Goal: Task Accomplishment & Management: Use online tool/utility

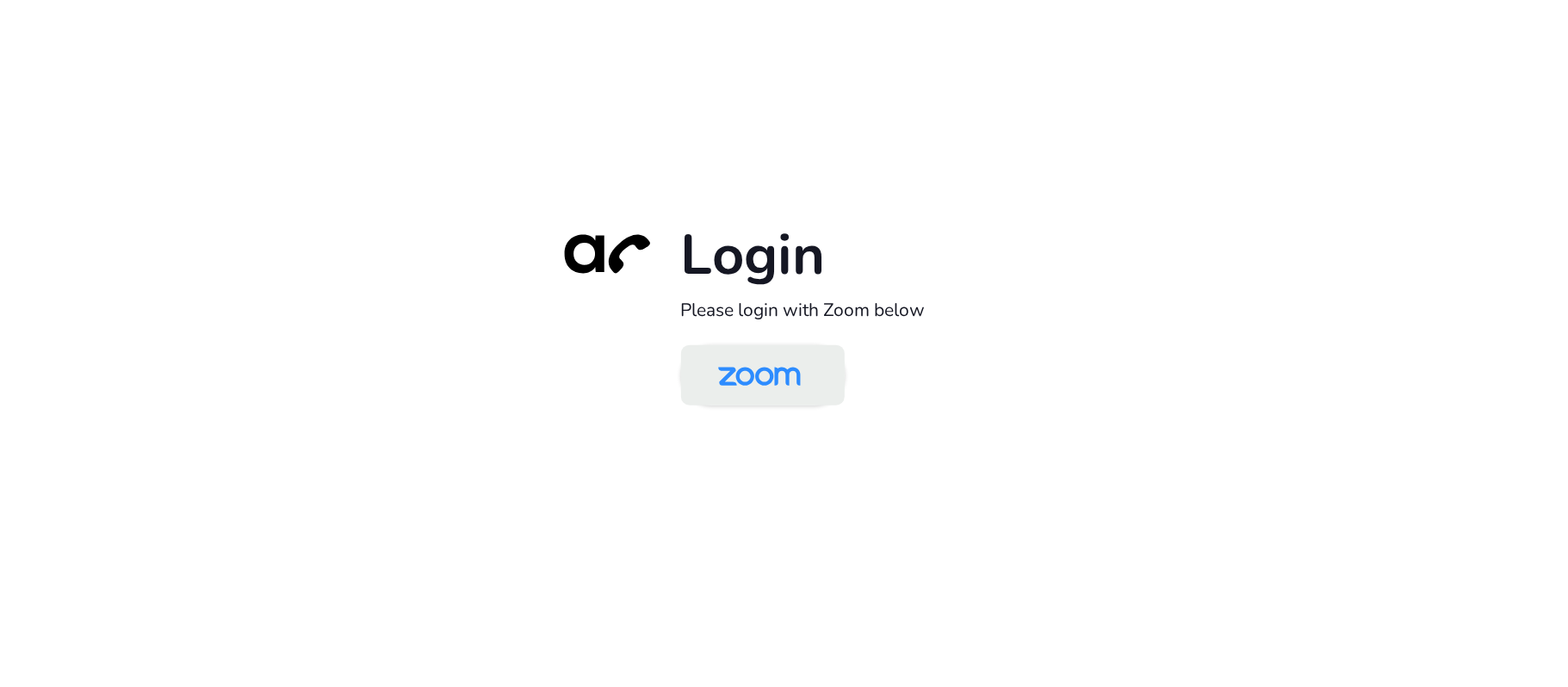
click at [802, 370] on img at bounding box center [759, 377] width 119 height 56
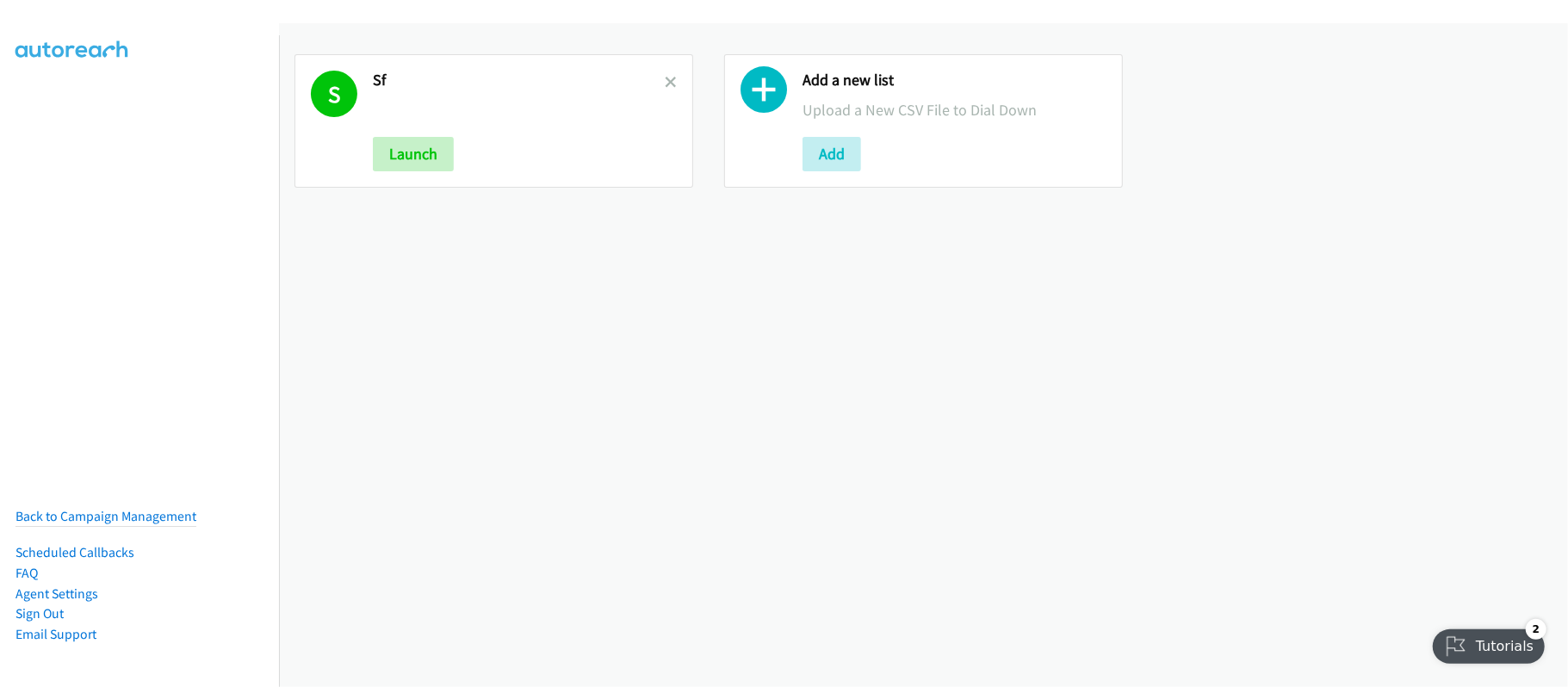
click at [676, 74] on div "S Sf Launch" at bounding box center [494, 121] width 399 height 133
click at [669, 77] on icon at bounding box center [671, 83] width 12 height 12
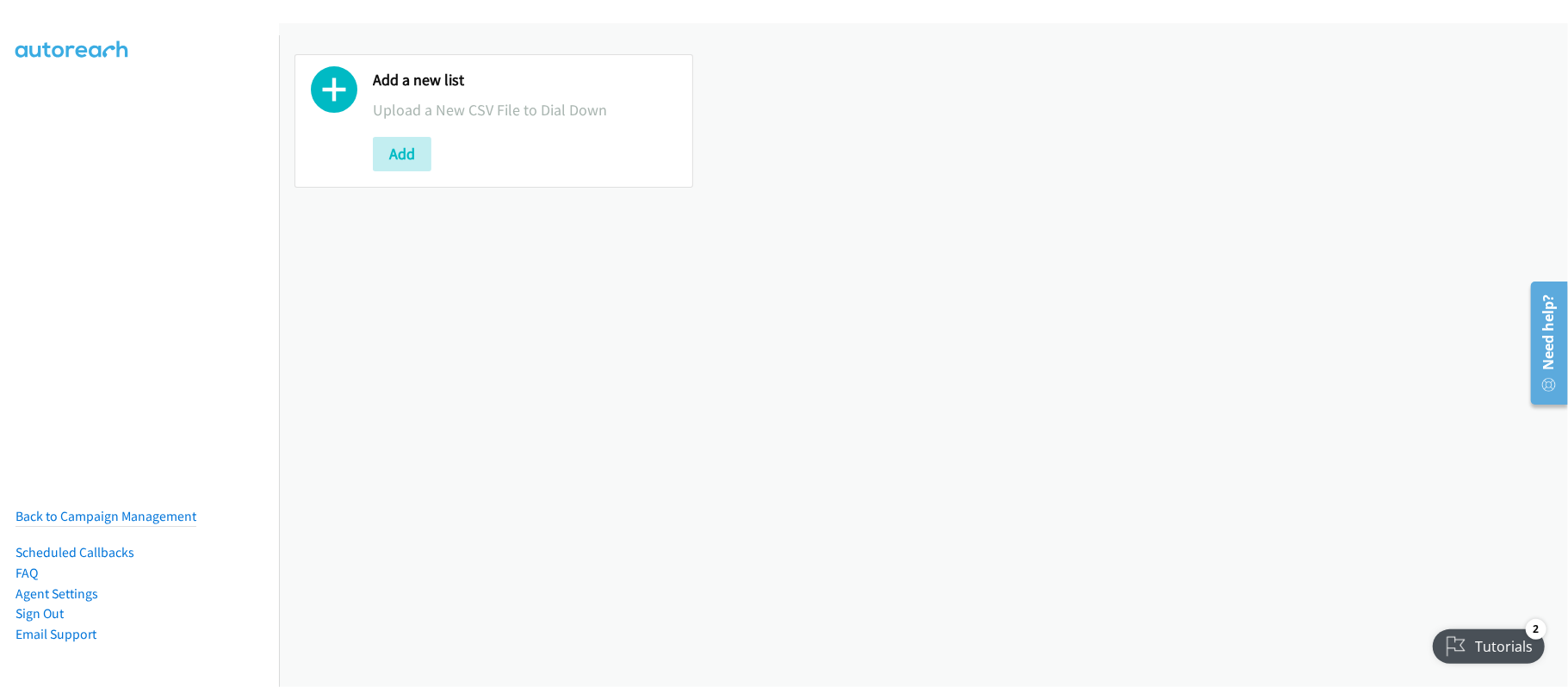
click at [667, 414] on div "Add a new list Upload a New CSV File to Dial Down Add" at bounding box center [924, 355] width 1290 height 664
click at [613, 366] on div "Add a new list Upload a New CSV File to Dial Down Add" at bounding box center [924, 355] width 1290 height 664
click at [434, 148] on div "Add" at bounding box center [525, 155] width 305 height 35
click at [415, 145] on button "Add" at bounding box center [402, 155] width 59 height 35
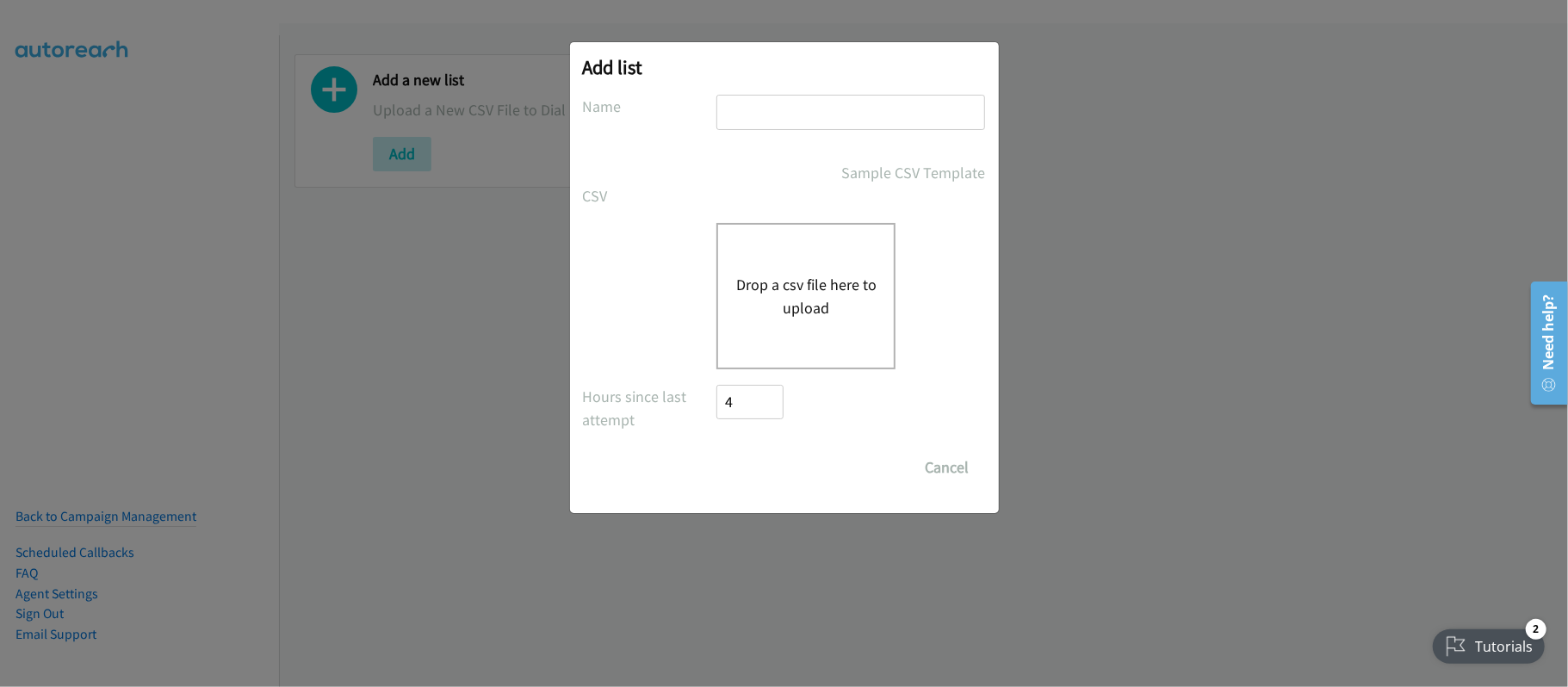
click at [830, 104] on input "text" at bounding box center [851, 112] width 269 height 36
type input "SF"
click at [798, 264] on div "Drop a csv file here to upload" at bounding box center [805, 296] width 179 height 146
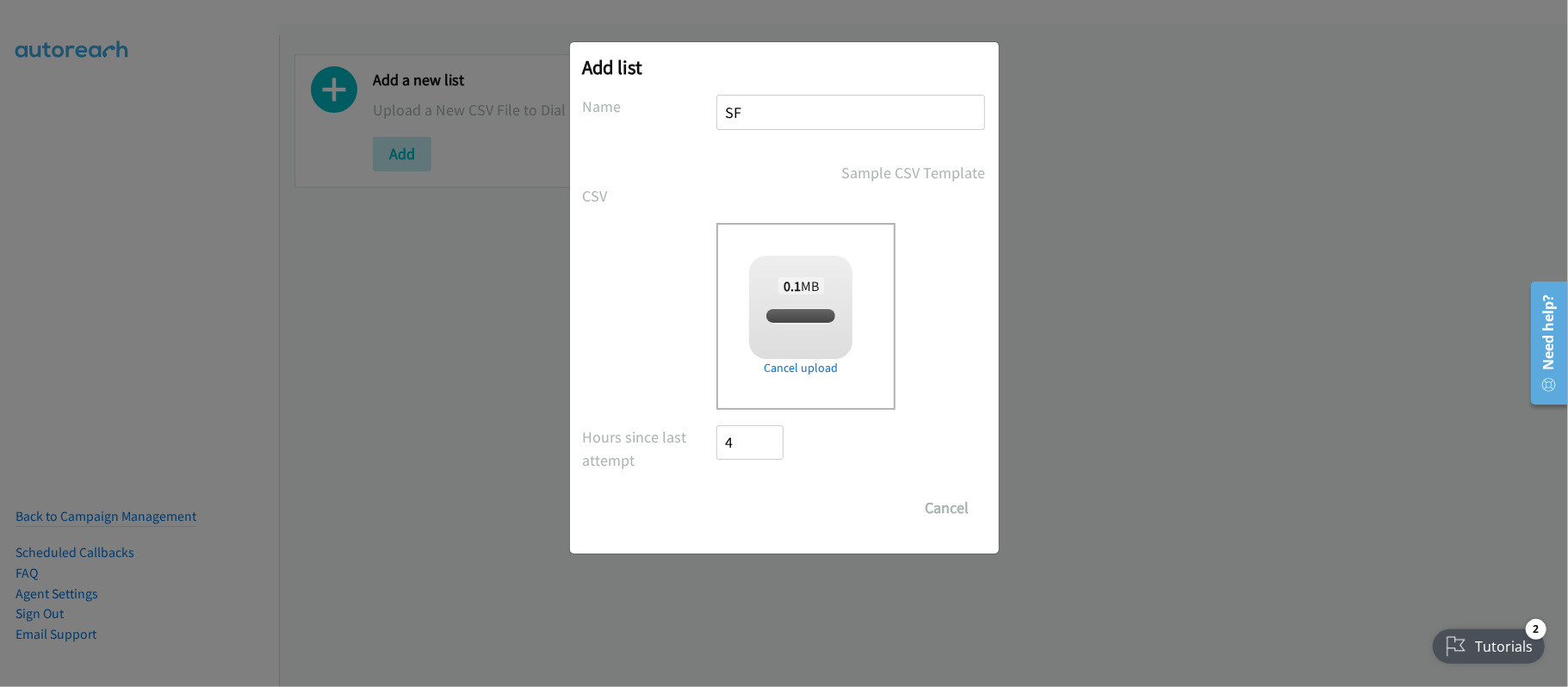
checkbox input "true"
click at [794, 500] on input "Save List" at bounding box center [763, 508] width 91 height 35
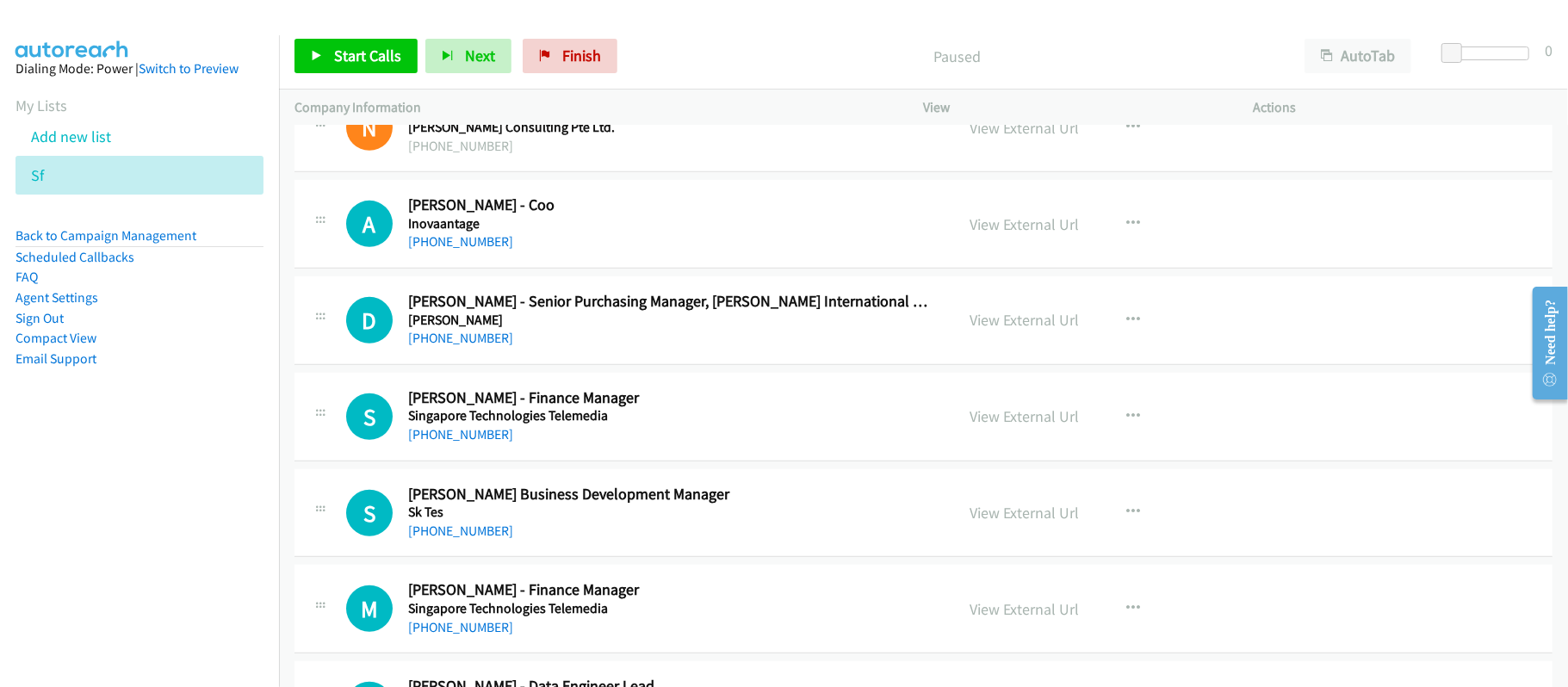
scroll to position [689, 0]
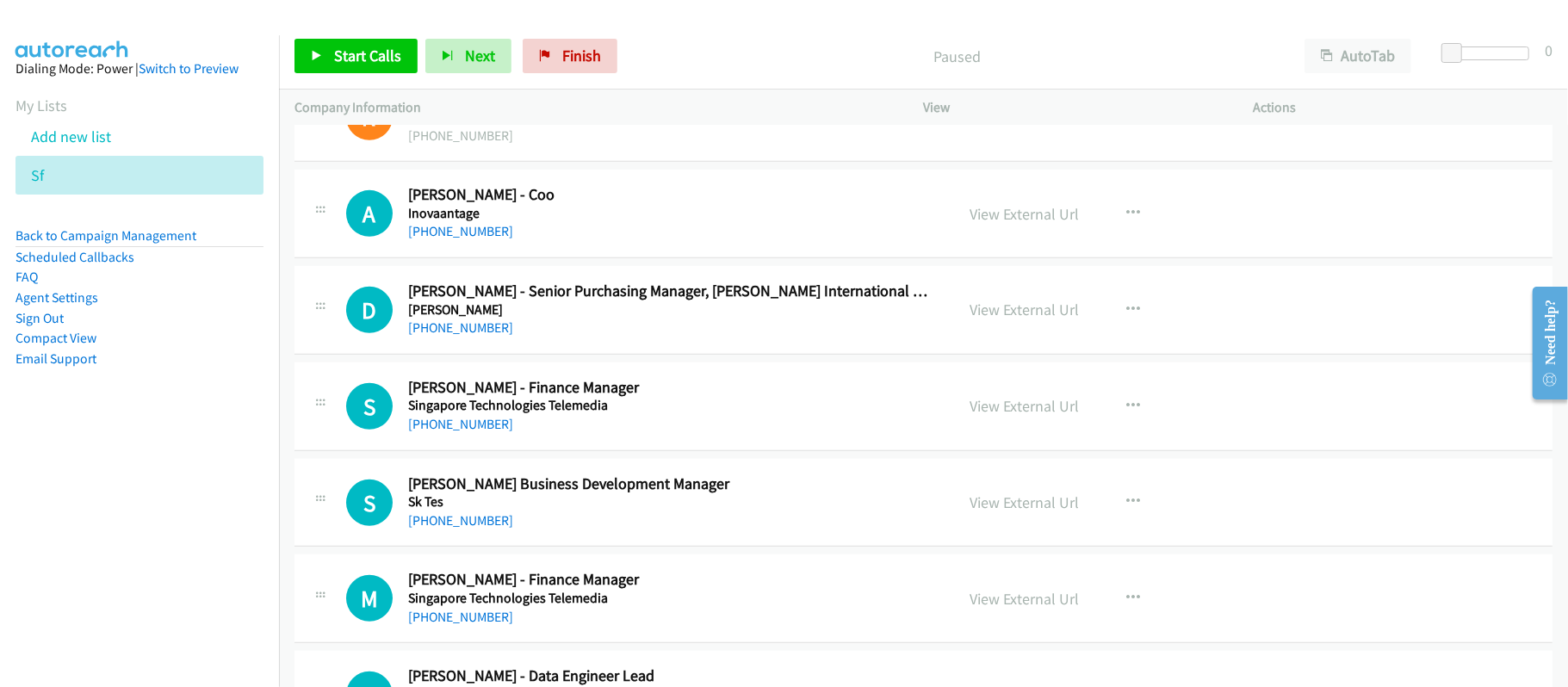
click at [665, 53] on p "Paused" at bounding box center [957, 56] width 633 height 23
click at [203, 514] on nav "Dialing Mode: Power | Switch to Preview My Lists Add new list Sf Back to Campai…" at bounding box center [140, 379] width 280 height 687
click at [646, 44] on p "Paused" at bounding box center [957, 56] width 633 height 23
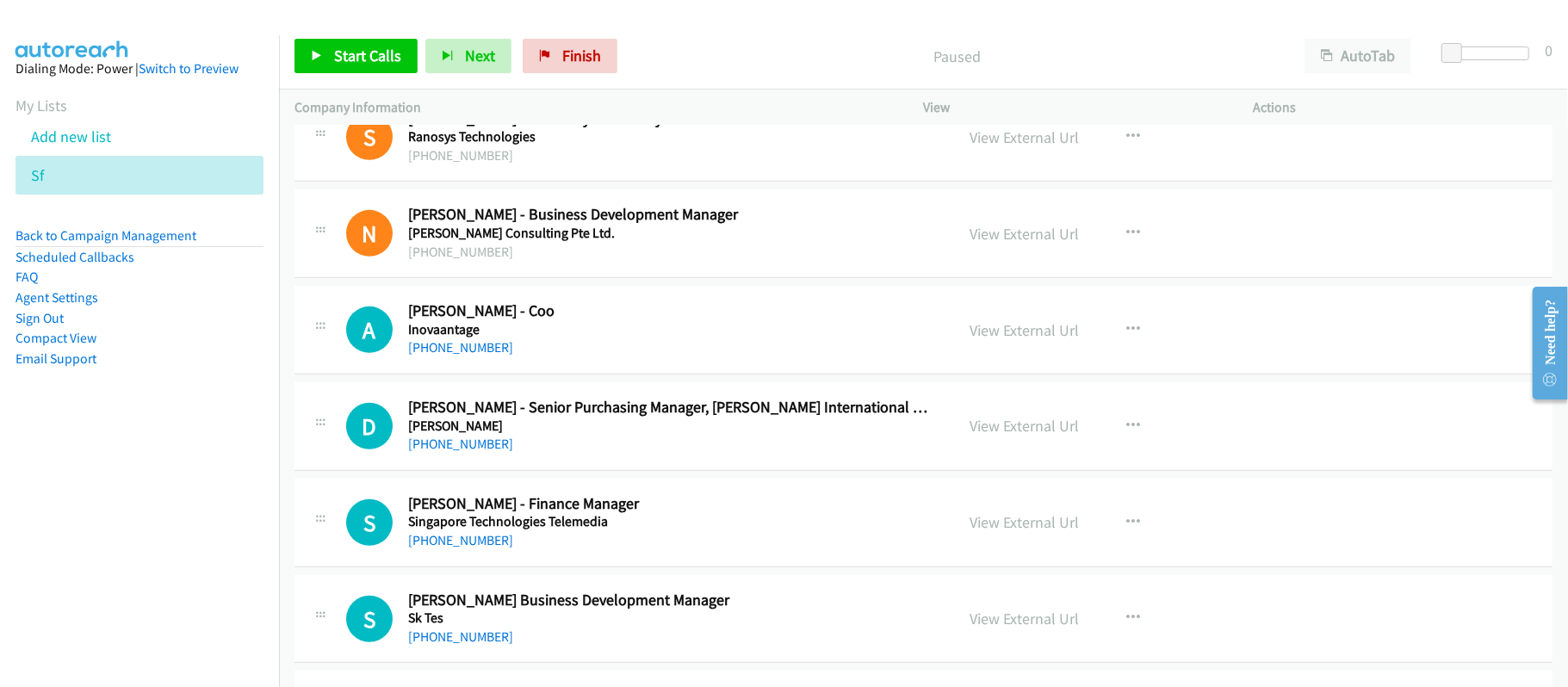
scroll to position [573, 0]
click at [652, 320] on h2 "Abu Bakar - Coo" at bounding box center [669, 310] width 523 height 19
click at [450, 352] on link "+65 800 892 1118" at bounding box center [460, 346] width 105 height 16
drag, startPoint x: 484, startPoint y: 444, endPoint x: 599, endPoint y: 448, distance: 115.1
click at [484, 444] on link "+65 8100 0166" at bounding box center [460, 443] width 105 height 16
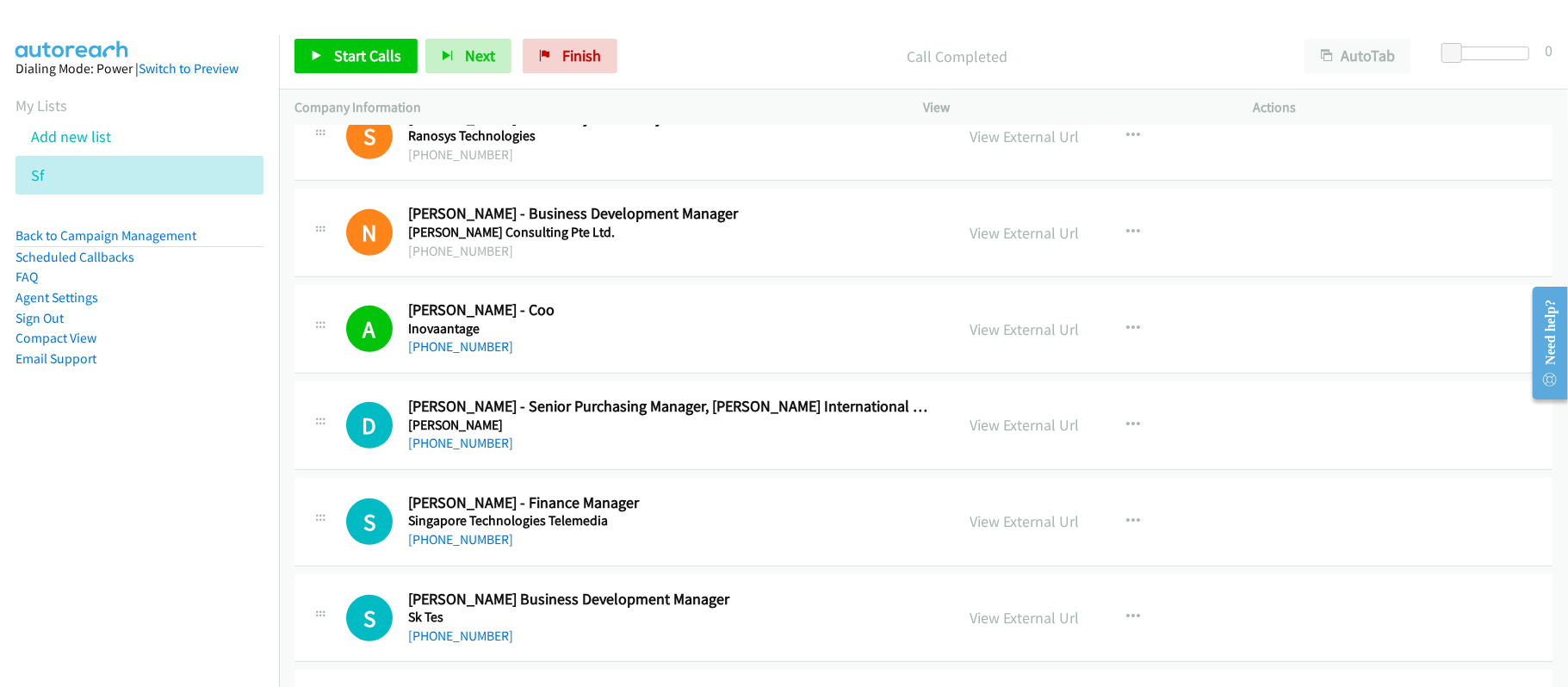
scroll to position [803, 0]
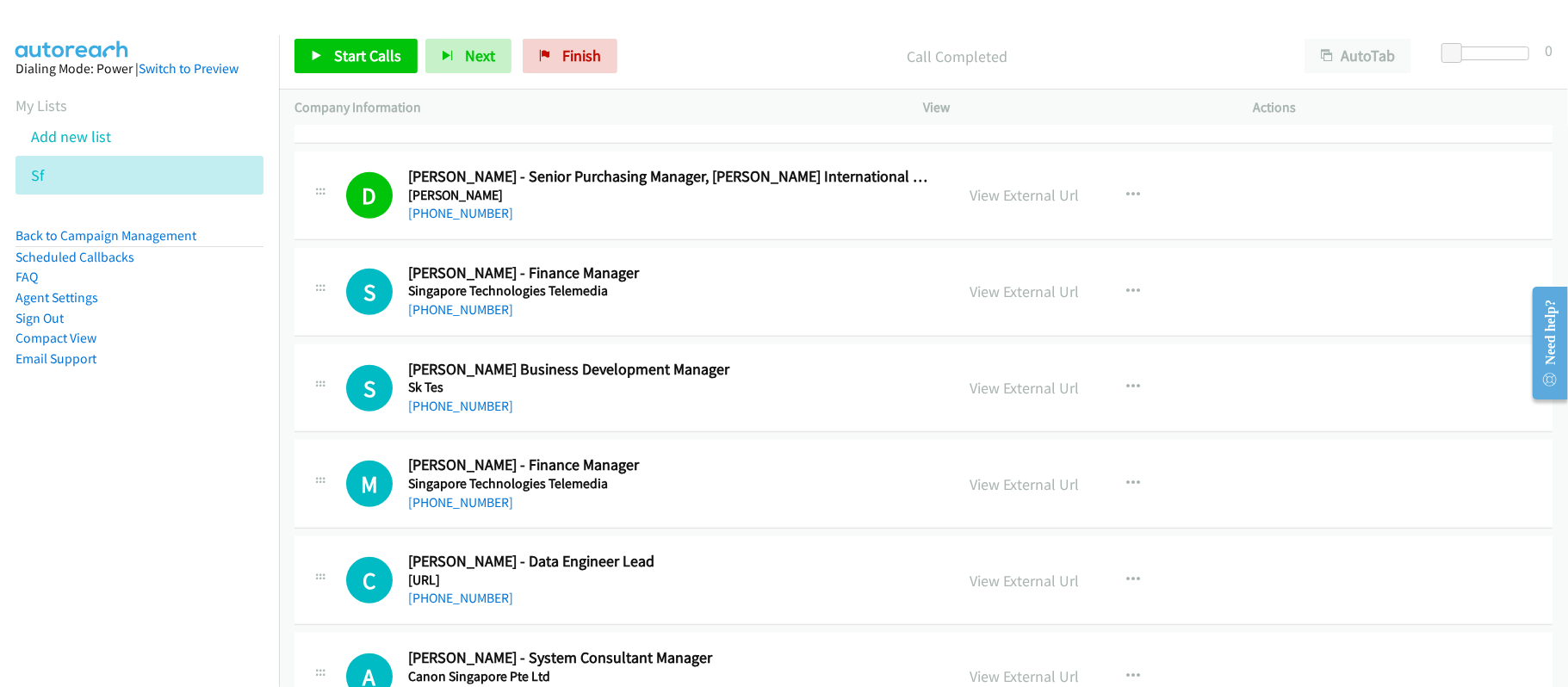
click at [465, 325] on div "S Callback Scheduled Shunji Huang - Finance Manager Singapore Technologies Tele…" at bounding box center [924, 293] width 1259 height 89
click at [454, 311] on link "+65 8100 5491" at bounding box center [460, 309] width 105 height 16
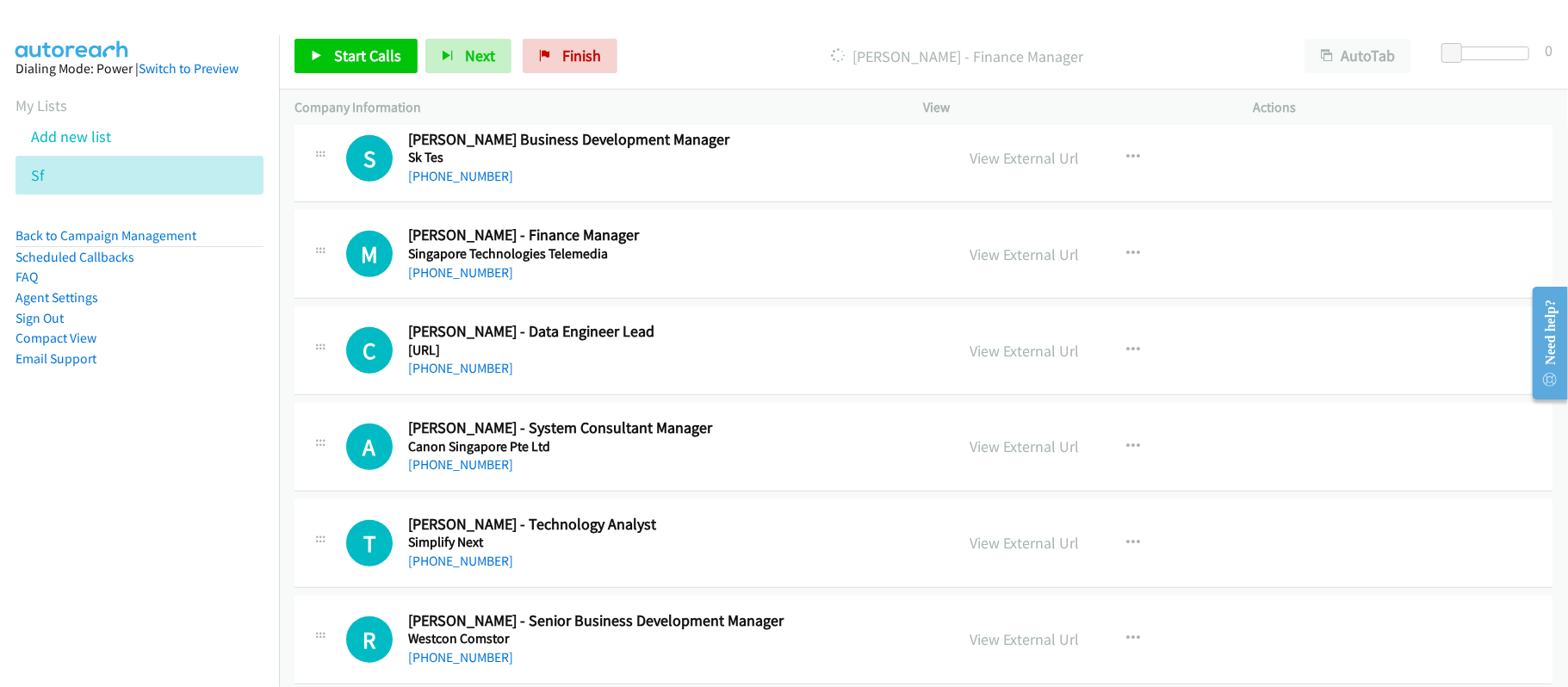
scroll to position [918, 0]
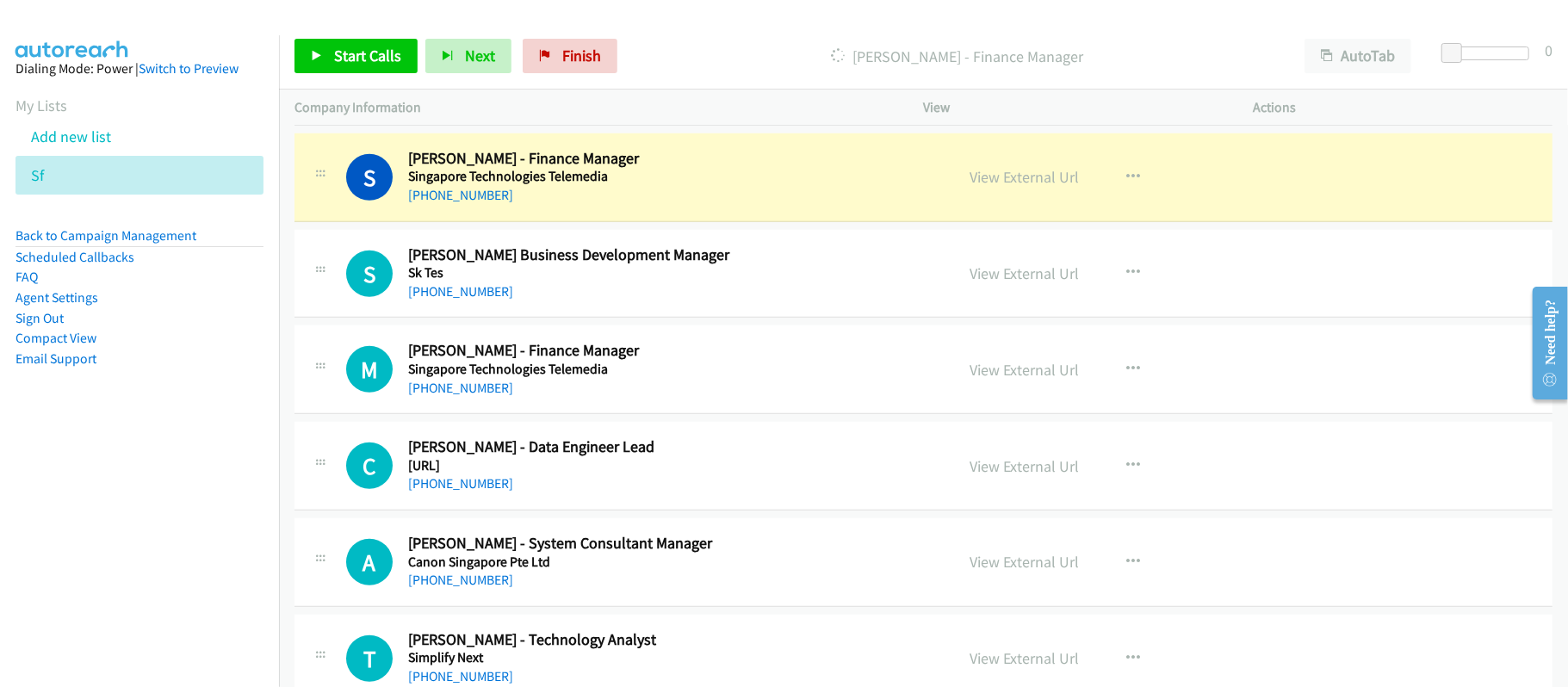
drag, startPoint x: 435, startPoint y: 297, endPoint x: 627, endPoint y: 311, distance: 192.5
click at [435, 297] on link "+65 8102 1617" at bounding box center [460, 291] width 105 height 16
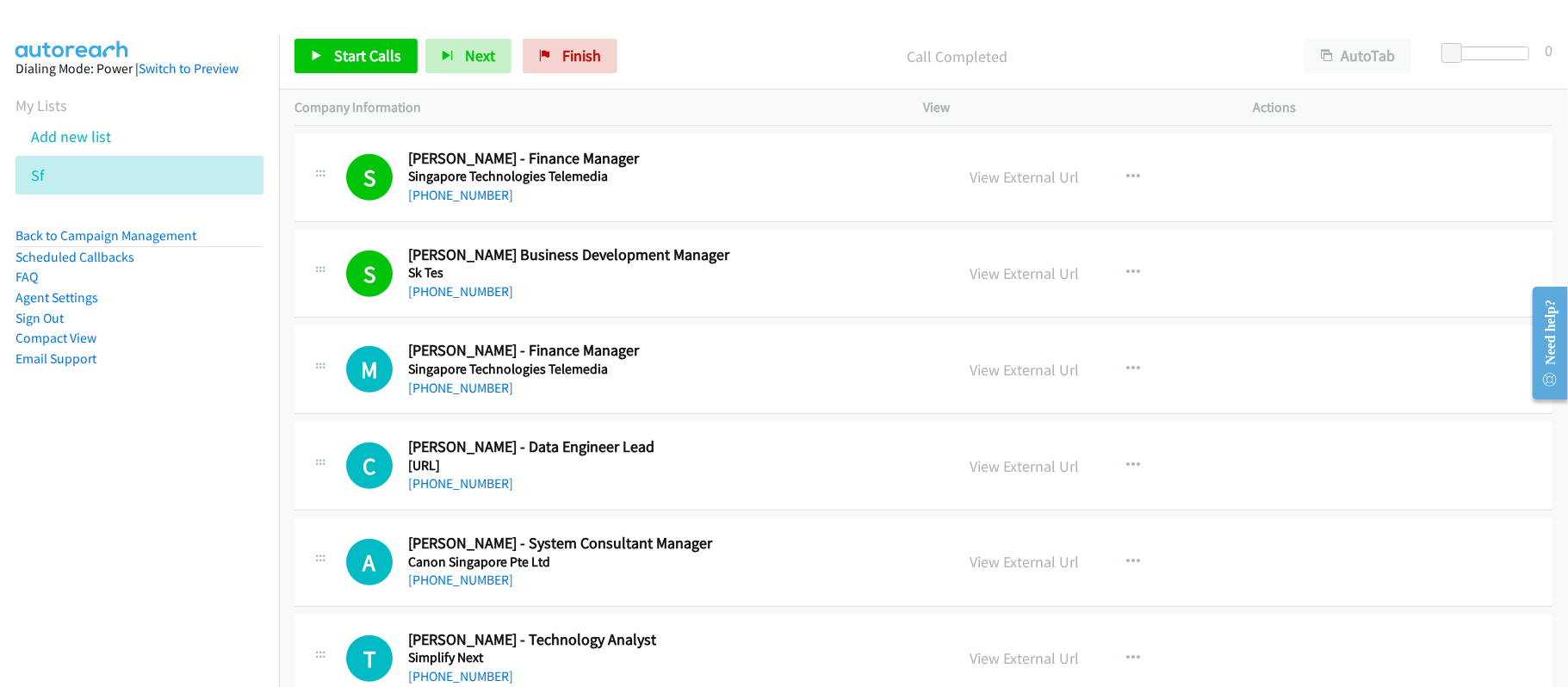
drag, startPoint x: 459, startPoint y: 393, endPoint x: 527, endPoint y: 396, distance: 68.1
click at [459, 393] on link "+65 8102 9868" at bounding box center [460, 387] width 105 height 16
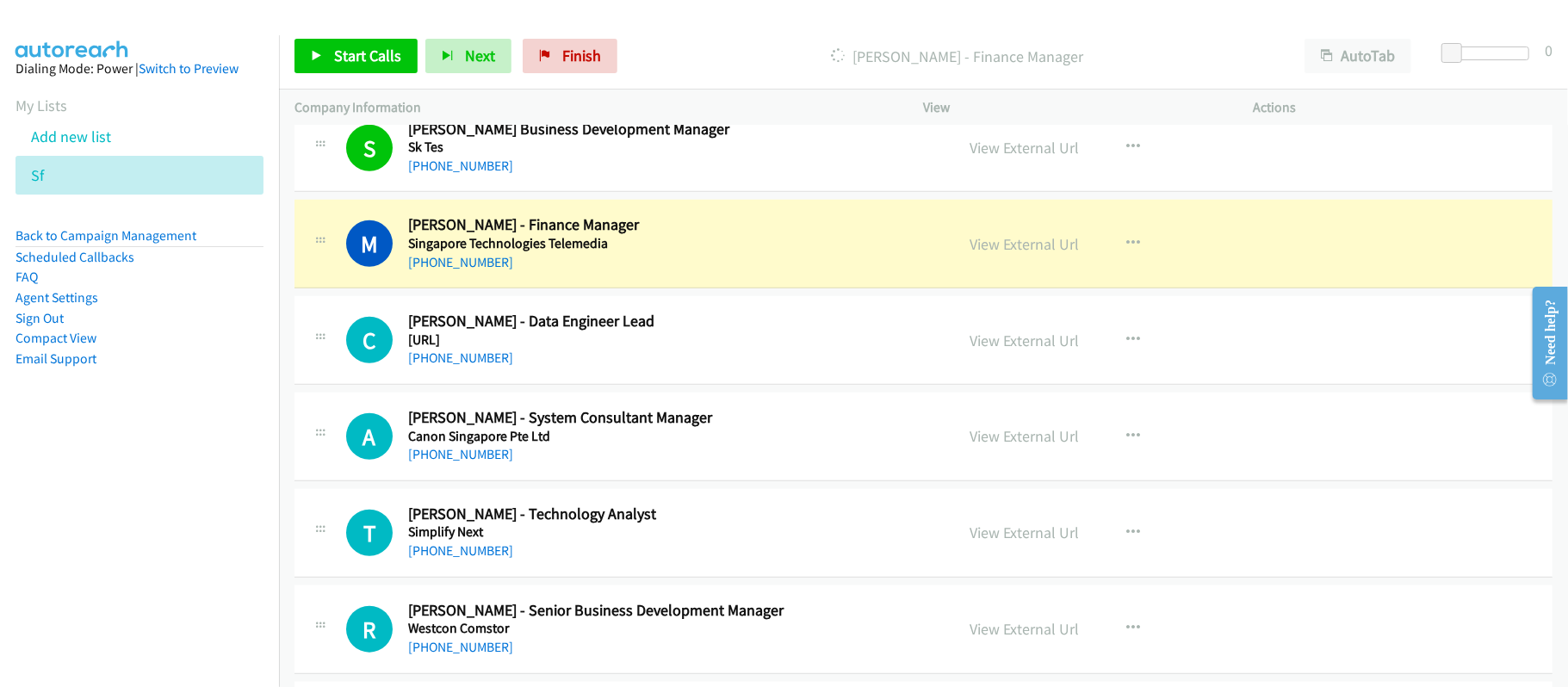
scroll to position [1033, 0]
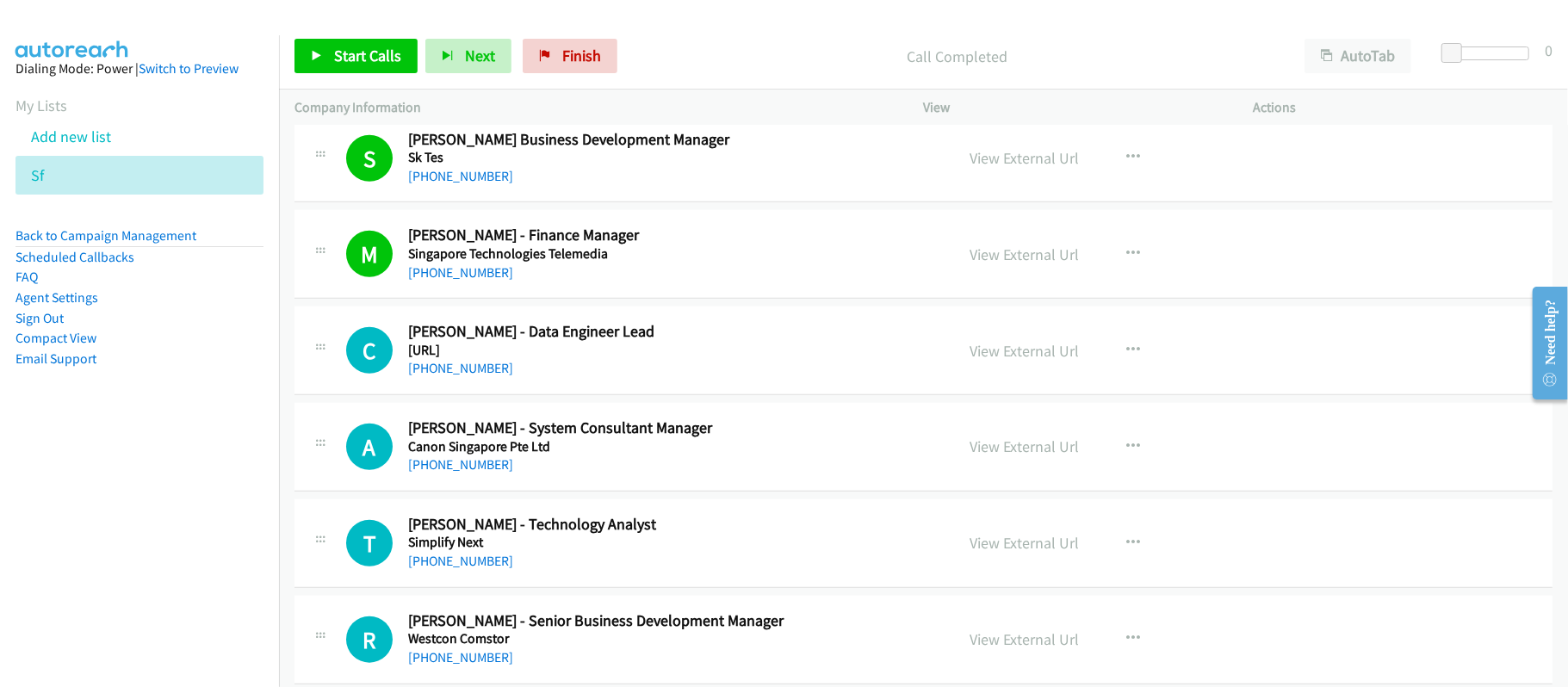
click at [683, 273] on div "+65 8102 9868" at bounding box center [669, 272] width 523 height 20
click at [1007, 259] on link "View External Url" at bounding box center [1025, 254] width 109 height 19
click at [458, 375] on link "+65 8107 3520" at bounding box center [460, 367] width 105 height 16
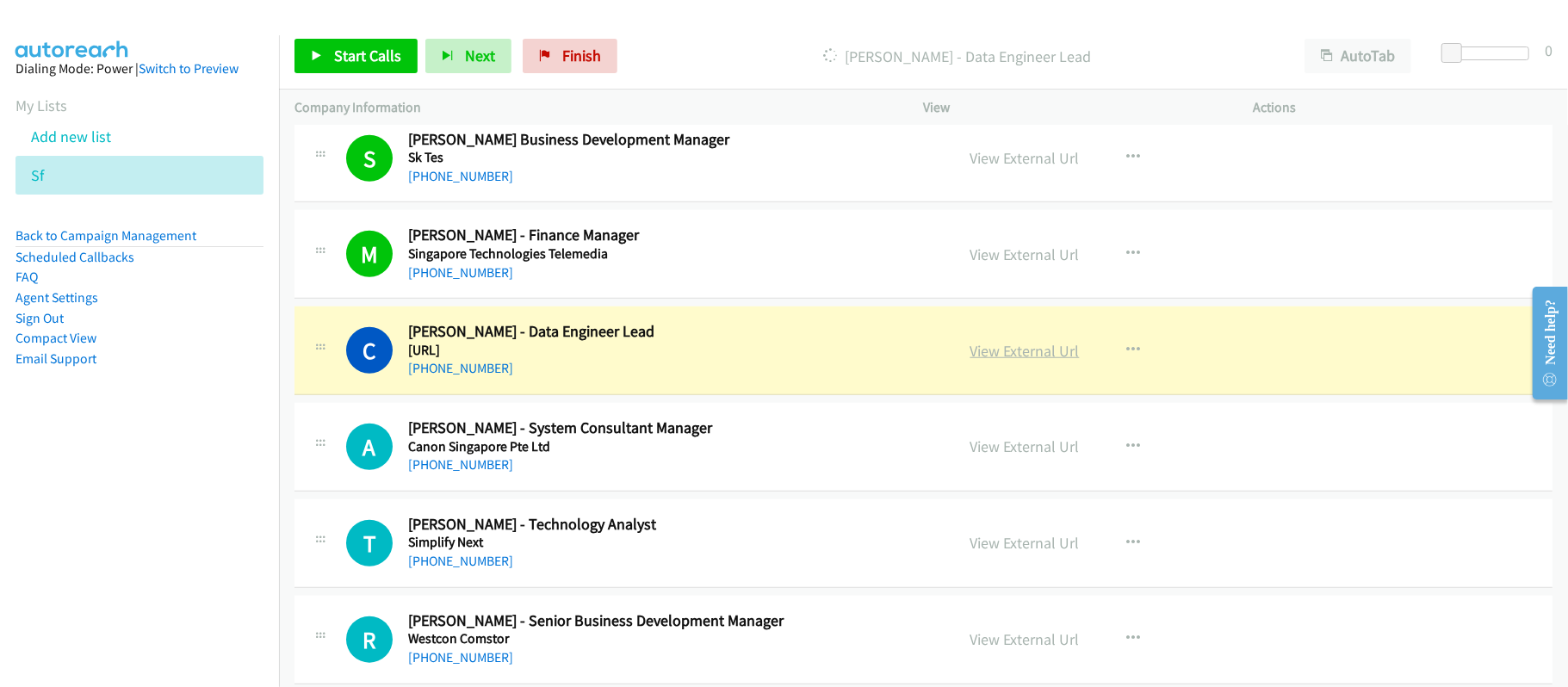
click at [1004, 348] on link "View External Url" at bounding box center [1025, 351] width 109 height 19
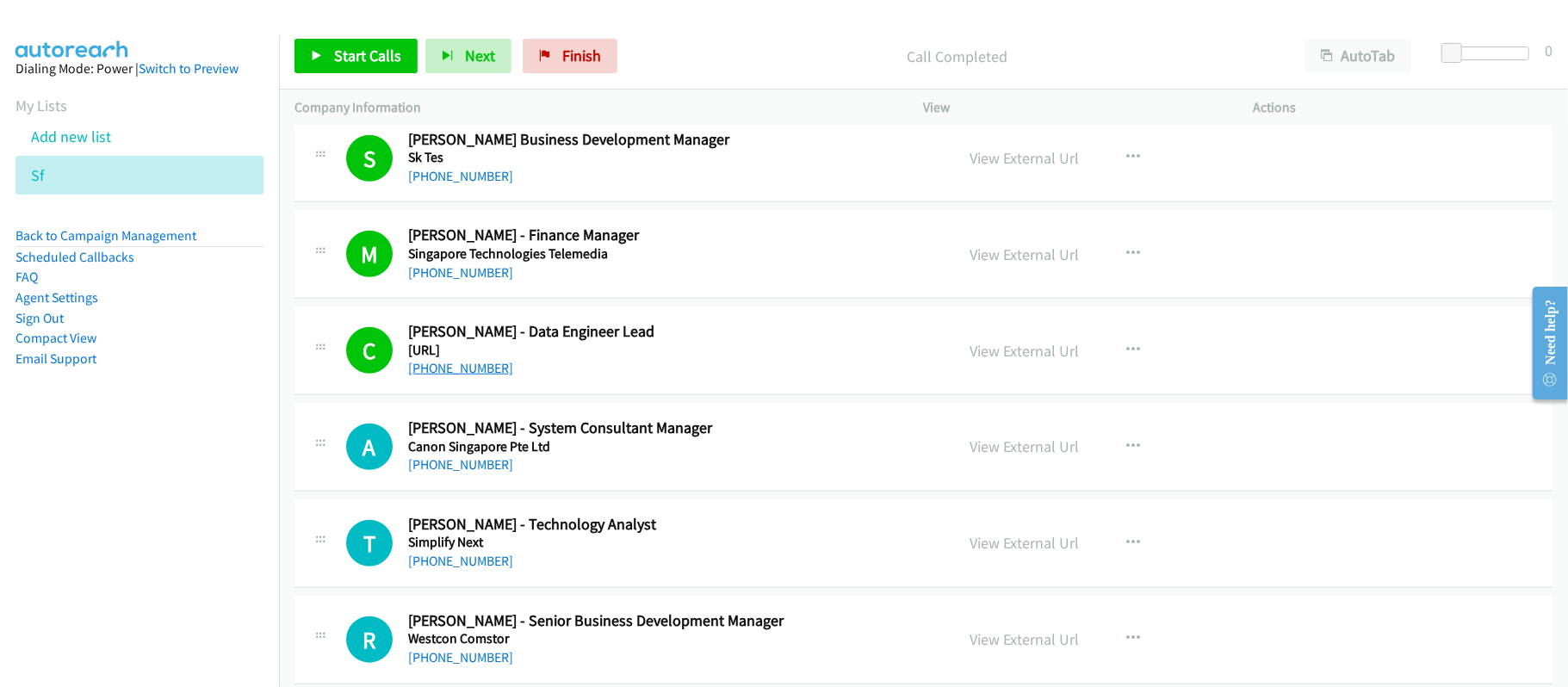
click at [452, 366] on link "+65 8107 3520" at bounding box center [460, 367] width 105 height 16
click at [724, 66] on p "Call Completed" at bounding box center [957, 56] width 633 height 23
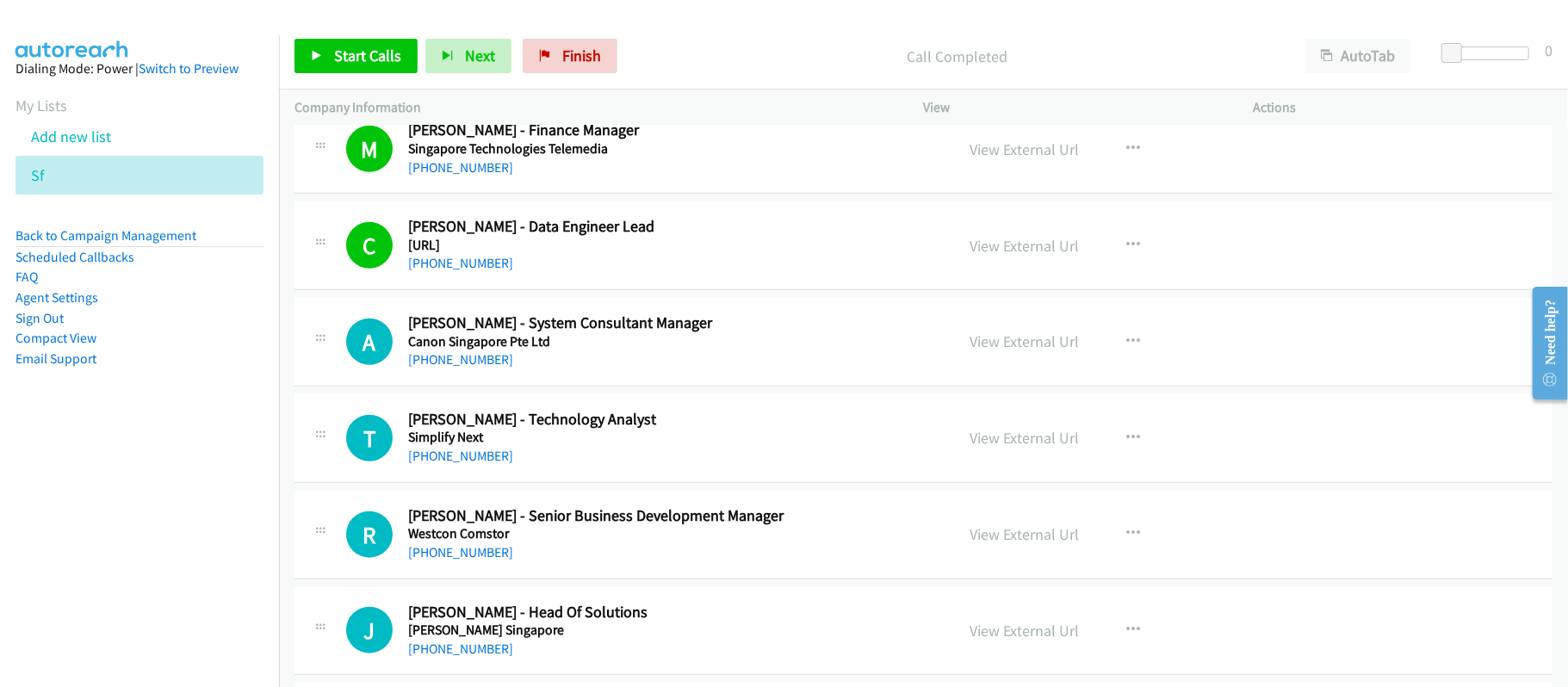
scroll to position [1262, 0]
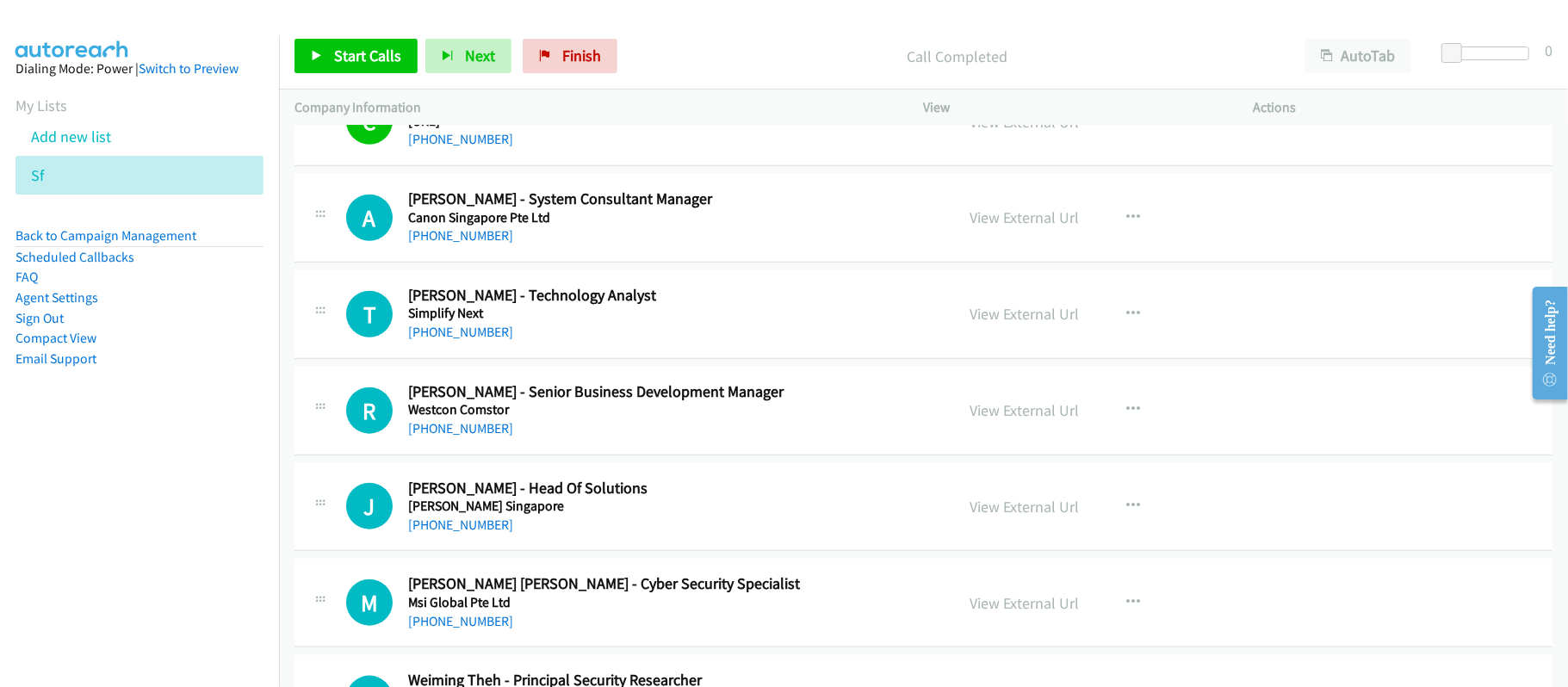
drag, startPoint x: 451, startPoint y: 242, endPoint x: 1119, endPoint y: 396, distance: 685.5
click at [451, 242] on link "+65 8111 1600" at bounding box center [460, 235] width 105 height 16
drag, startPoint x: 679, startPoint y: 62, endPoint x: 742, endPoint y: 5, distance: 85.0
click at [679, 62] on p "Call Completed" at bounding box center [957, 56] width 633 height 23
click at [701, 63] on p "Call Completed" at bounding box center [957, 56] width 633 height 23
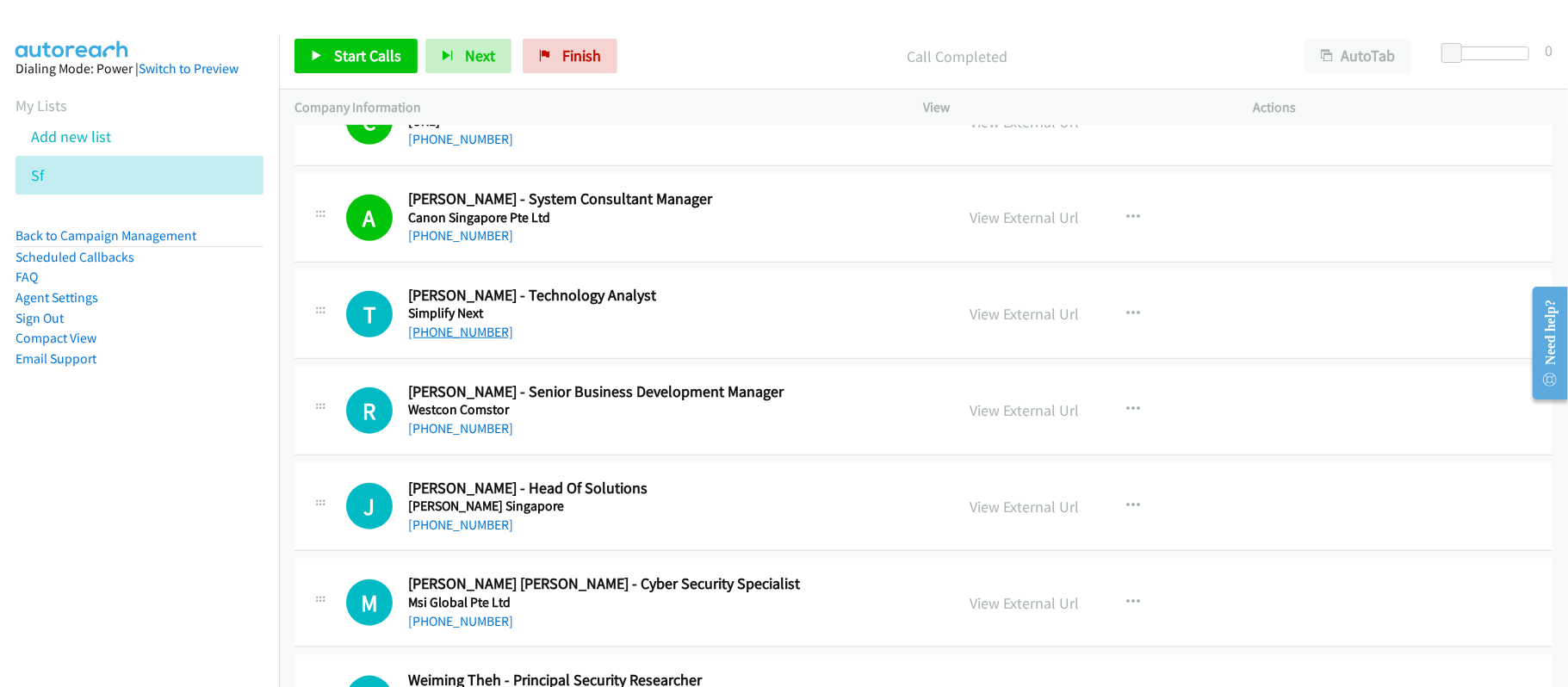
click at [466, 326] on link "+65 8111 5180" at bounding box center [460, 331] width 105 height 16
drag, startPoint x: 449, startPoint y: 429, endPoint x: 1089, endPoint y: 541, distance: 649.7
click at [449, 429] on link "+65 8111 5379" at bounding box center [460, 428] width 105 height 16
click at [456, 528] on link "+65 8111 6927" at bounding box center [460, 525] width 105 height 16
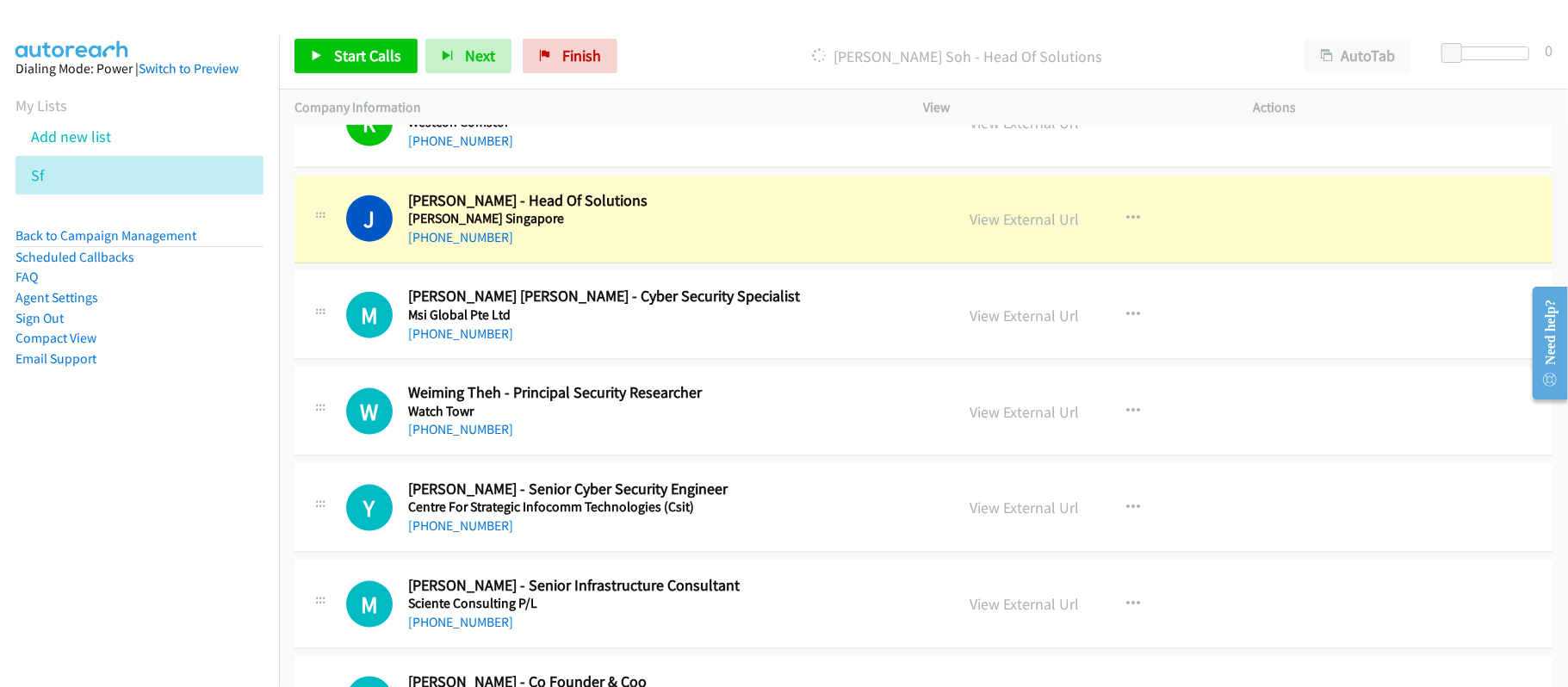
scroll to position [1607, 0]
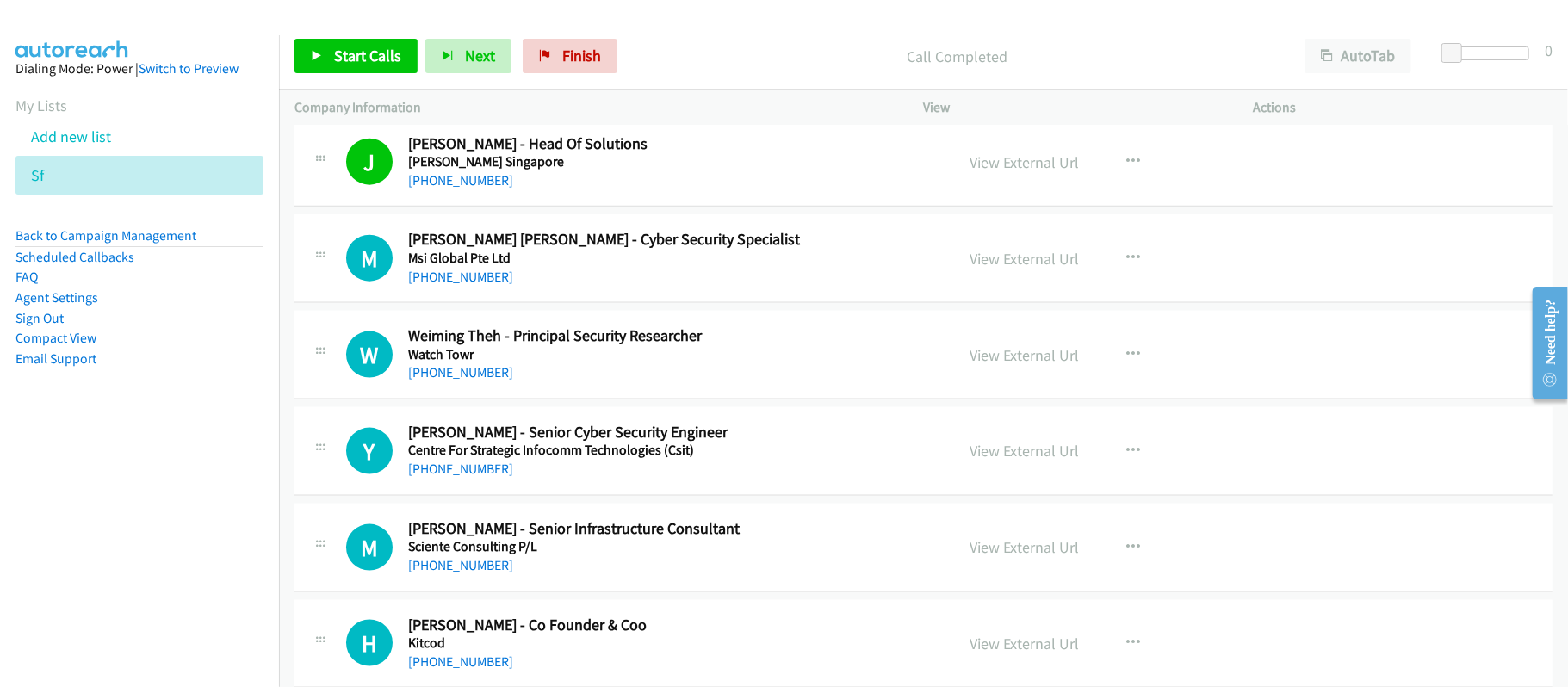
drag, startPoint x: 474, startPoint y: 275, endPoint x: 541, endPoint y: 282, distance: 67.4
click at [474, 275] on link "+65 8112 8156" at bounding box center [460, 276] width 105 height 16
click at [456, 372] on link "+65 8112 8575" at bounding box center [460, 372] width 105 height 16
click at [601, 486] on div "Y Callback Scheduled Yew Kian Ang - Senior Cyber Security Engineer Centre For S…" at bounding box center [924, 451] width 1259 height 89
click at [460, 476] on link "+65 8113 4859" at bounding box center [460, 469] width 105 height 16
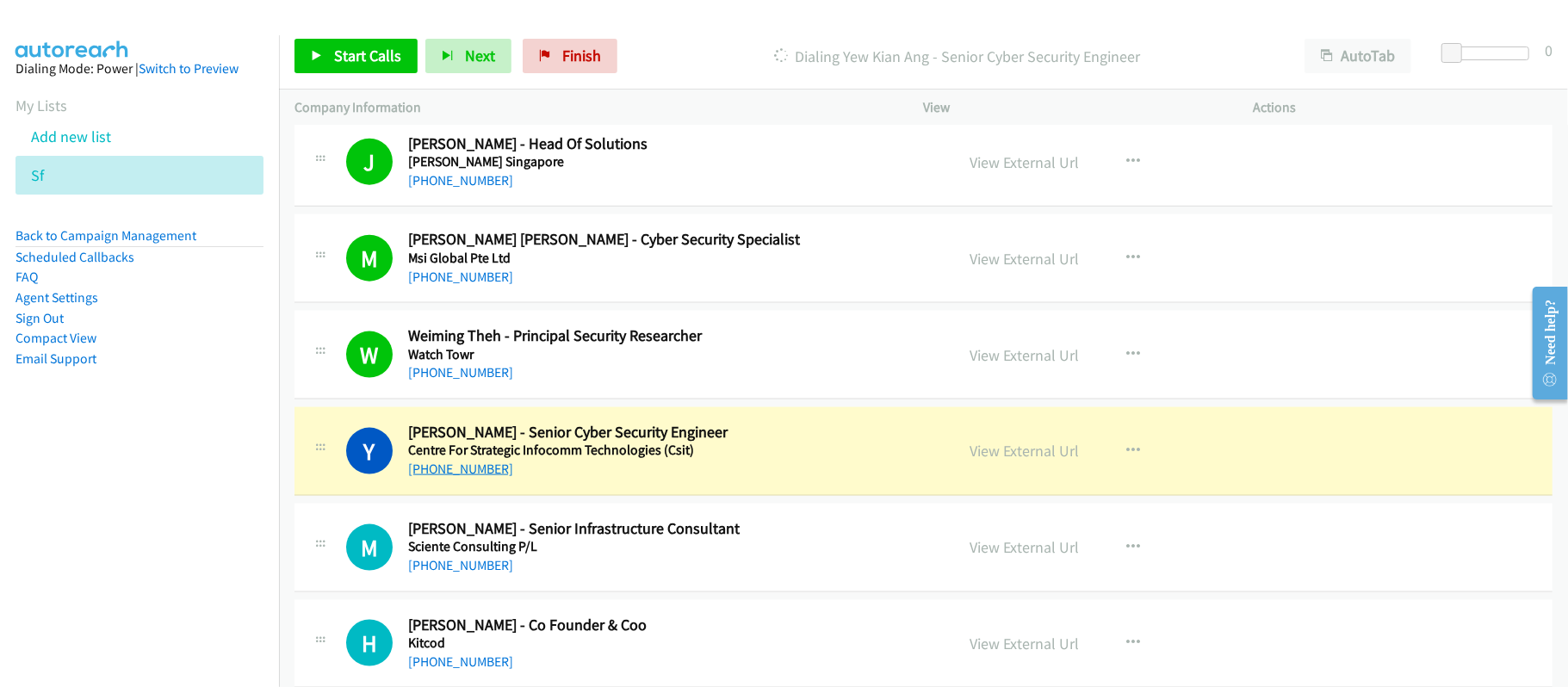
click at [465, 472] on link "+65 8113 4859" at bounding box center [460, 469] width 105 height 16
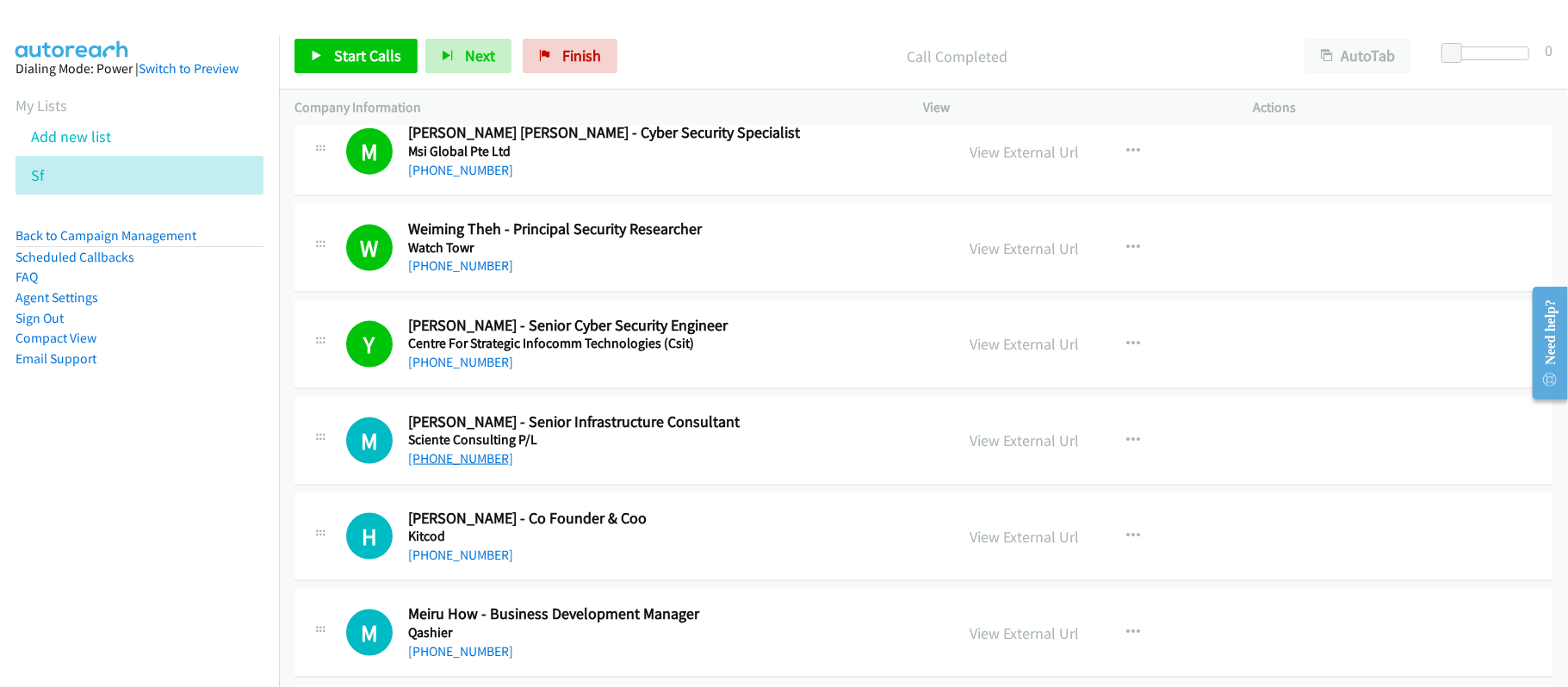
scroll to position [1719, 0]
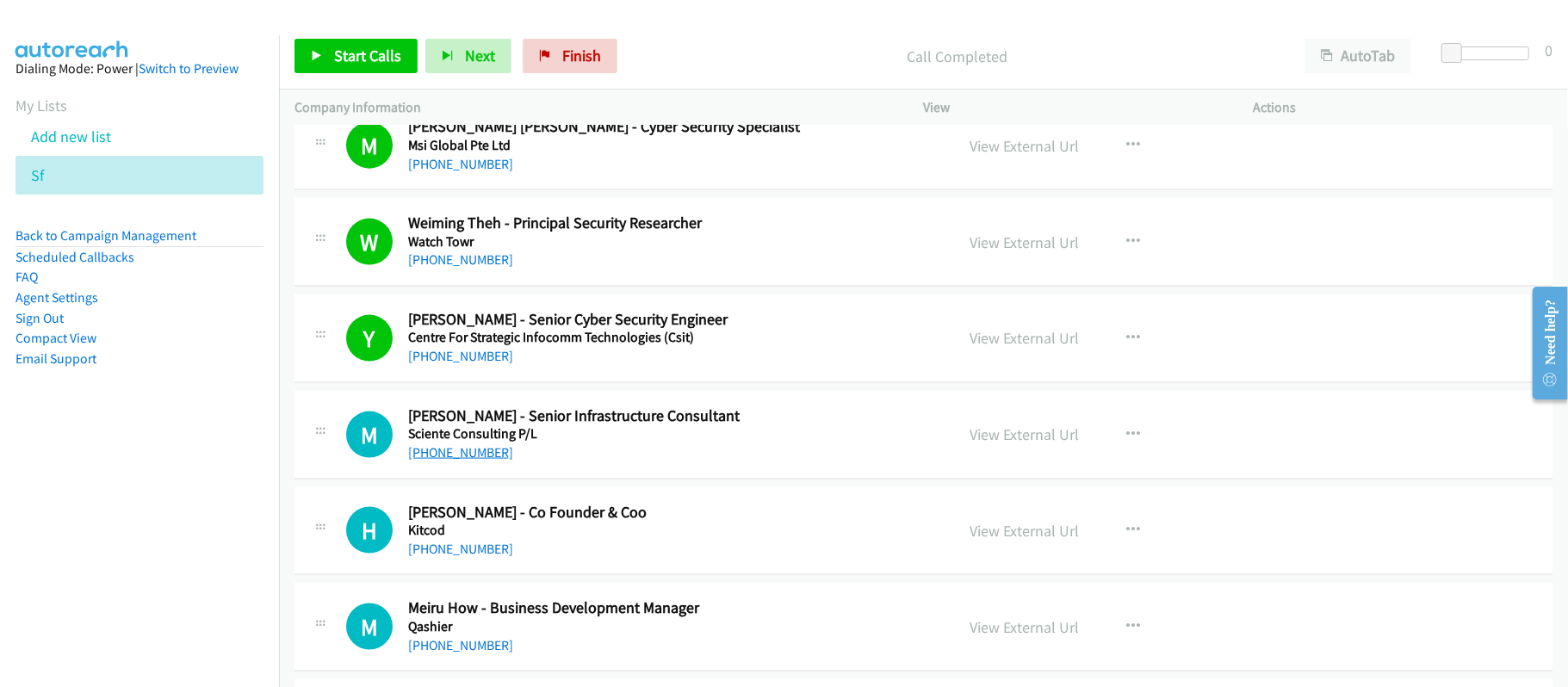
click at [434, 455] on link "+65 8113 8380" at bounding box center [460, 452] width 105 height 16
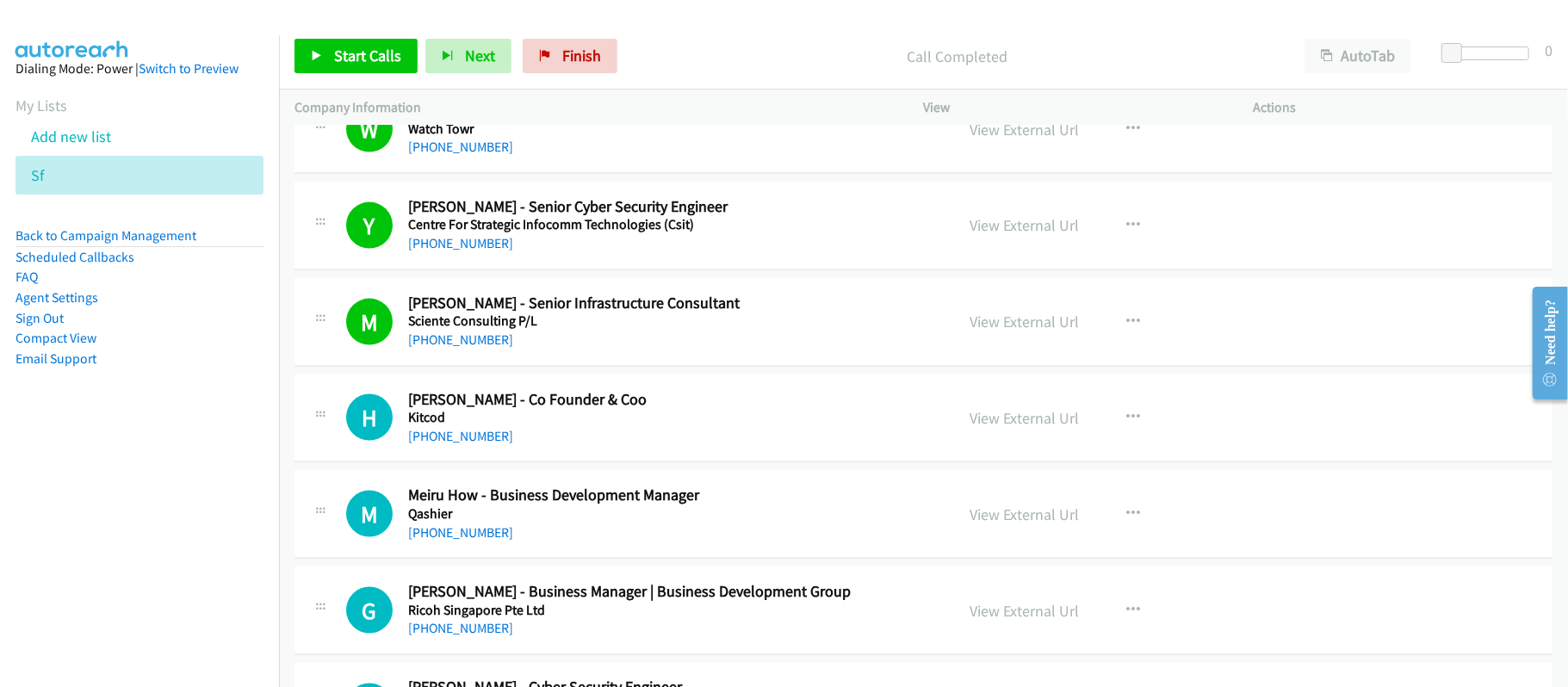
scroll to position [1949, 0]
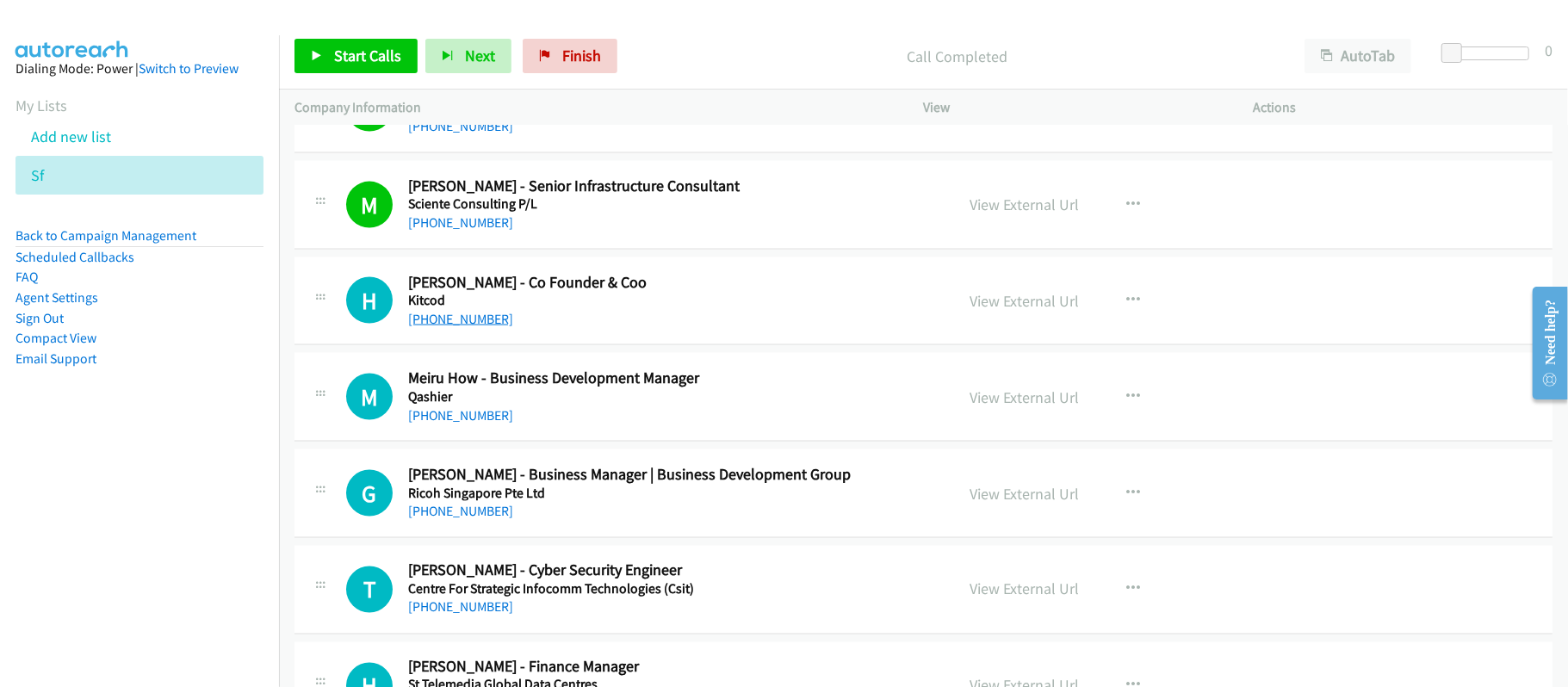
click at [449, 319] on link "+65 8114 4303" at bounding box center [460, 319] width 105 height 16
click at [460, 423] on link "+65 8118 3860" at bounding box center [460, 415] width 105 height 16
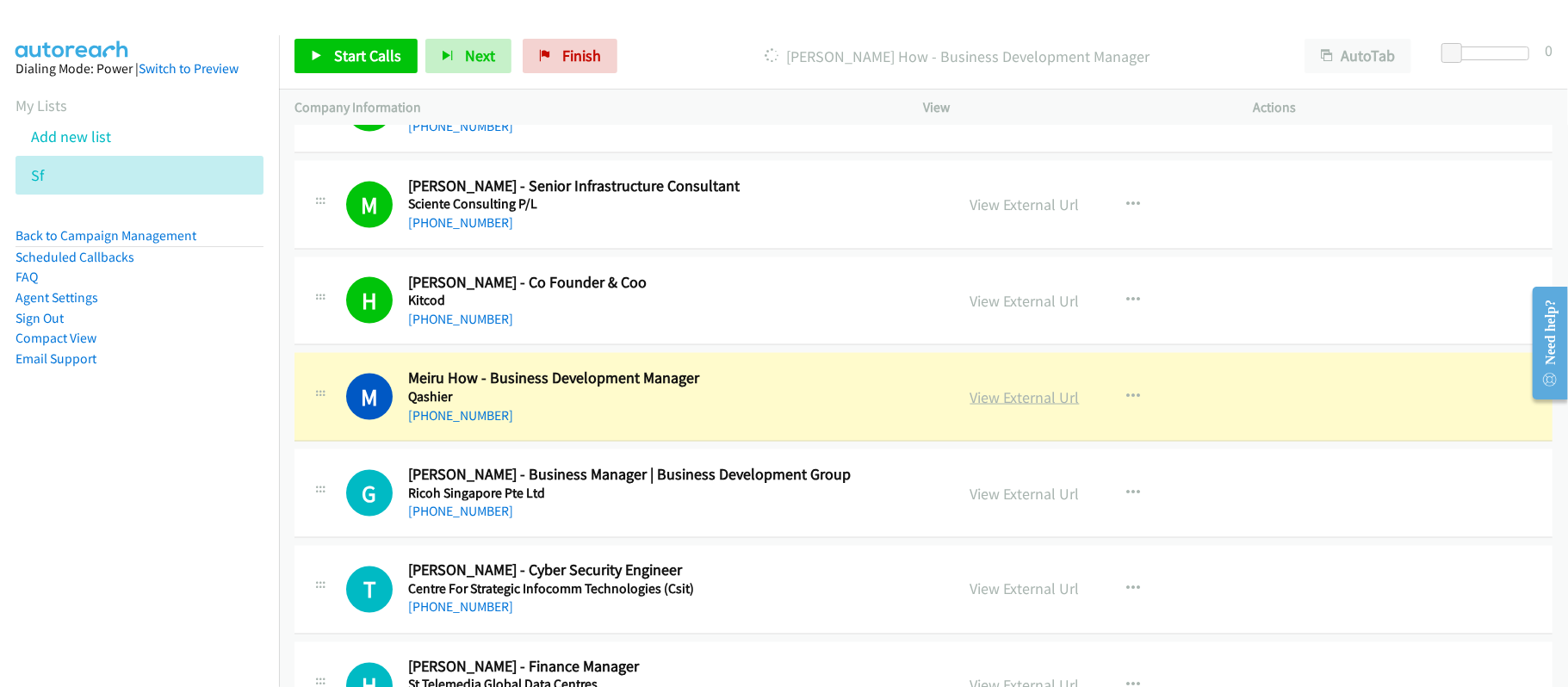
click at [1038, 396] on link "View External Url" at bounding box center [1025, 397] width 109 height 19
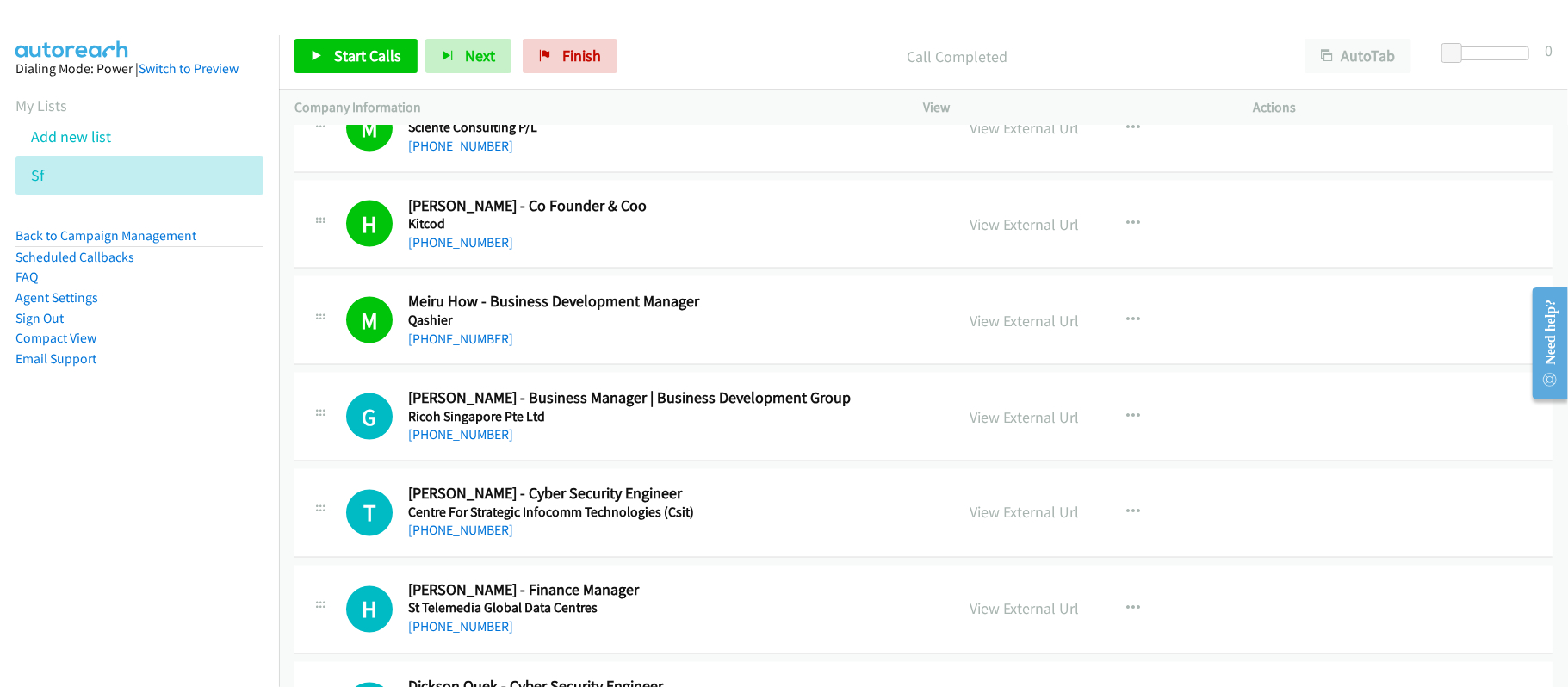
scroll to position [2178, 0]
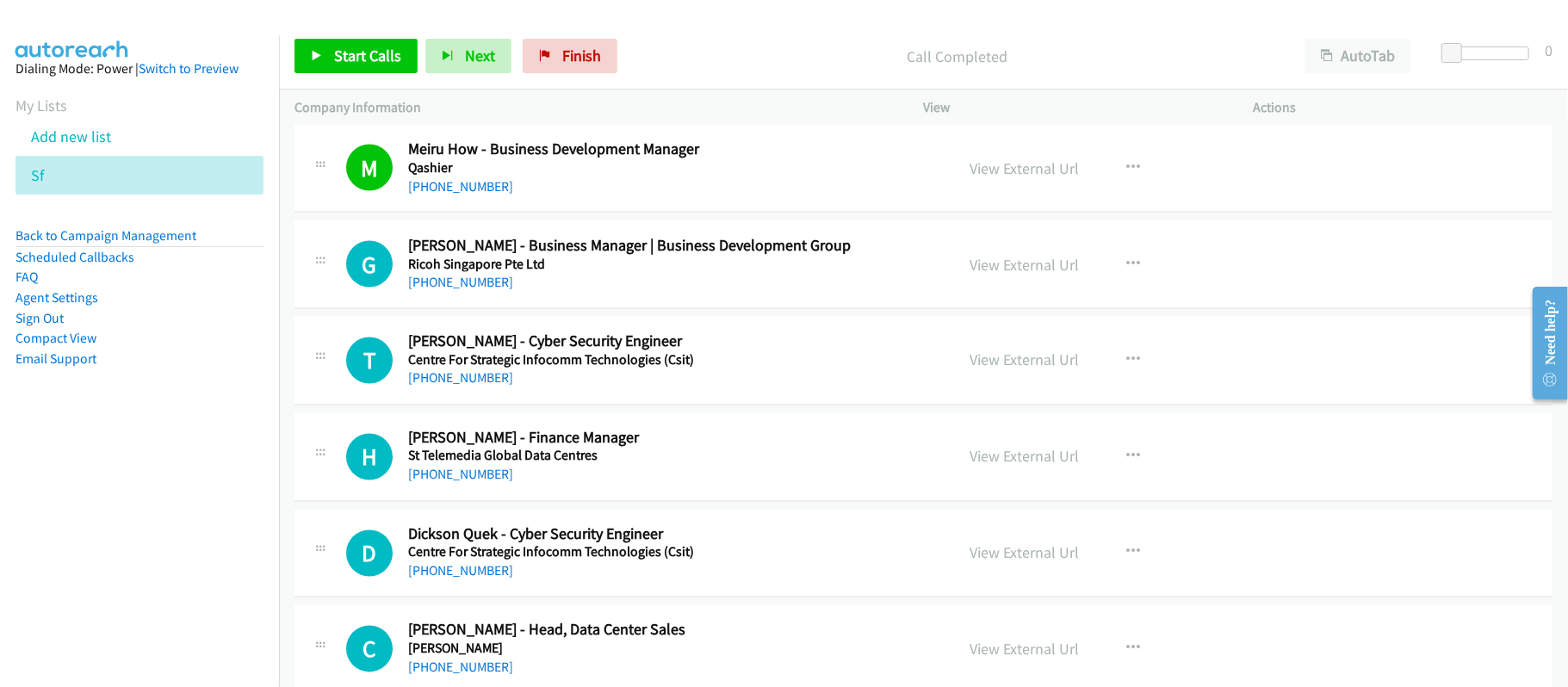
click at [476, 286] on link "+65 8118 4122" at bounding box center [460, 281] width 105 height 16
click at [676, 64] on p "Call Completed" at bounding box center [957, 56] width 633 height 23
click at [683, 64] on p "Call Completed" at bounding box center [957, 56] width 633 height 23
click at [459, 369] on h5 "Centre For Strategic Infocomm Technologies (Csit)" at bounding box center [669, 360] width 523 height 17
click at [451, 386] on link "+65 8120 9330" at bounding box center [460, 378] width 105 height 16
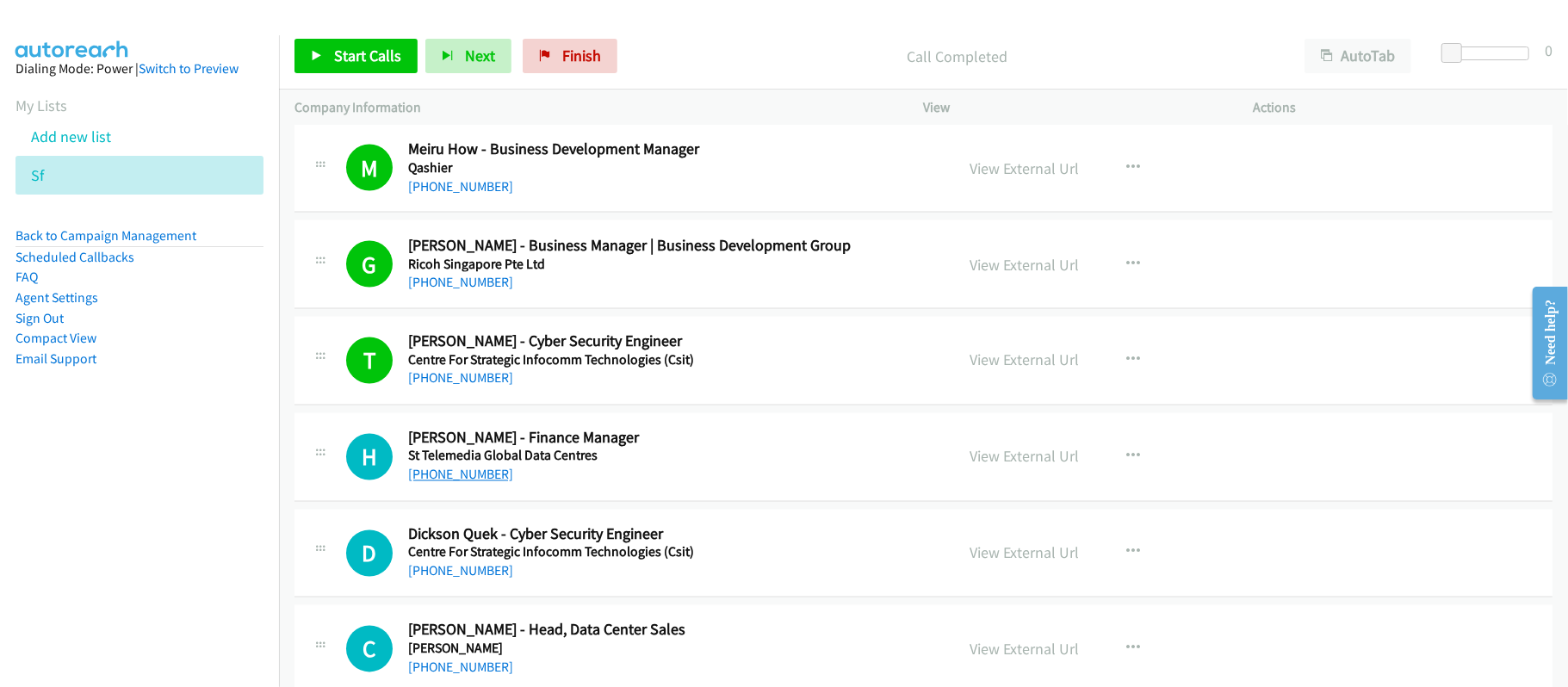
click at [443, 483] on link "+65 8121 3364" at bounding box center [460, 474] width 105 height 16
drag, startPoint x: 445, startPoint y: 477, endPoint x: 910, endPoint y: 493, distance: 465.3
click at [445, 477] on link "+65 8121 3364" at bounding box center [460, 474] width 105 height 16
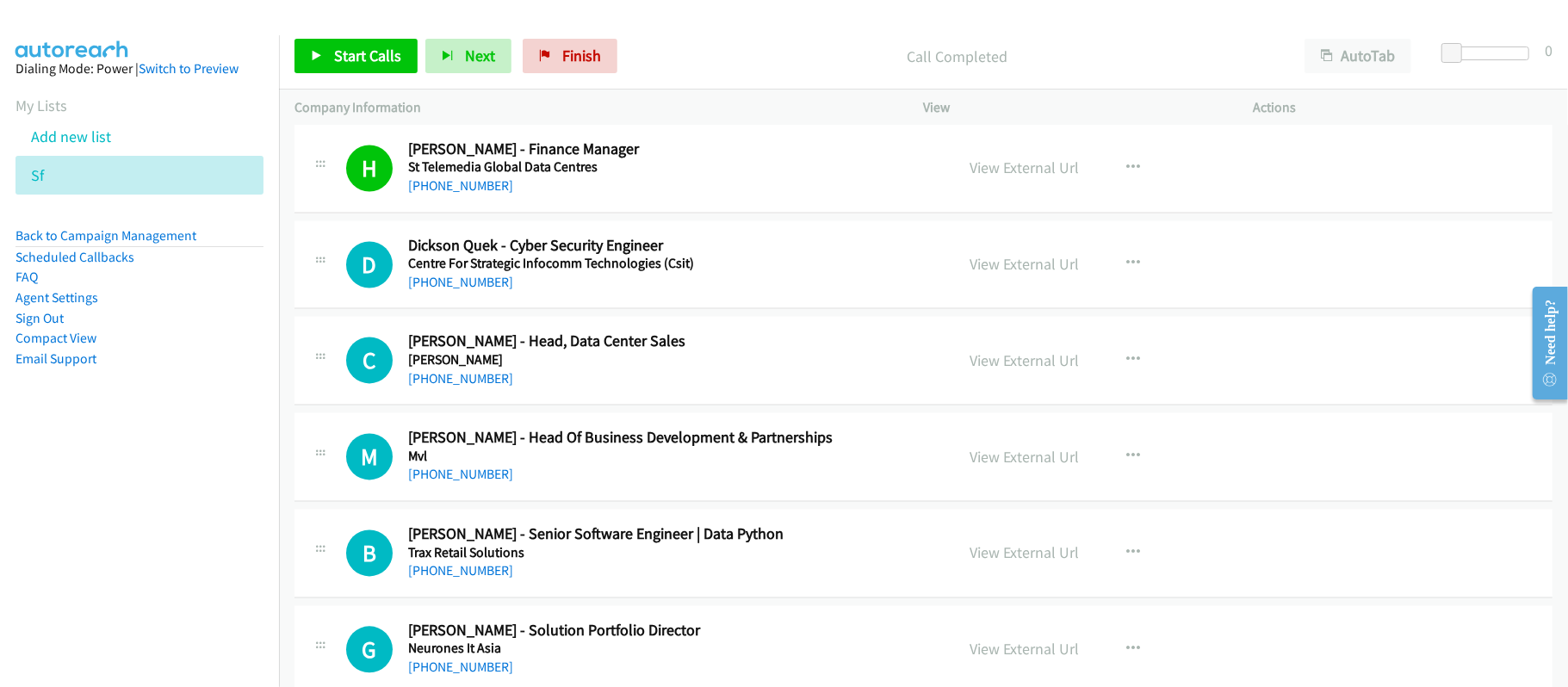
scroll to position [2523, 0]
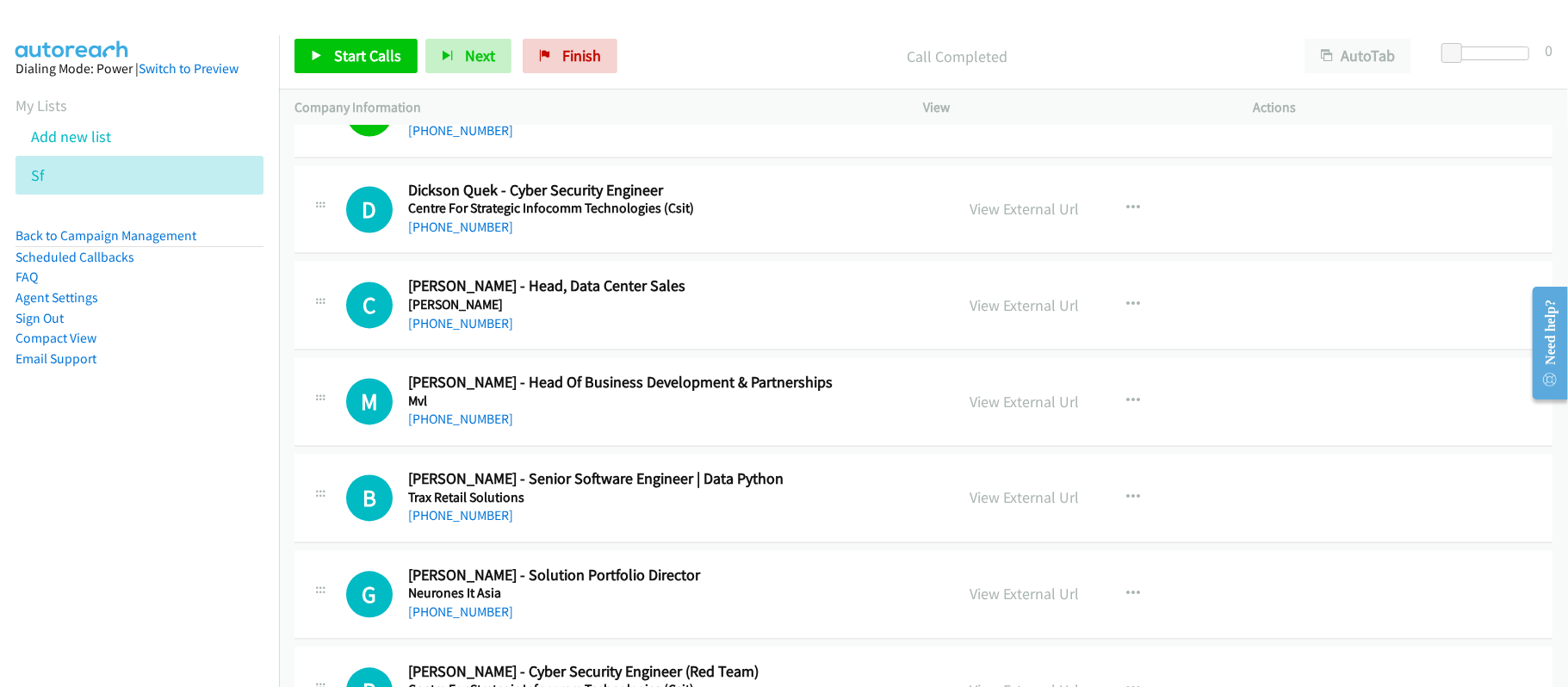
drag, startPoint x: 462, startPoint y: 238, endPoint x: 582, endPoint y: 249, distance: 120.5
click at [462, 235] on link "+65 8121 5215" at bounding box center [460, 226] width 105 height 16
click at [428, 233] on link "+65 8121 5215" at bounding box center [460, 226] width 105 height 16
click at [456, 331] on link "+65 8123 3032" at bounding box center [460, 323] width 105 height 16
click at [681, 320] on div "+65 8123 3032" at bounding box center [669, 323] width 523 height 20
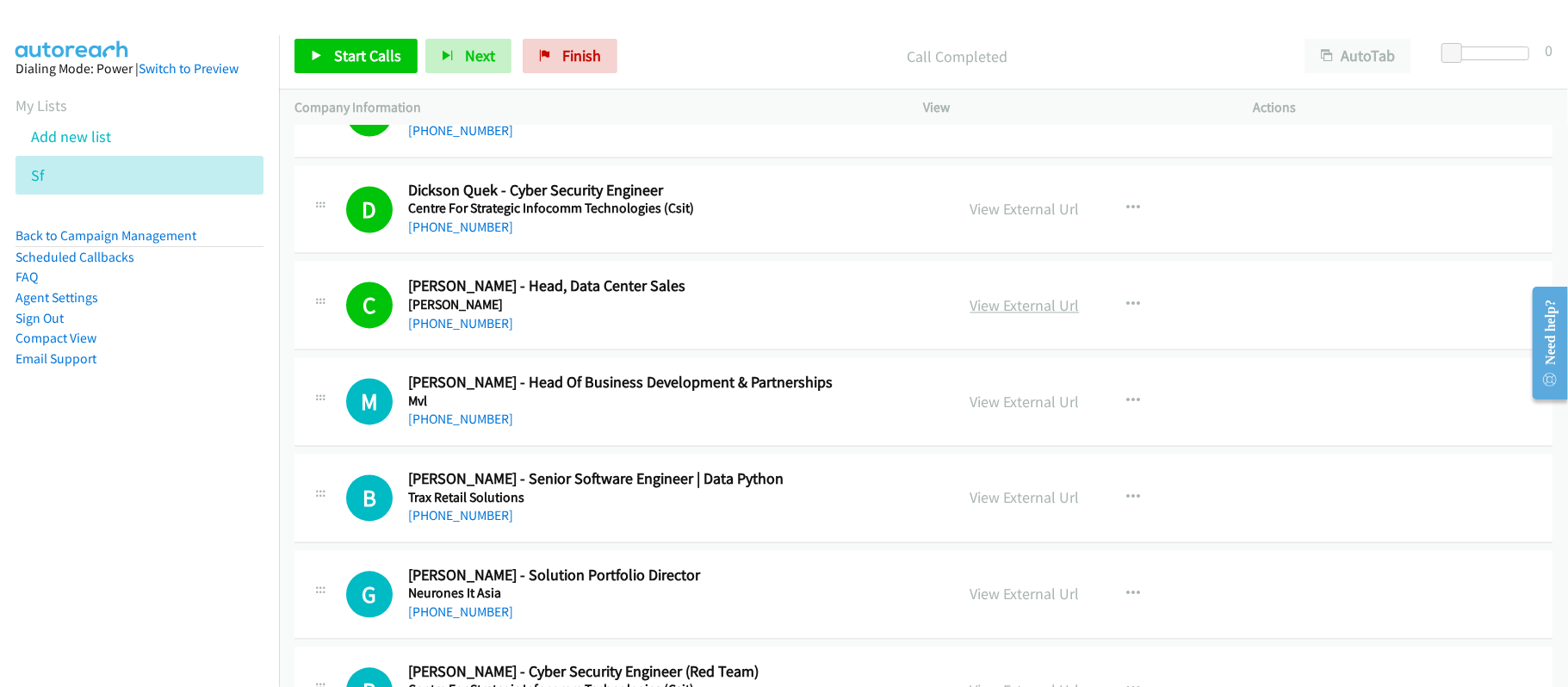
click at [1013, 307] on link "View External Url" at bounding box center [1025, 305] width 109 height 19
click at [460, 424] on link "+65 8123 8080" at bounding box center [460, 418] width 105 height 16
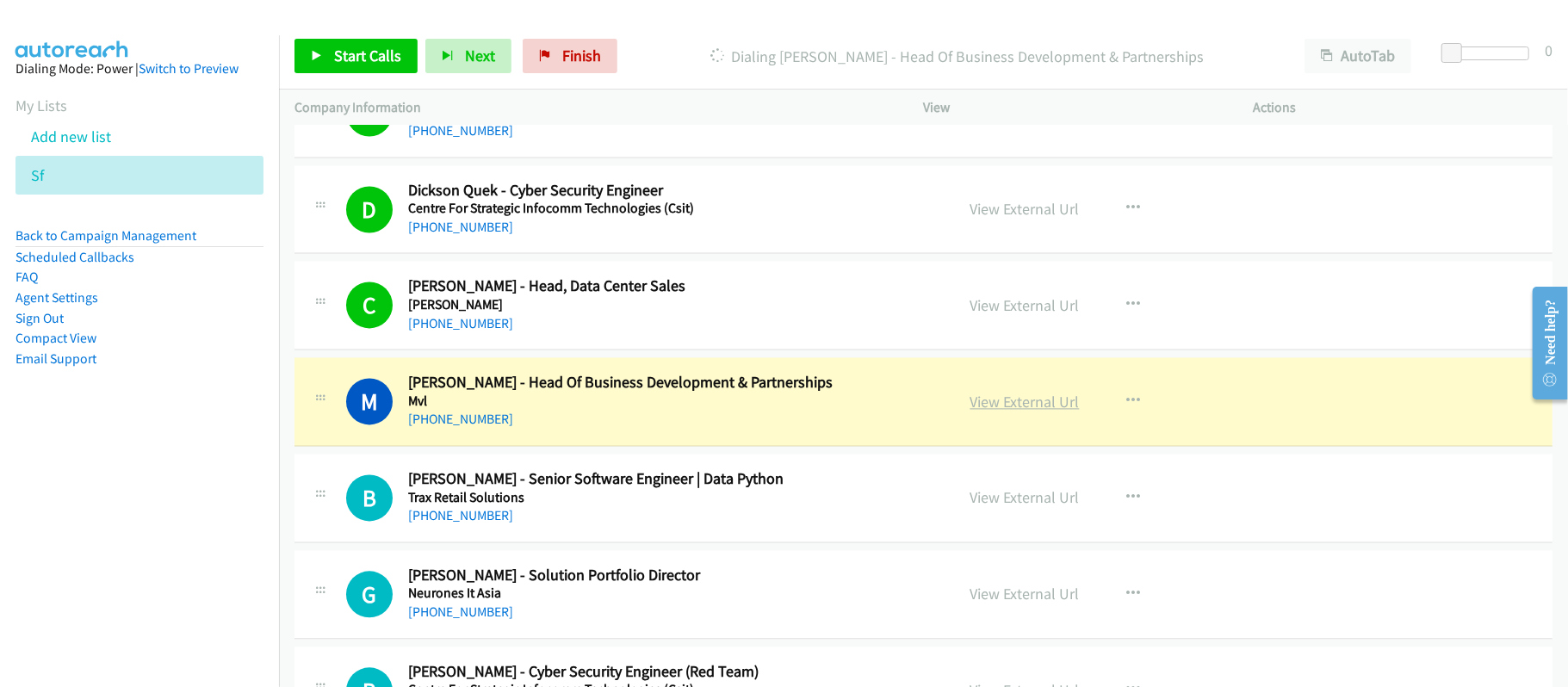
click at [1028, 398] on link "View External Url" at bounding box center [1025, 401] width 109 height 19
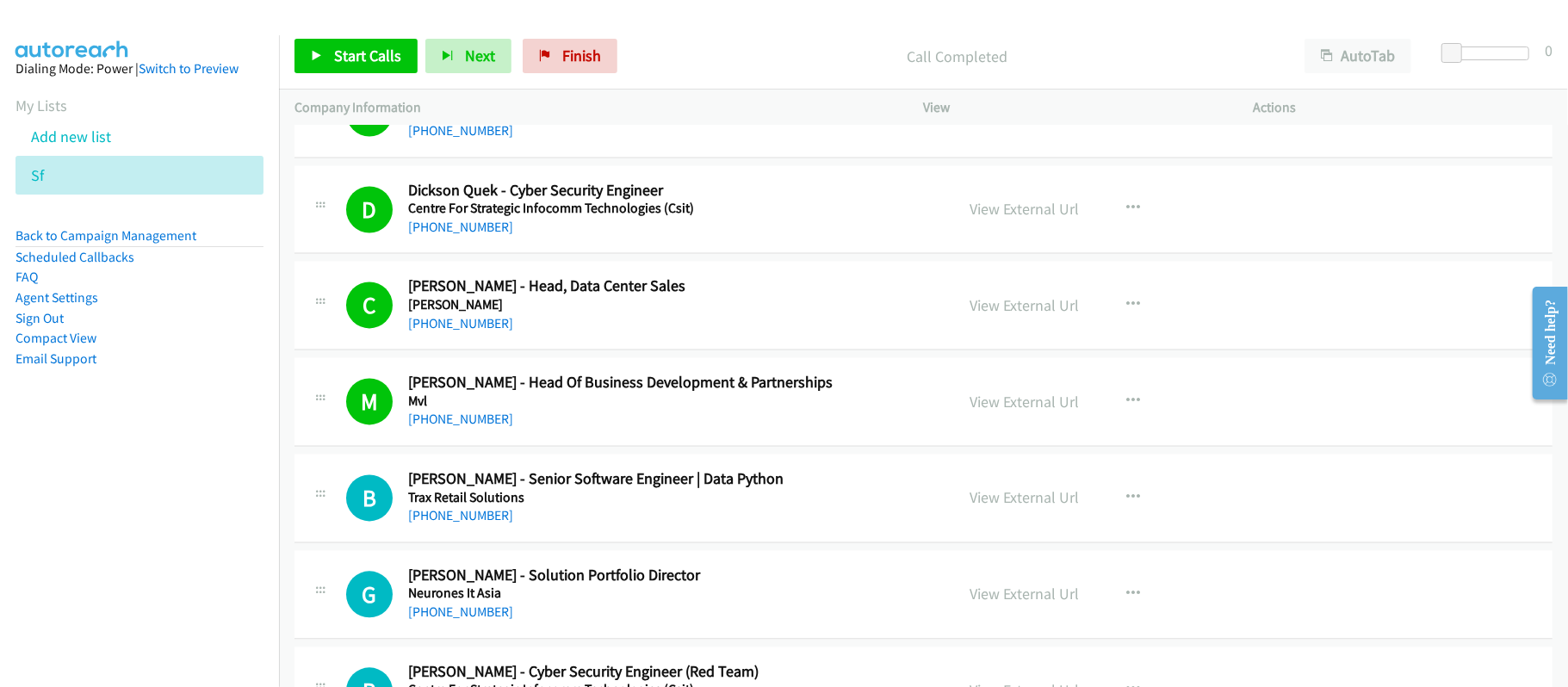
scroll to position [2752, 0]
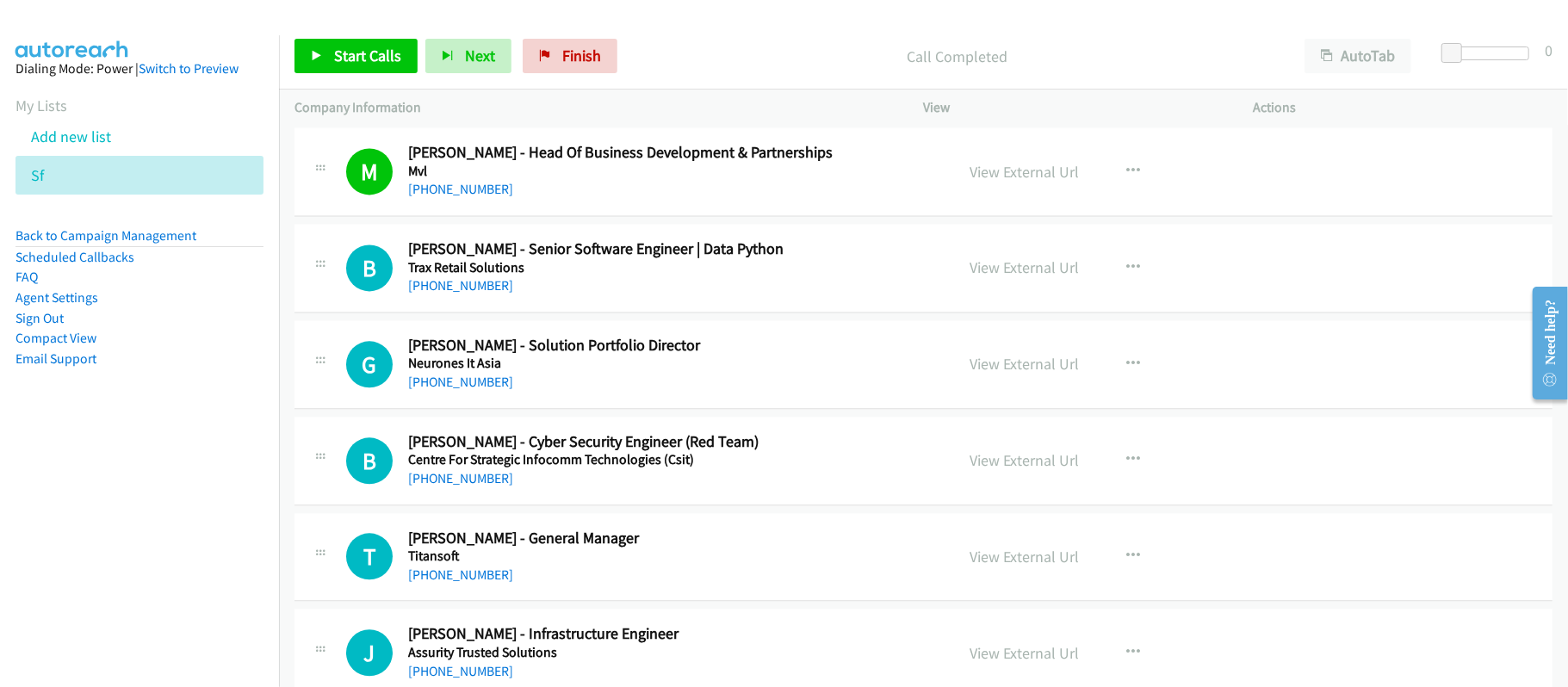
drag, startPoint x: 459, startPoint y: 291, endPoint x: 767, endPoint y: 353, distance: 314.2
click at [459, 291] on link "+65 8124 6756" at bounding box center [460, 285] width 105 height 16
click at [472, 390] on link "+65 8125 4518" at bounding box center [460, 382] width 105 height 16
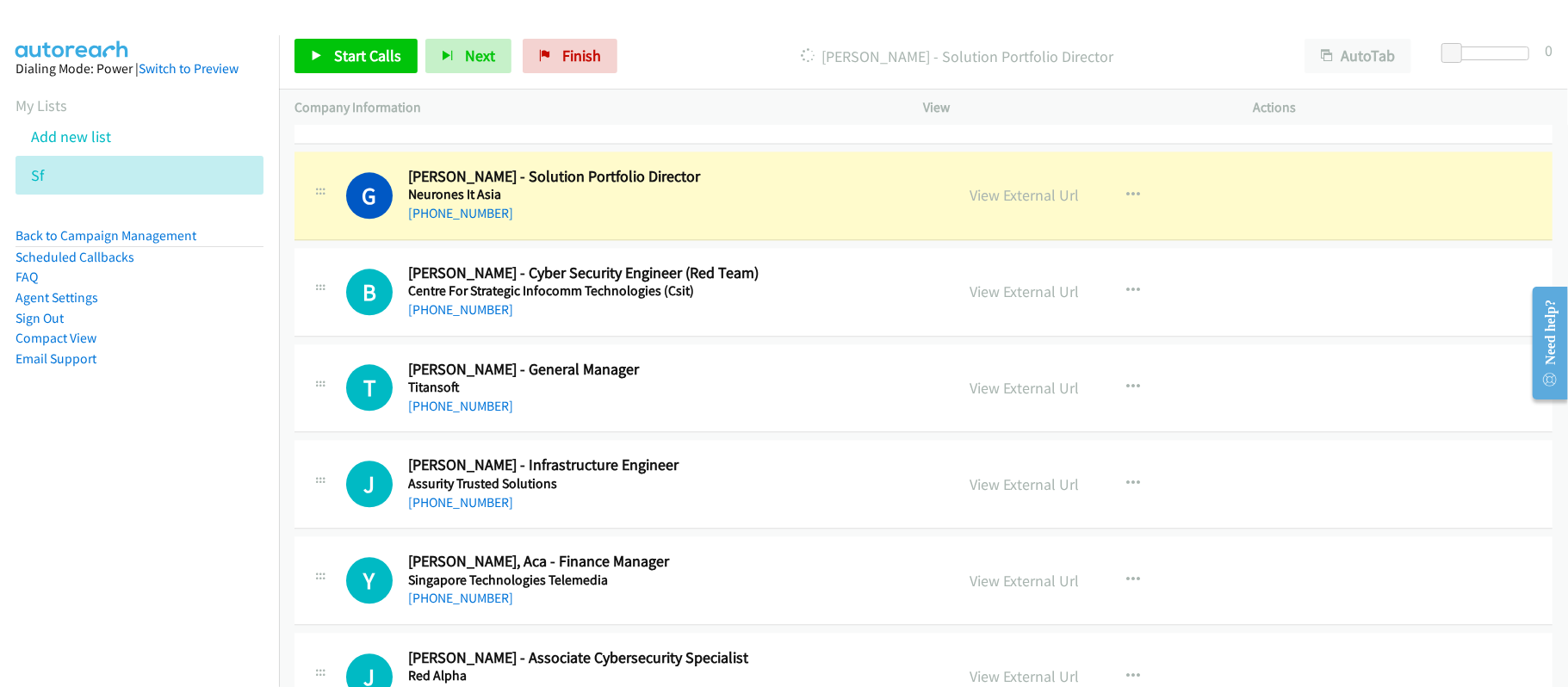
scroll to position [2982, 0]
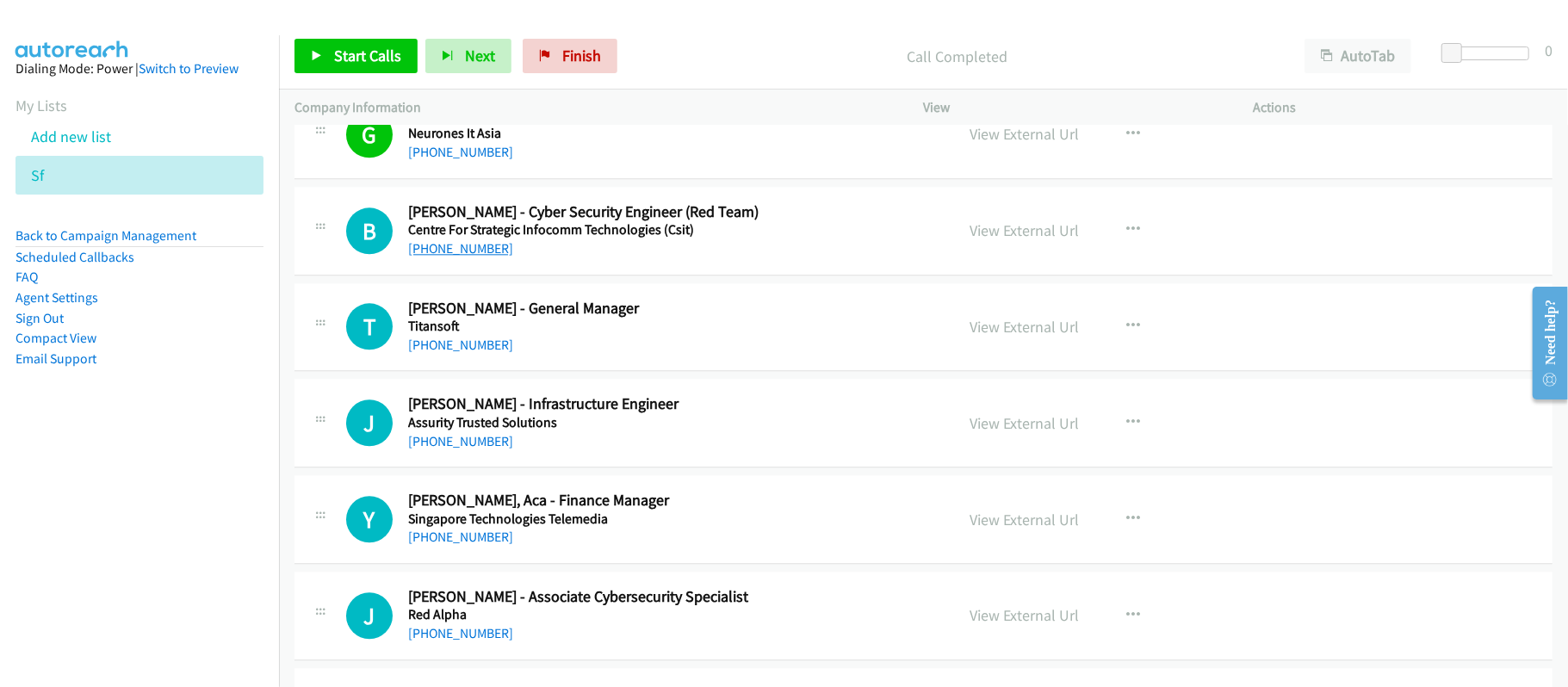
click at [452, 257] on link "+65 8127 1734" at bounding box center [460, 248] width 105 height 16
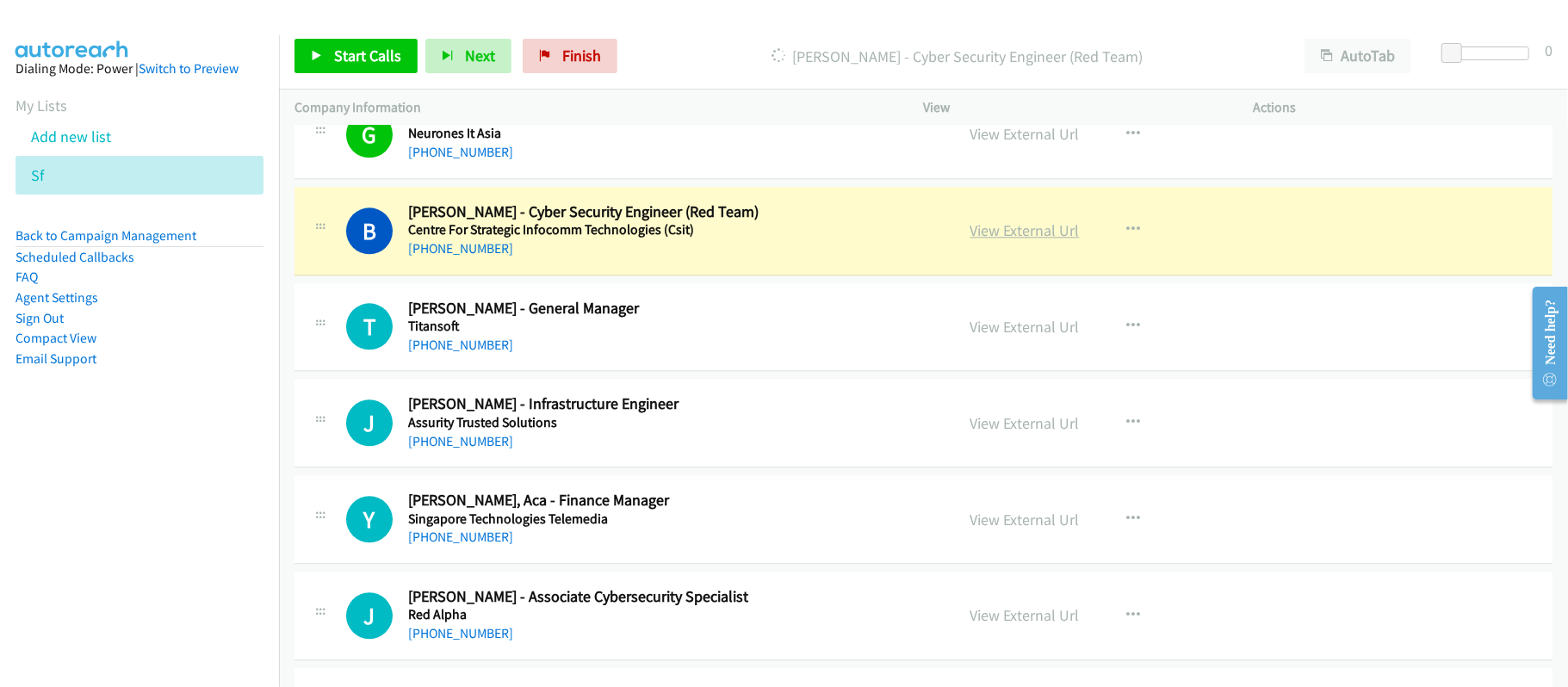
click at [1028, 241] on link "View External Url" at bounding box center [1025, 230] width 109 height 19
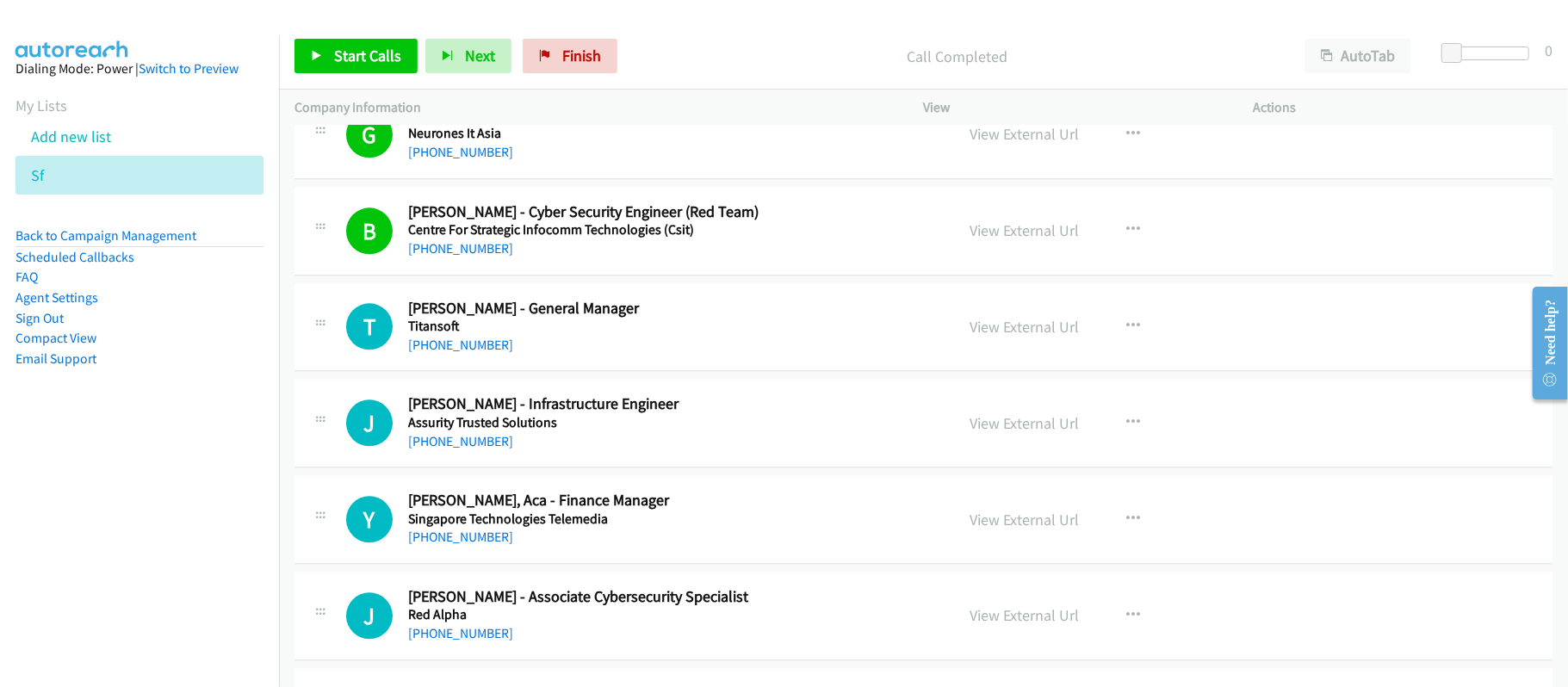
drag, startPoint x: 432, startPoint y: 353, endPoint x: 1299, endPoint y: 528, distance: 884.5
click at [465, 356] on div "+65 8127 5035" at bounding box center [669, 345] width 523 height 20
click at [462, 353] on link "+65 8127 5035" at bounding box center [460, 344] width 105 height 16
click at [455, 449] on link "+65 8128 3010" at bounding box center [460, 441] width 105 height 16
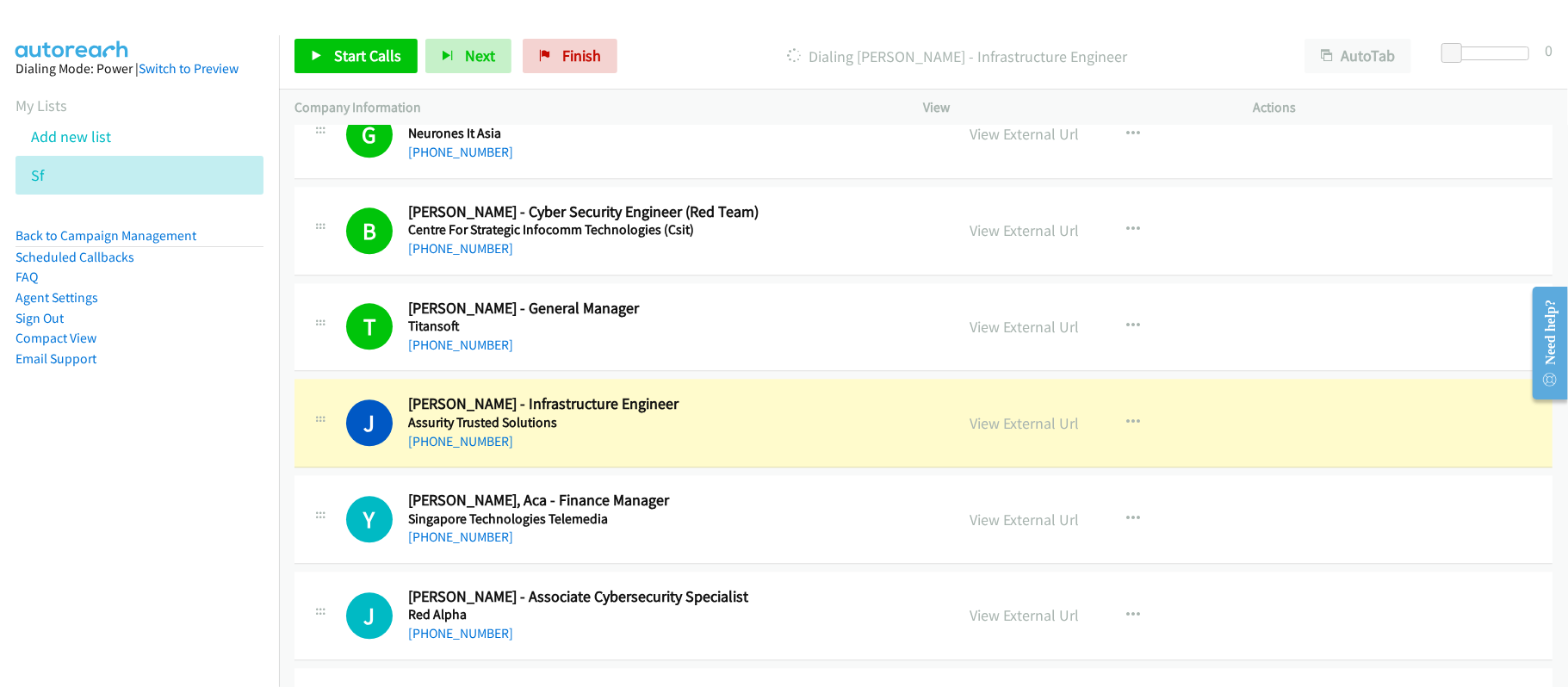
drag, startPoint x: 454, startPoint y: 451, endPoint x: 1339, endPoint y: 486, distance: 885.7
click at [454, 449] on link "+65 8128 3010" at bounding box center [460, 441] width 105 height 16
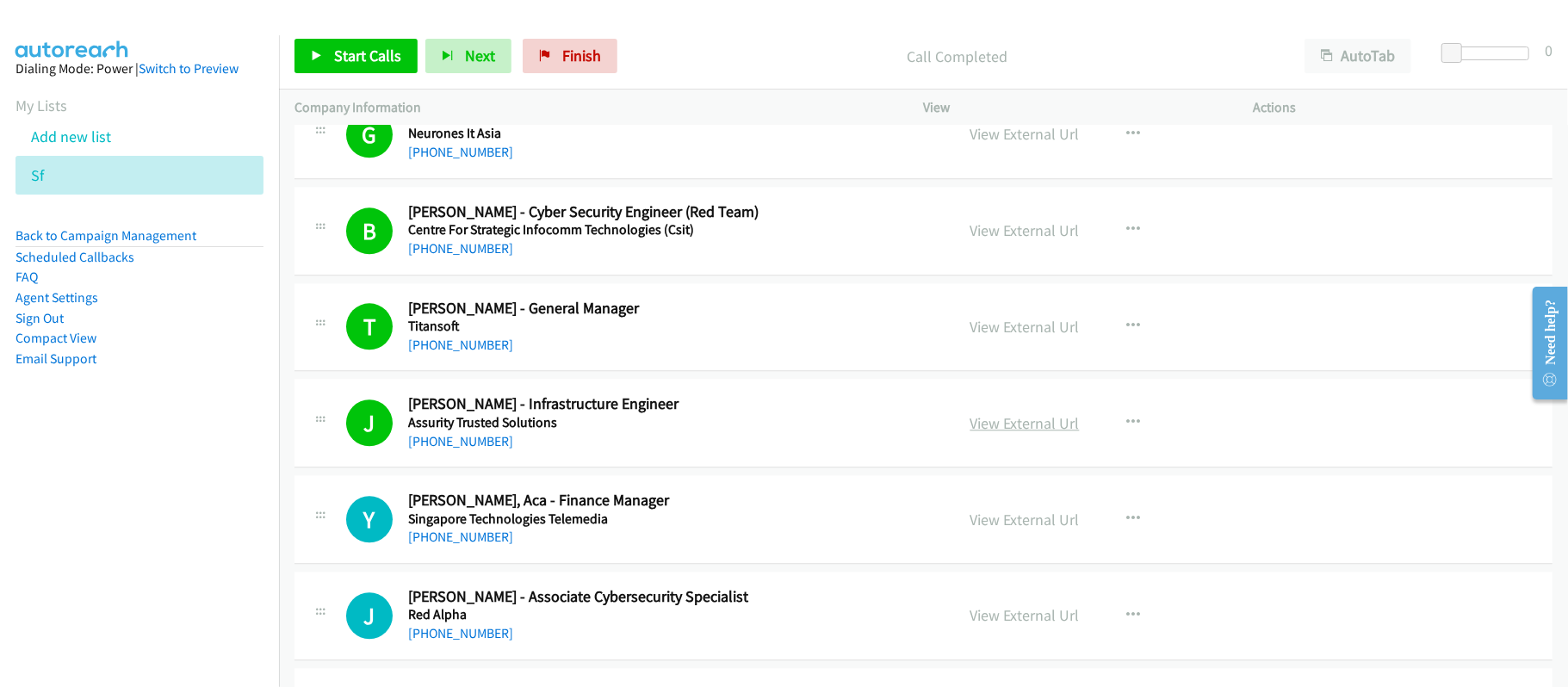
click at [1038, 430] on link "View External Url" at bounding box center [1025, 423] width 109 height 19
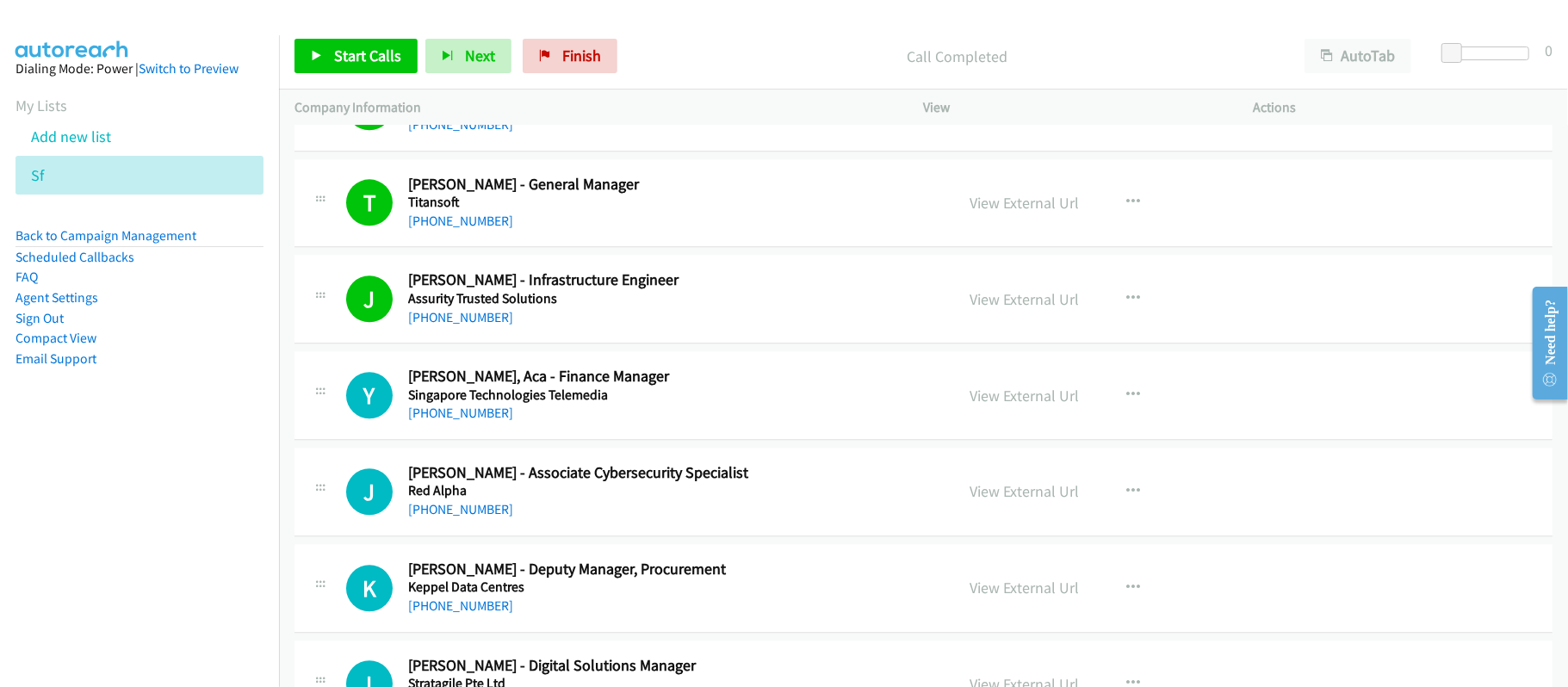
scroll to position [3211, 0]
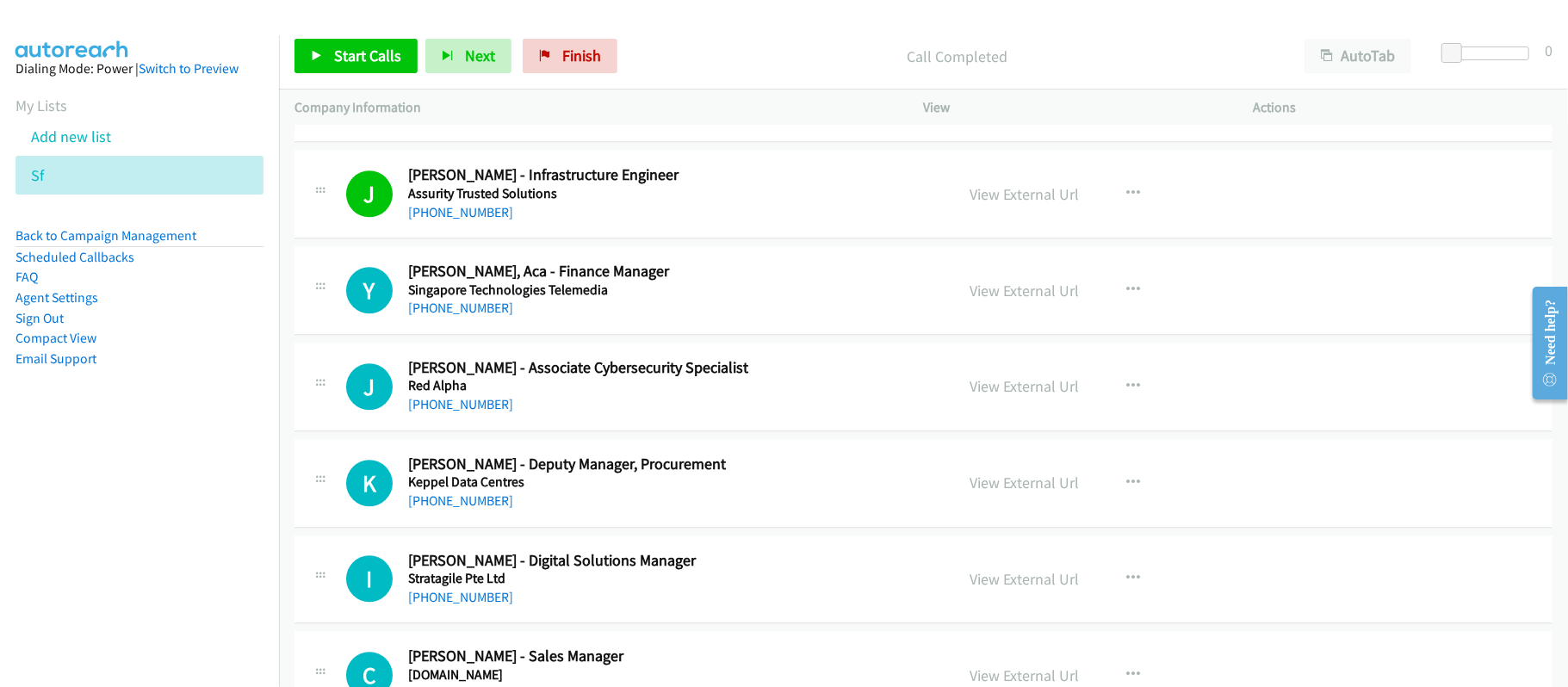
drag, startPoint x: 458, startPoint y: 315, endPoint x: 930, endPoint y: 357, distance: 473.9
click at [458, 315] on link "+65 8129 1707" at bounding box center [460, 307] width 105 height 16
drag, startPoint x: 448, startPoint y: 415, endPoint x: 614, endPoint y: 421, distance: 166.1
click at [448, 413] on link "+65 8129 5016" at bounding box center [460, 404] width 105 height 16
click at [456, 504] on link "+65 8129 8015" at bounding box center [460, 501] width 105 height 16
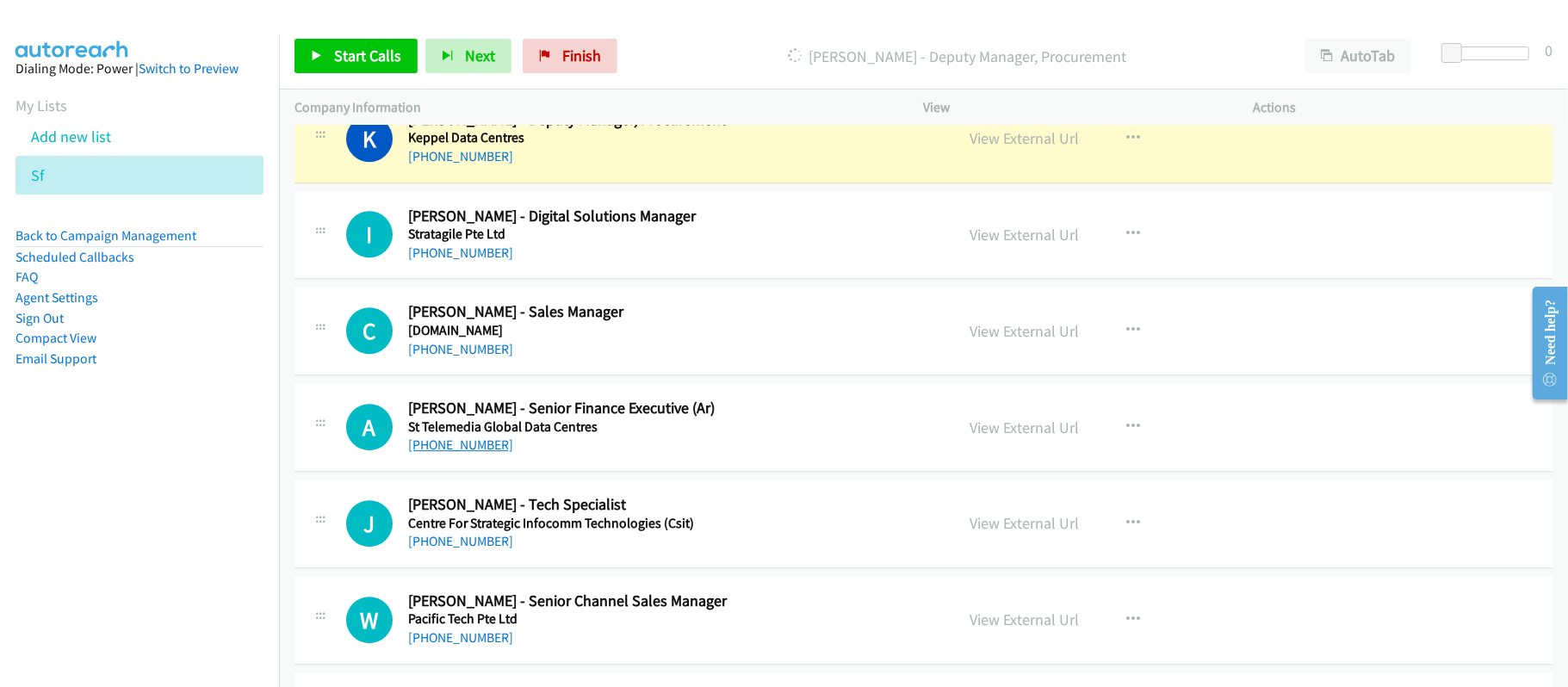
scroll to position [3441, 0]
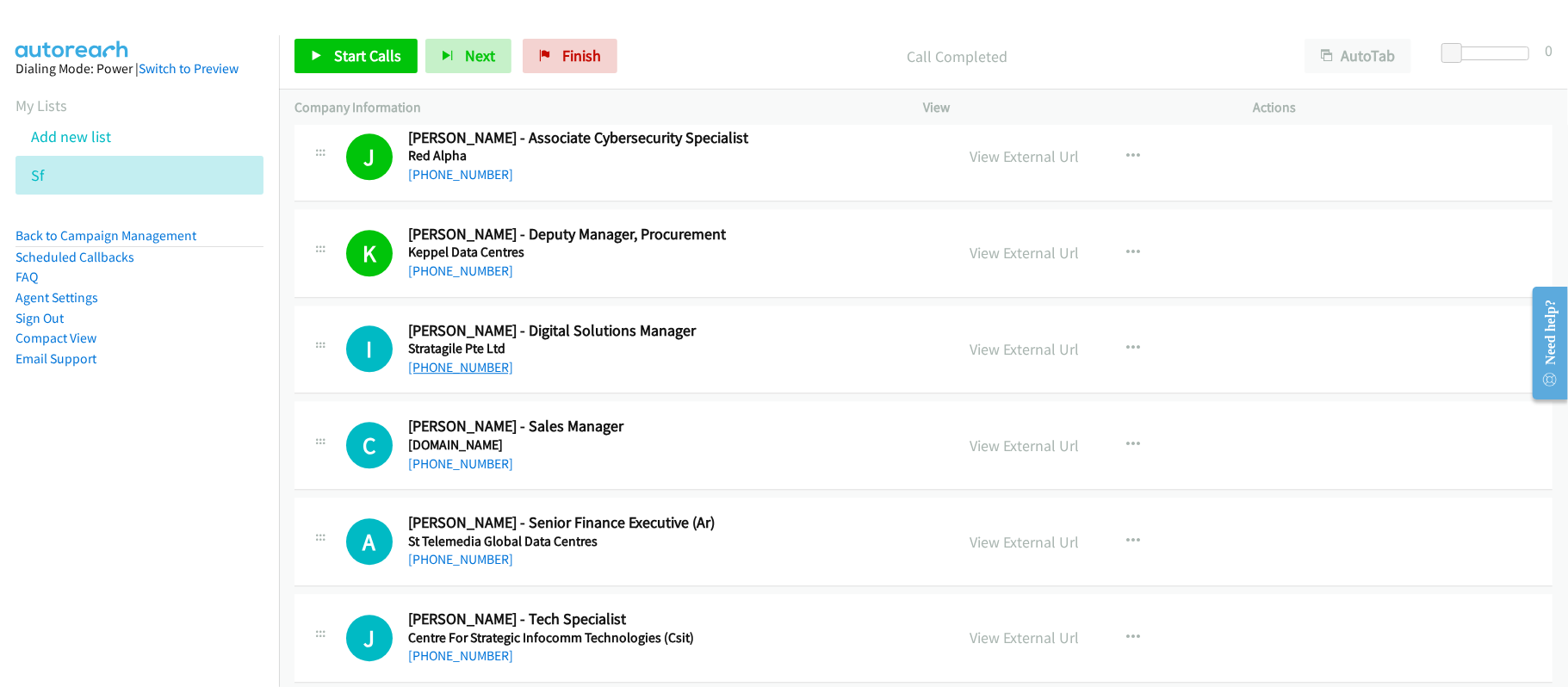
click at [462, 375] on link "+65 8130 5671" at bounding box center [460, 367] width 105 height 16
click at [451, 472] on link "+65 8133 2107" at bounding box center [460, 463] width 105 height 16
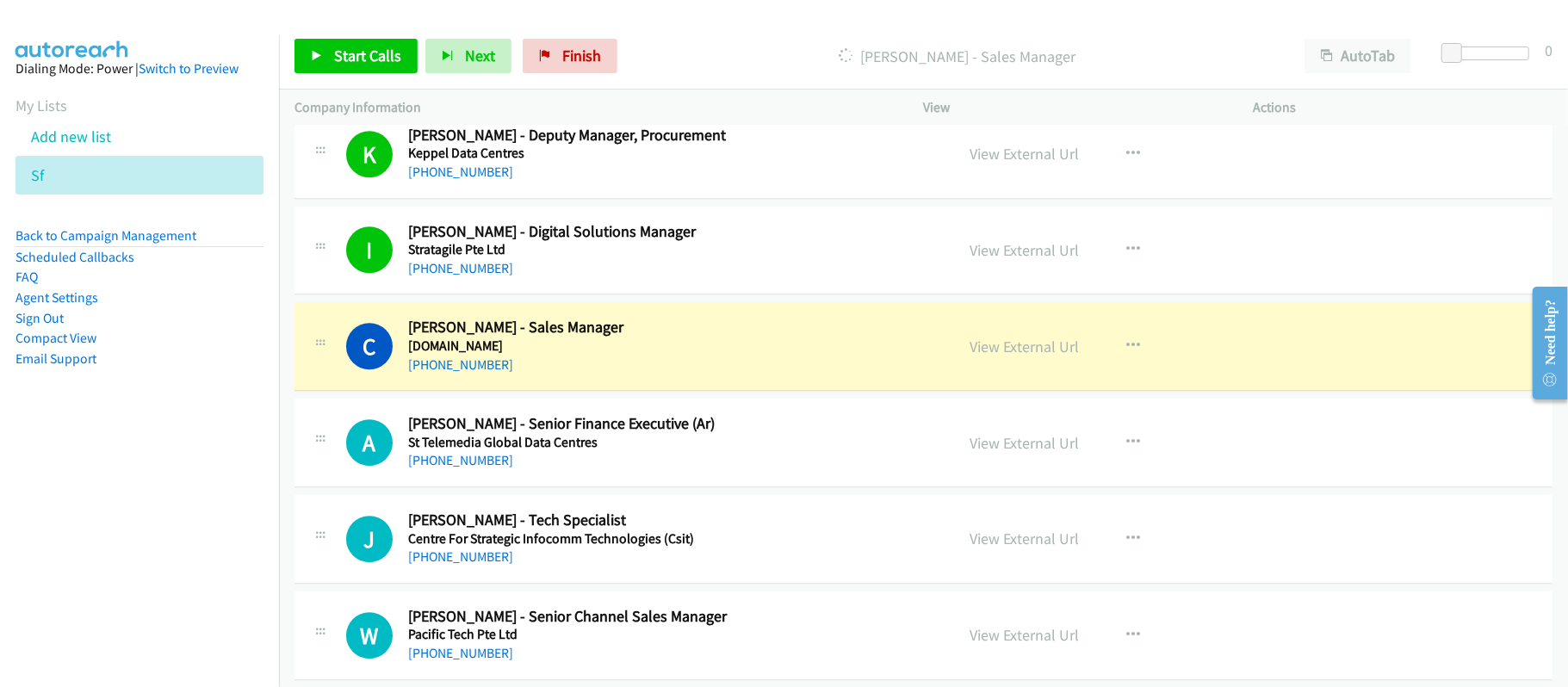
scroll to position [3671, 0]
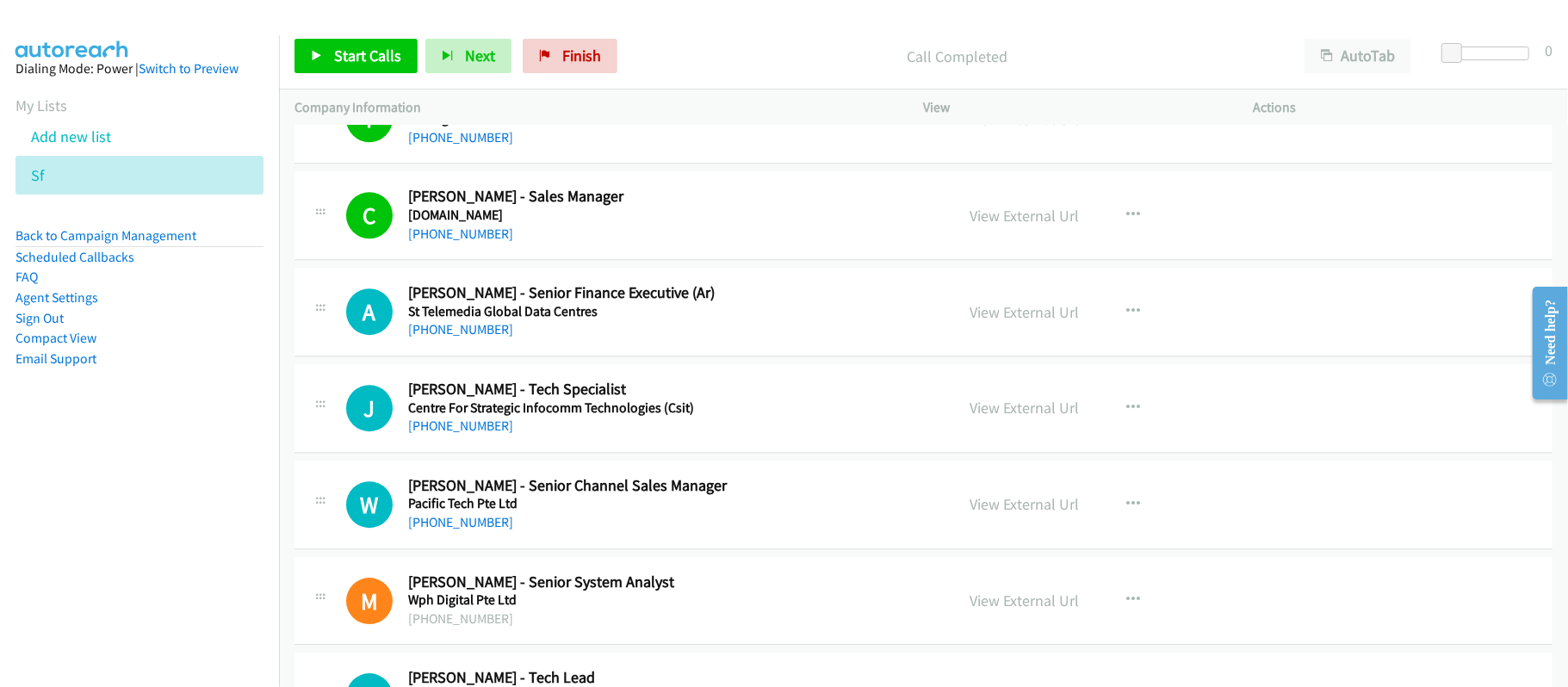
drag, startPoint x: 446, startPoint y: 338, endPoint x: 542, endPoint y: 342, distance: 96.1
click at [446, 337] on link "+65 8138 0480" at bounding box center [460, 329] width 105 height 16
drag, startPoint x: 449, startPoint y: 431, endPoint x: 514, endPoint y: 445, distance: 66.5
click at [449, 431] on link "+65 8139 2164" at bounding box center [460, 425] width 105 height 16
drag, startPoint x: 459, startPoint y: 525, endPoint x: 945, endPoint y: 552, distance: 486.7
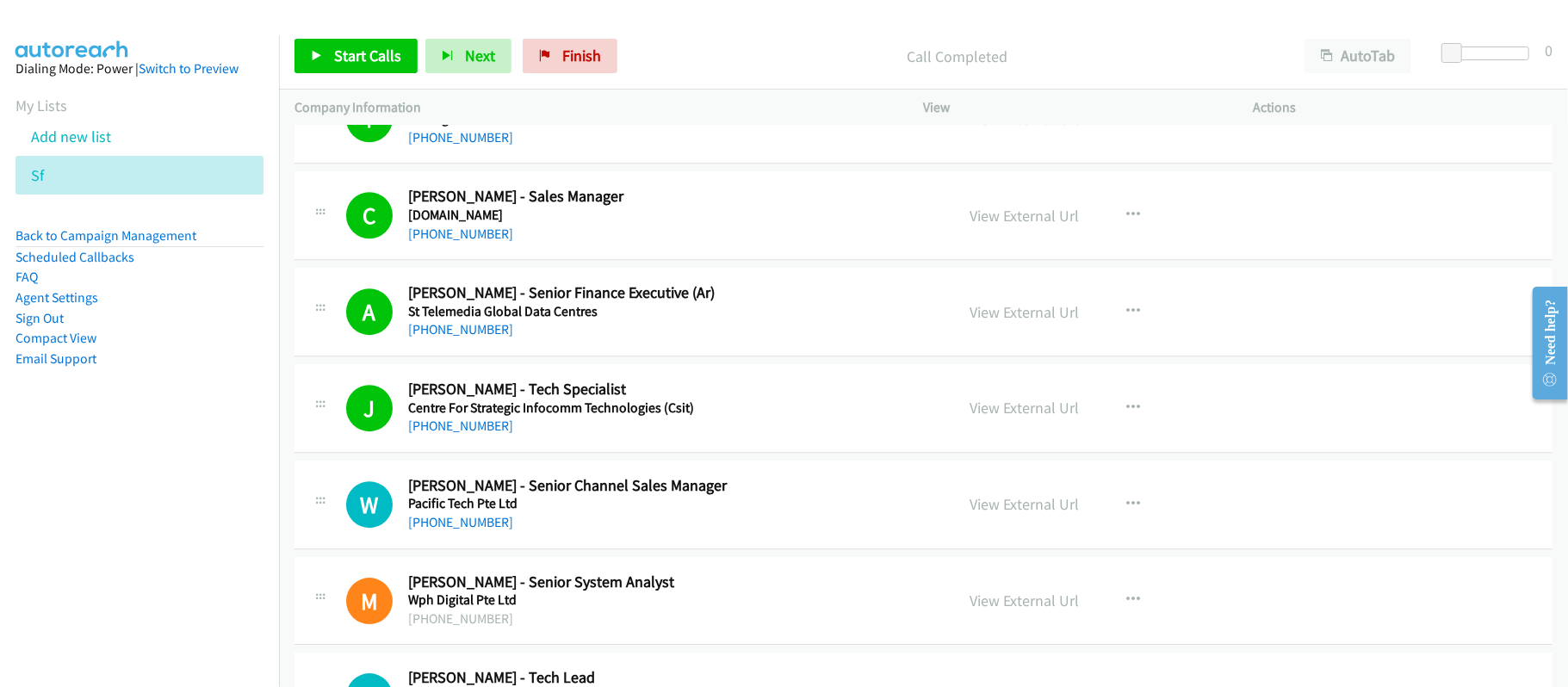
click at [469, 512] on h5 "Pacific Tech Pte Ltd" at bounding box center [669, 503] width 523 height 17
click at [469, 530] on link "+65 8139 9312" at bounding box center [460, 522] width 105 height 16
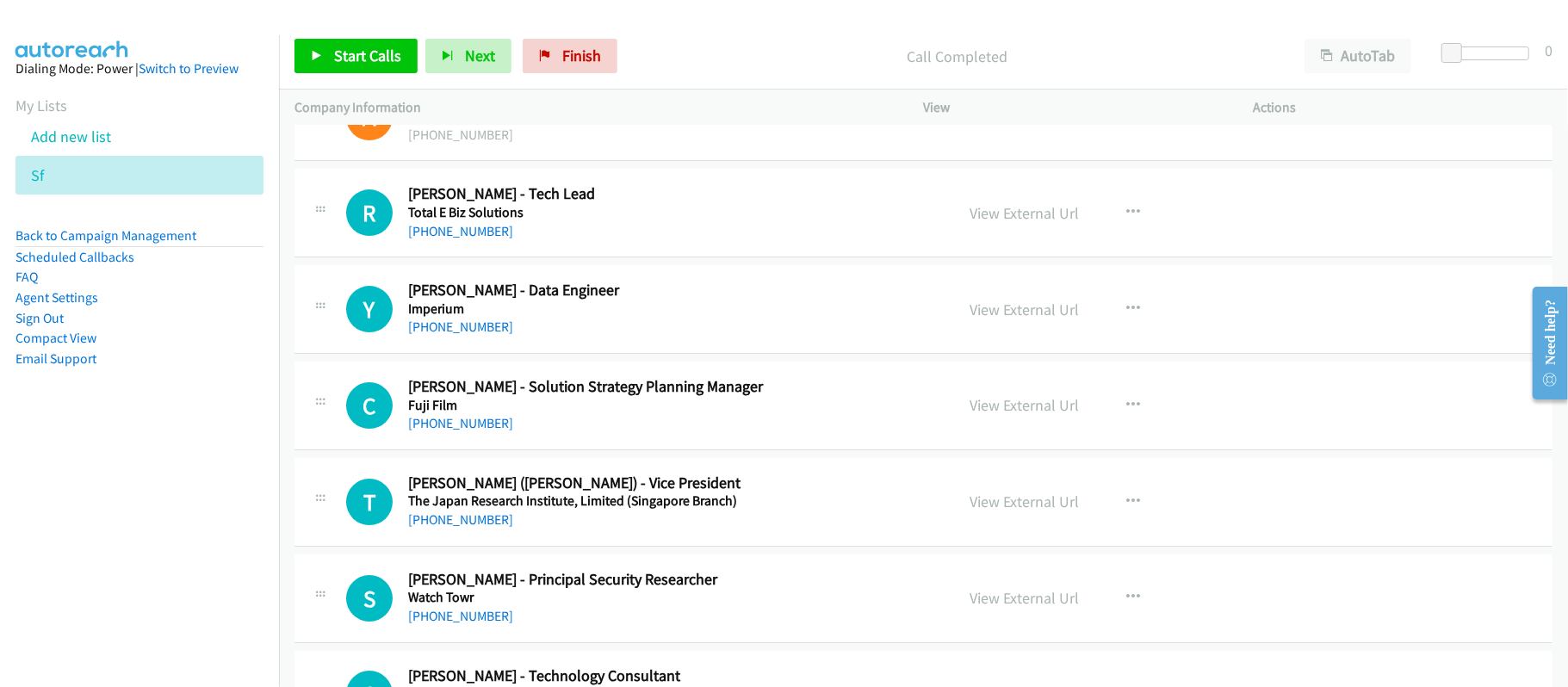
scroll to position [4244, 0]
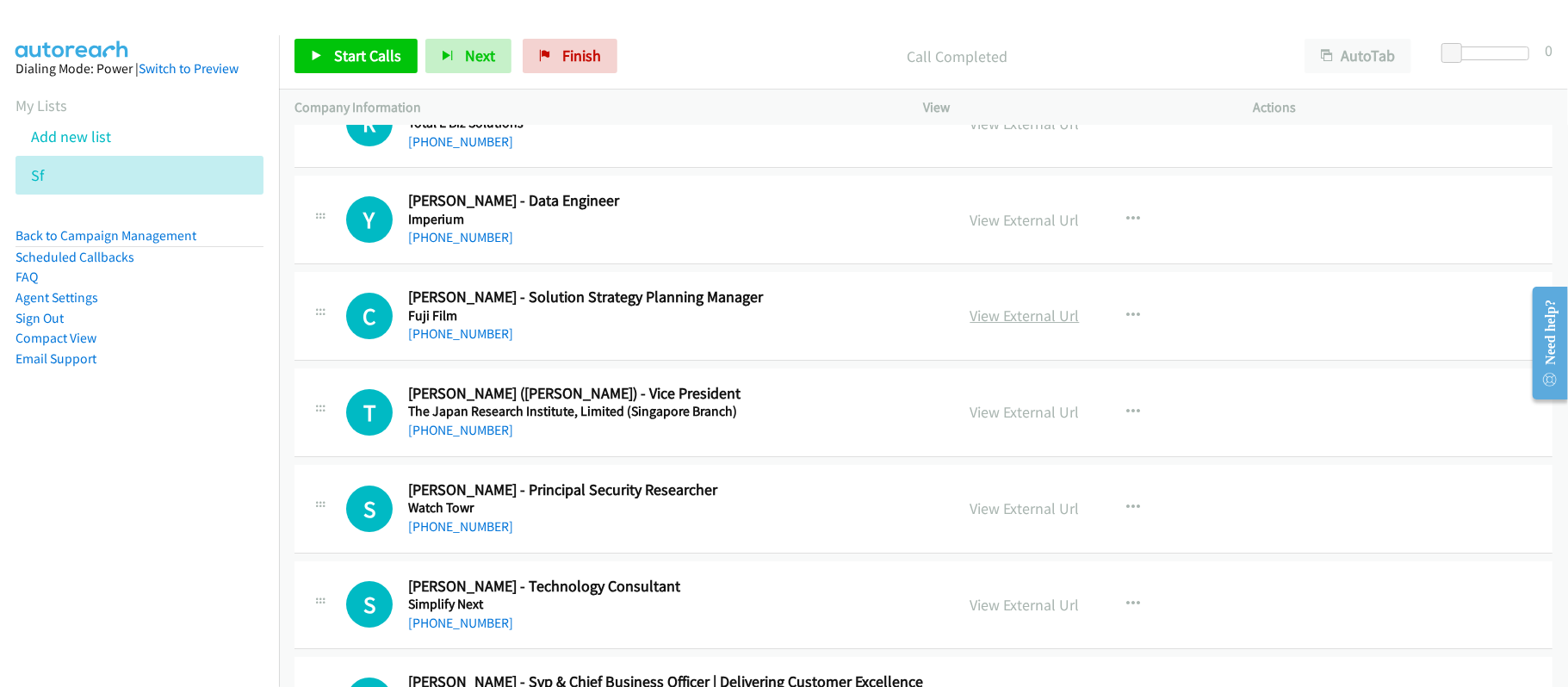
drag, startPoint x: 456, startPoint y: 155, endPoint x: 1011, endPoint y: 325, distance: 580.5
click at [456, 150] on link "+65 8150 0929" at bounding box center [460, 141] width 105 height 16
click at [455, 245] on link "+65 8151 9251" at bounding box center [460, 237] width 105 height 16
click at [449, 342] on link "+65 8157 3387" at bounding box center [460, 333] width 105 height 16
click at [453, 439] on link "+65 8157 7043" at bounding box center [460, 430] width 105 height 16
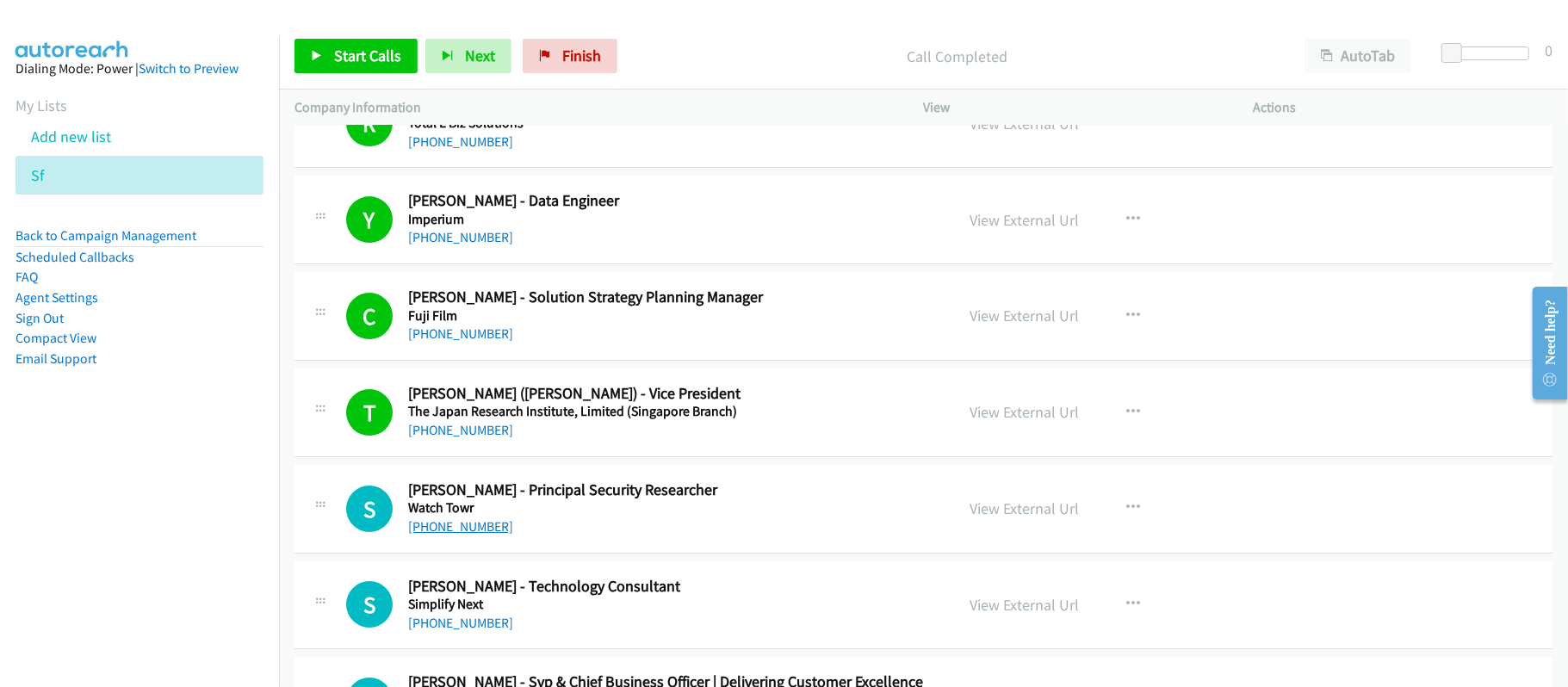
drag, startPoint x: 469, startPoint y: 539, endPoint x: 897, endPoint y: 556, distance: 428.3
click at [469, 534] on link "+65 8160 7352" at bounding box center [460, 526] width 105 height 16
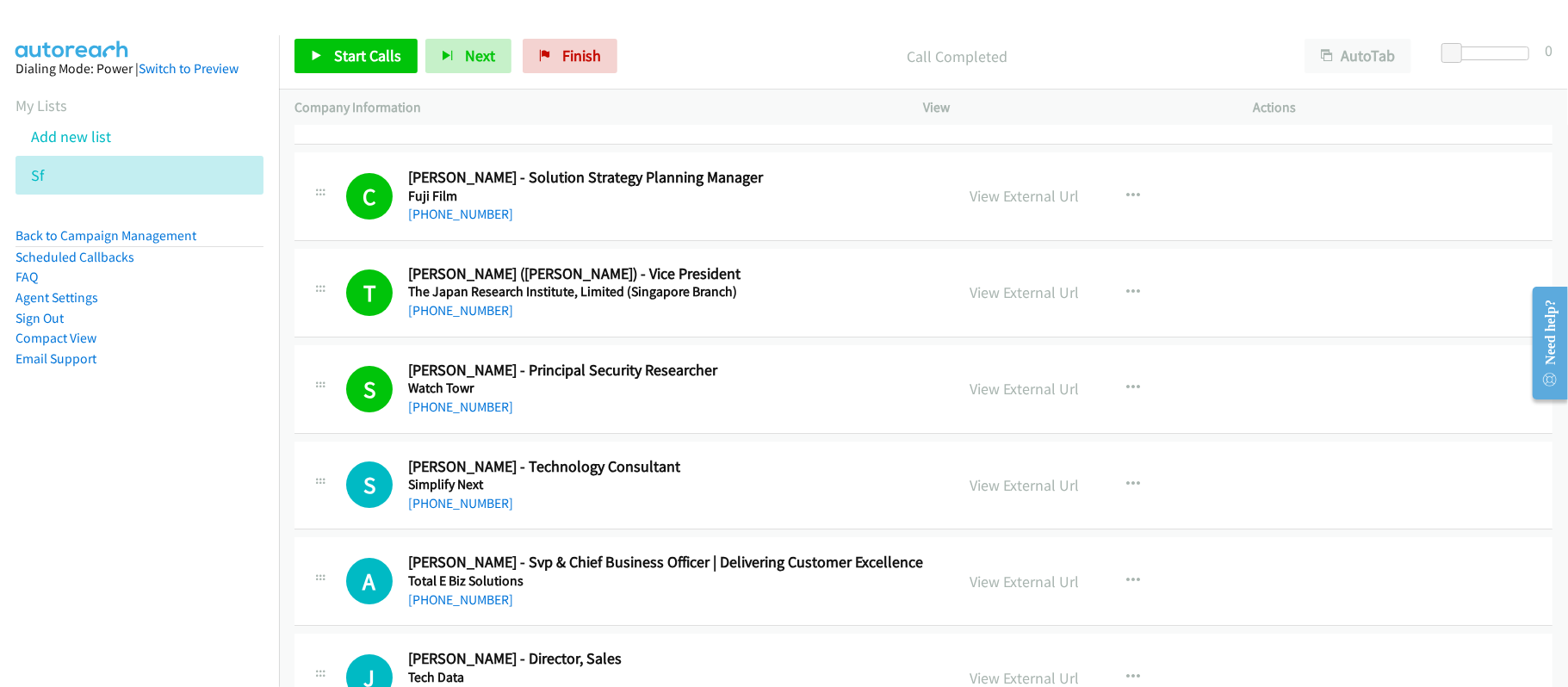
scroll to position [4474, 0]
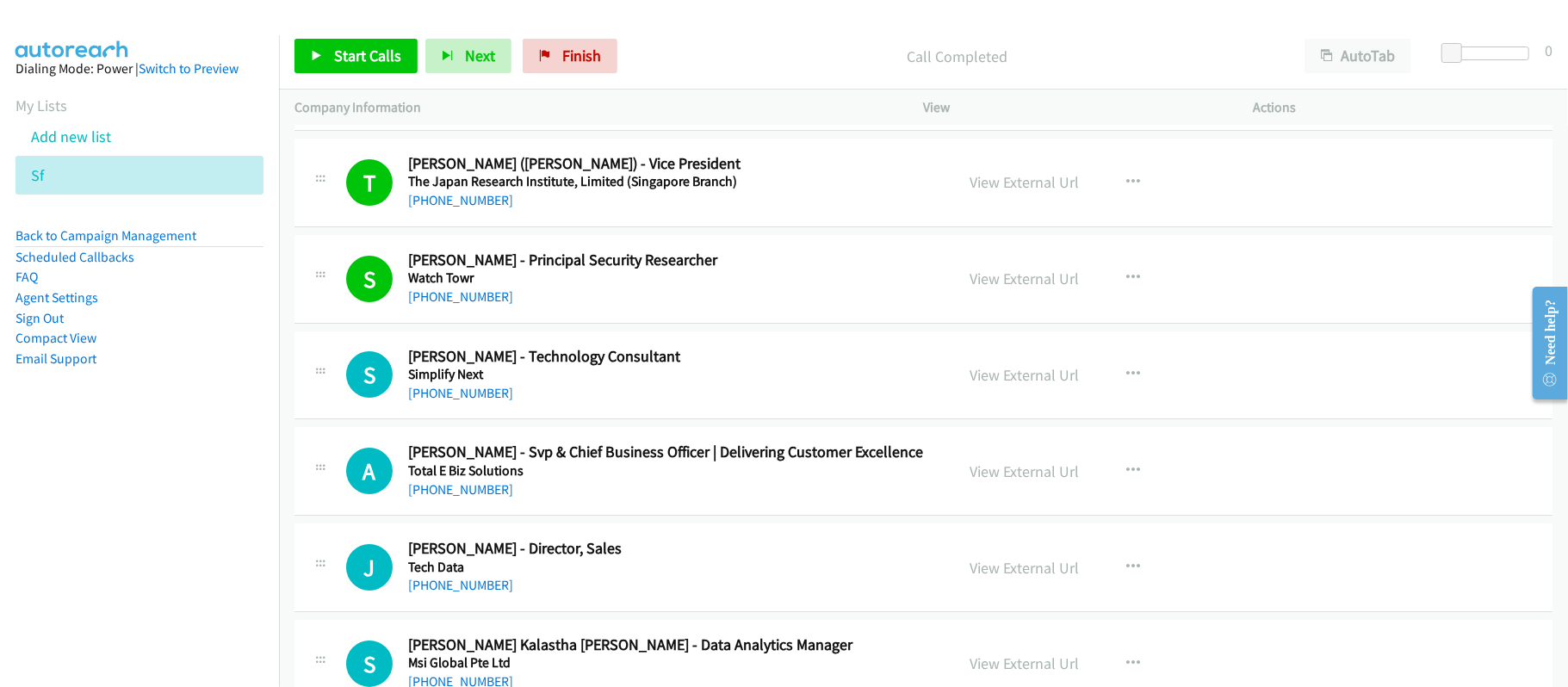
drag, startPoint x: 462, startPoint y: 404, endPoint x: 759, endPoint y: 459, distance: 302.0
click at [462, 401] on link "+65 8161 1417" at bounding box center [460, 392] width 105 height 16
click at [462, 397] on link "+65 8161 1417" at bounding box center [460, 392] width 105 height 16
click at [588, 498] on div "+65 8161 7530" at bounding box center [669, 489] width 523 height 20
click at [465, 498] on link "+65 8161 7530" at bounding box center [460, 489] width 105 height 16
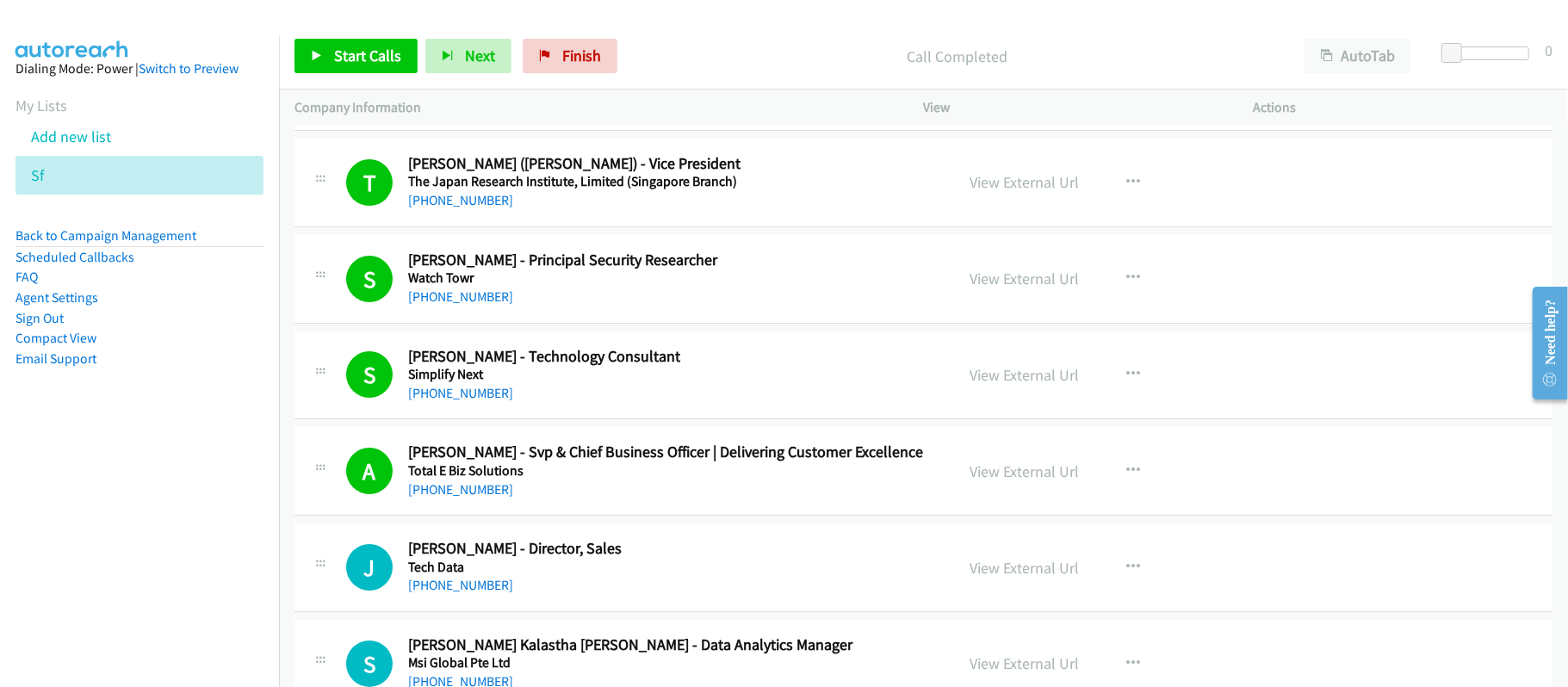
click at [474, 593] on link "+65 8161 7741" at bounding box center [460, 585] width 105 height 16
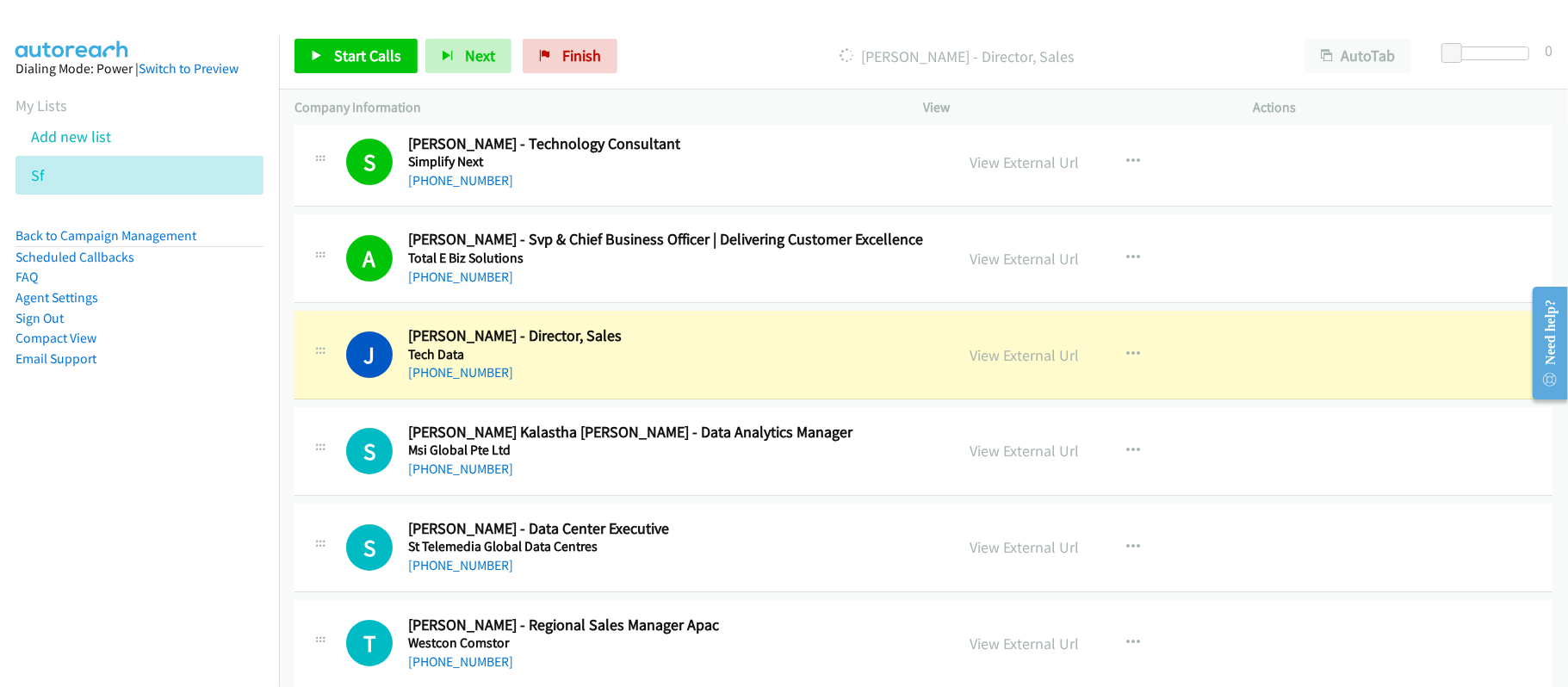
scroll to position [4704, 0]
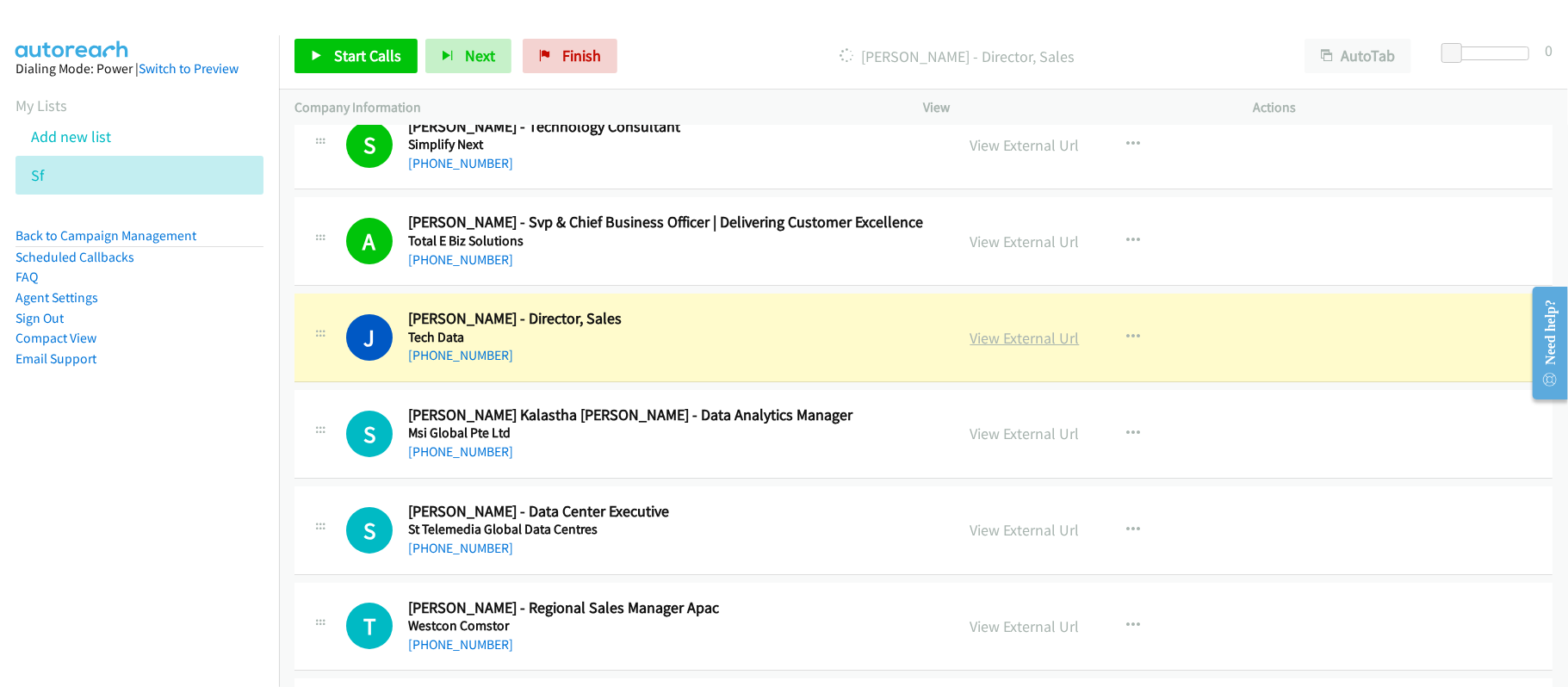
click at [1045, 348] on link "View External Url" at bounding box center [1025, 337] width 109 height 19
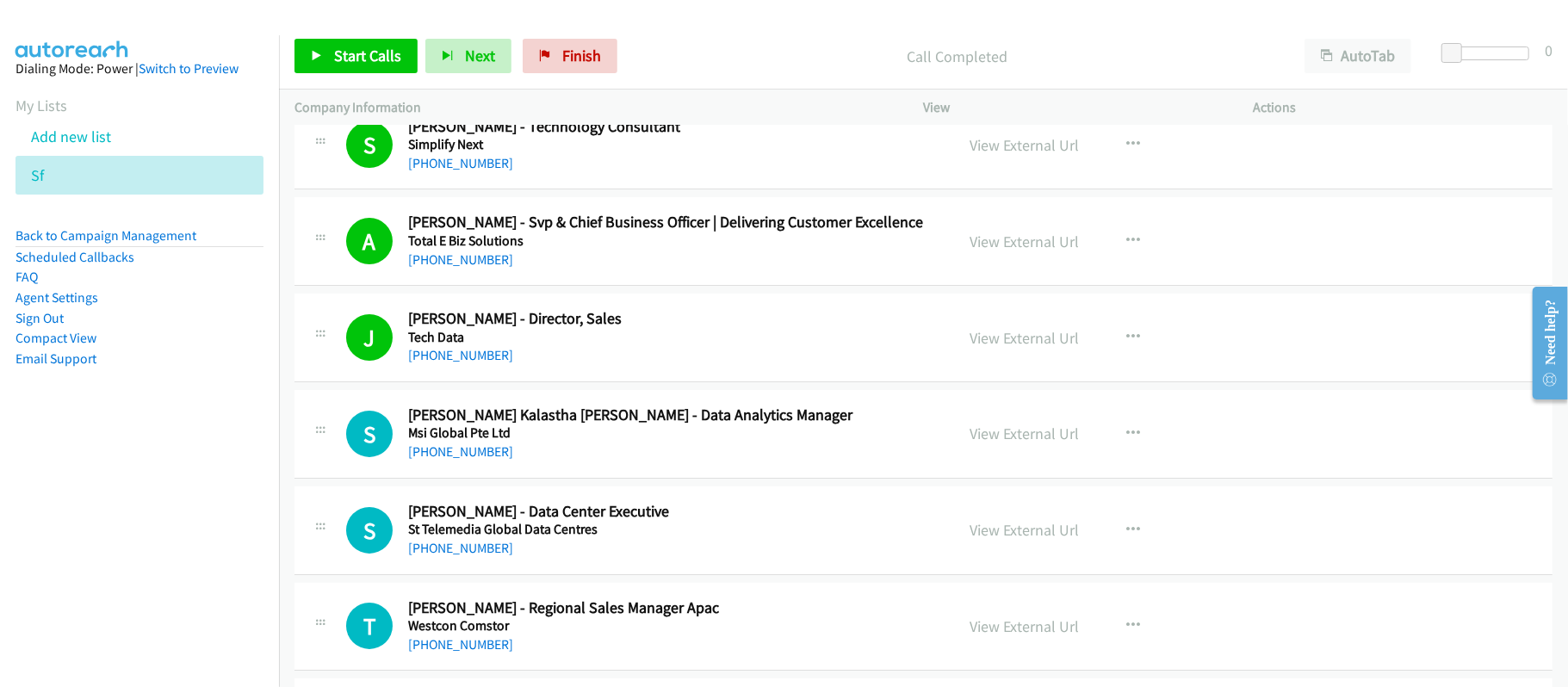
click at [643, 346] on h5 "Tech Data" at bounding box center [669, 337] width 523 height 17
drag, startPoint x: 450, startPoint y: 469, endPoint x: 798, endPoint y: 486, distance: 348.4
click at [450, 460] on link "+65 8162 7021" at bounding box center [460, 451] width 105 height 16
drag, startPoint x: 655, startPoint y: 497, endPoint x: 658, endPoint y: 483, distance: 14.3
click at [655, 497] on td "S Callback Scheduled Samuel Ang - Data Center Executive St Telemedia Global Dat…" at bounding box center [924, 530] width 1290 height 97
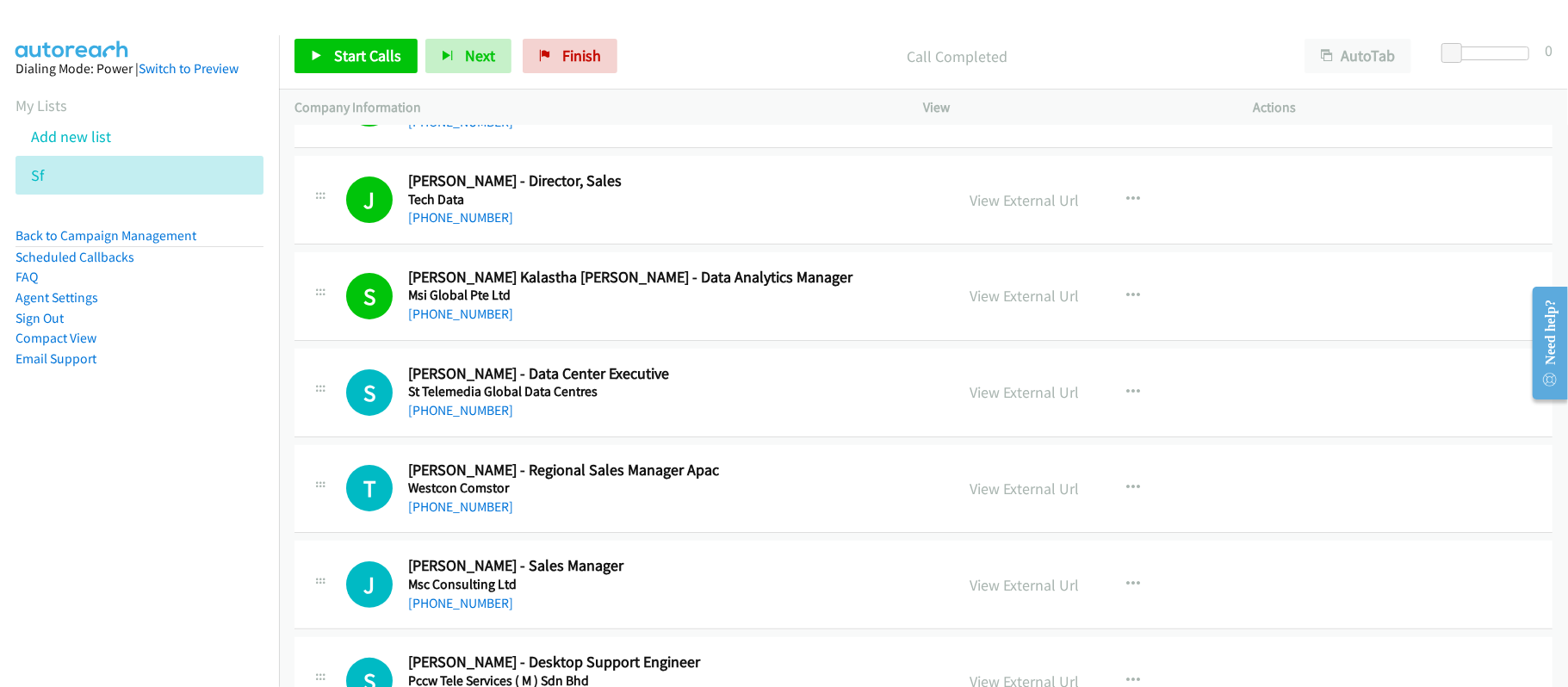
scroll to position [4933, 0]
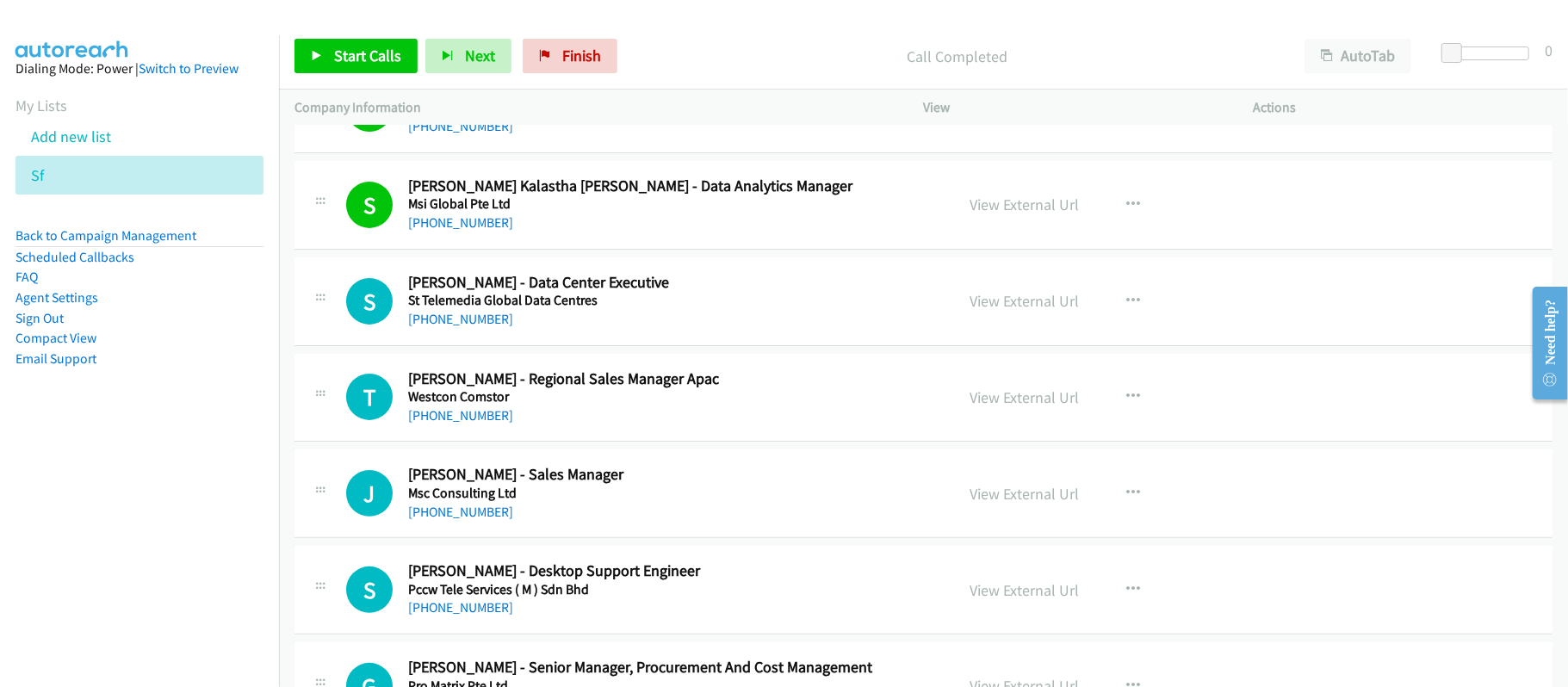
drag, startPoint x: 472, startPoint y: 330, endPoint x: 620, endPoint y: 352, distance: 149.6
click at [472, 328] on link "+65 8163 5105" at bounding box center [460, 319] width 105 height 16
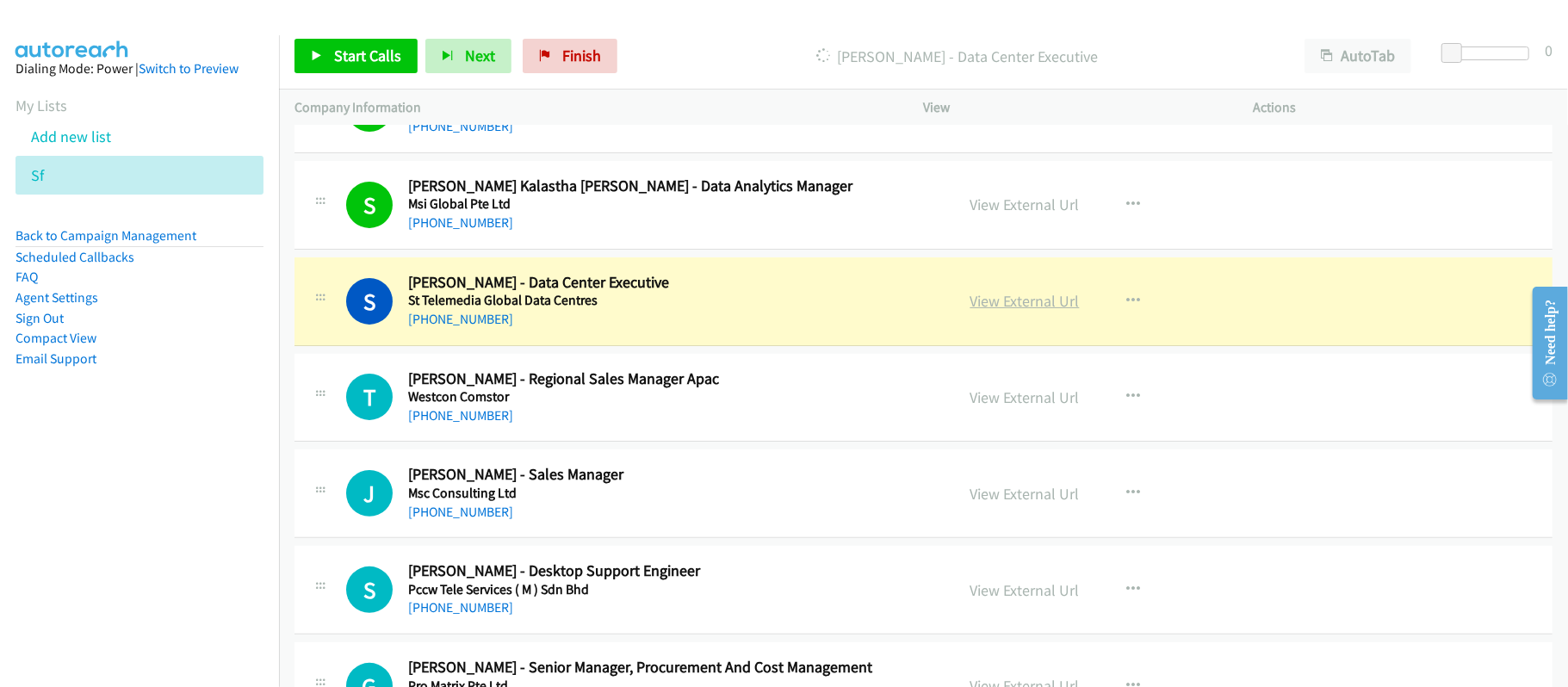
click at [998, 311] on link "View External Url" at bounding box center [1025, 301] width 109 height 19
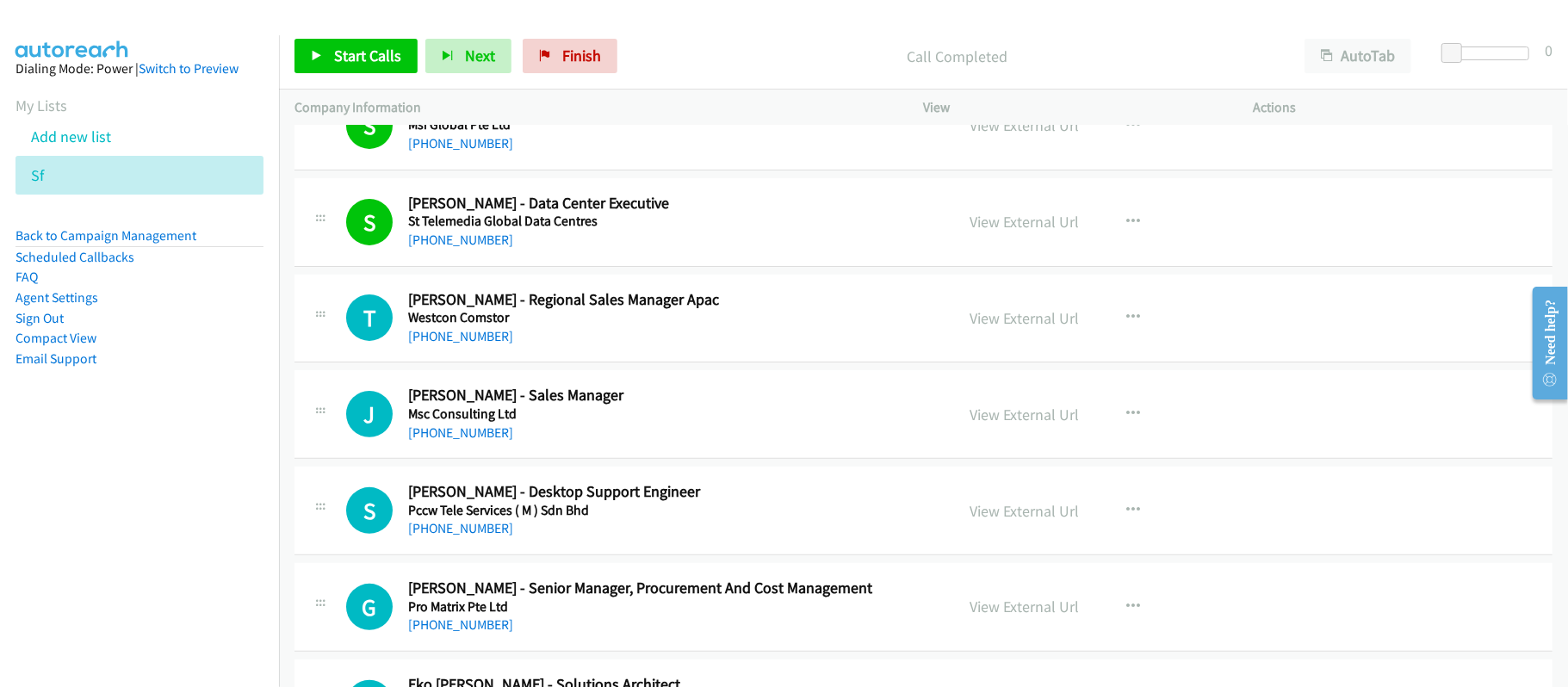
scroll to position [5049, 0]
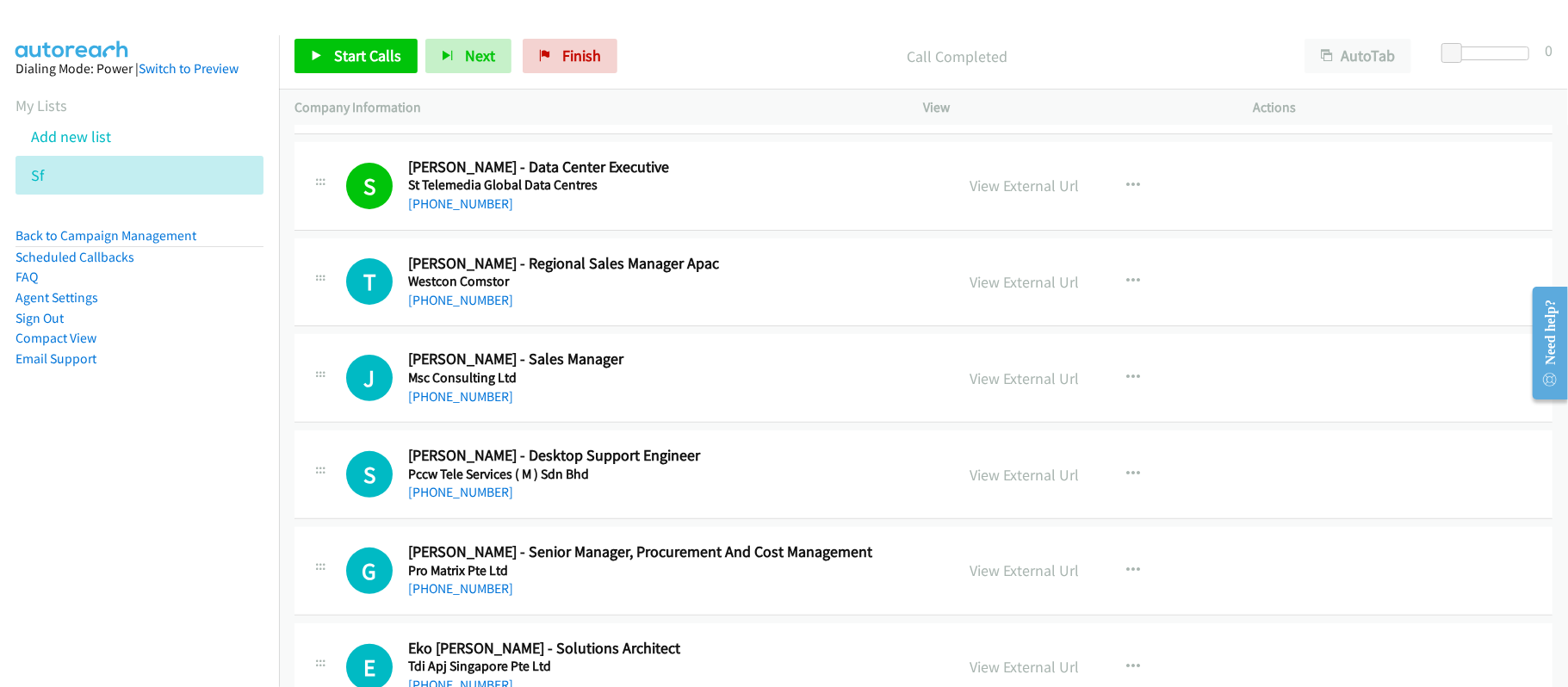
drag, startPoint x: 460, startPoint y: 313, endPoint x: 556, endPoint y: 332, distance: 97.9
click at [460, 308] on link "+65 8168 3513" at bounding box center [460, 300] width 105 height 16
drag, startPoint x: 700, startPoint y: 295, endPoint x: 991, endPoint y: 293, distance: 291.0
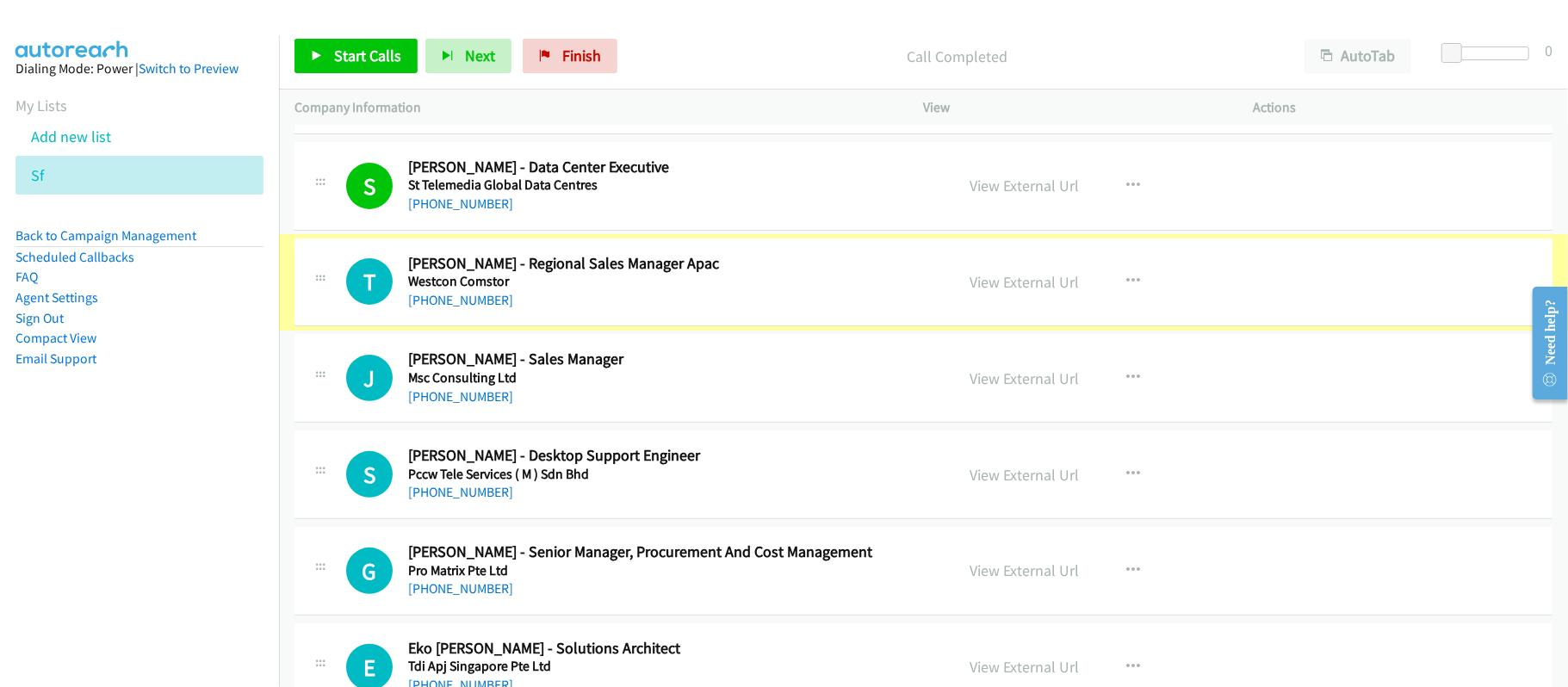
click at [991, 292] on link "View External Url" at bounding box center [1025, 282] width 109 height 19
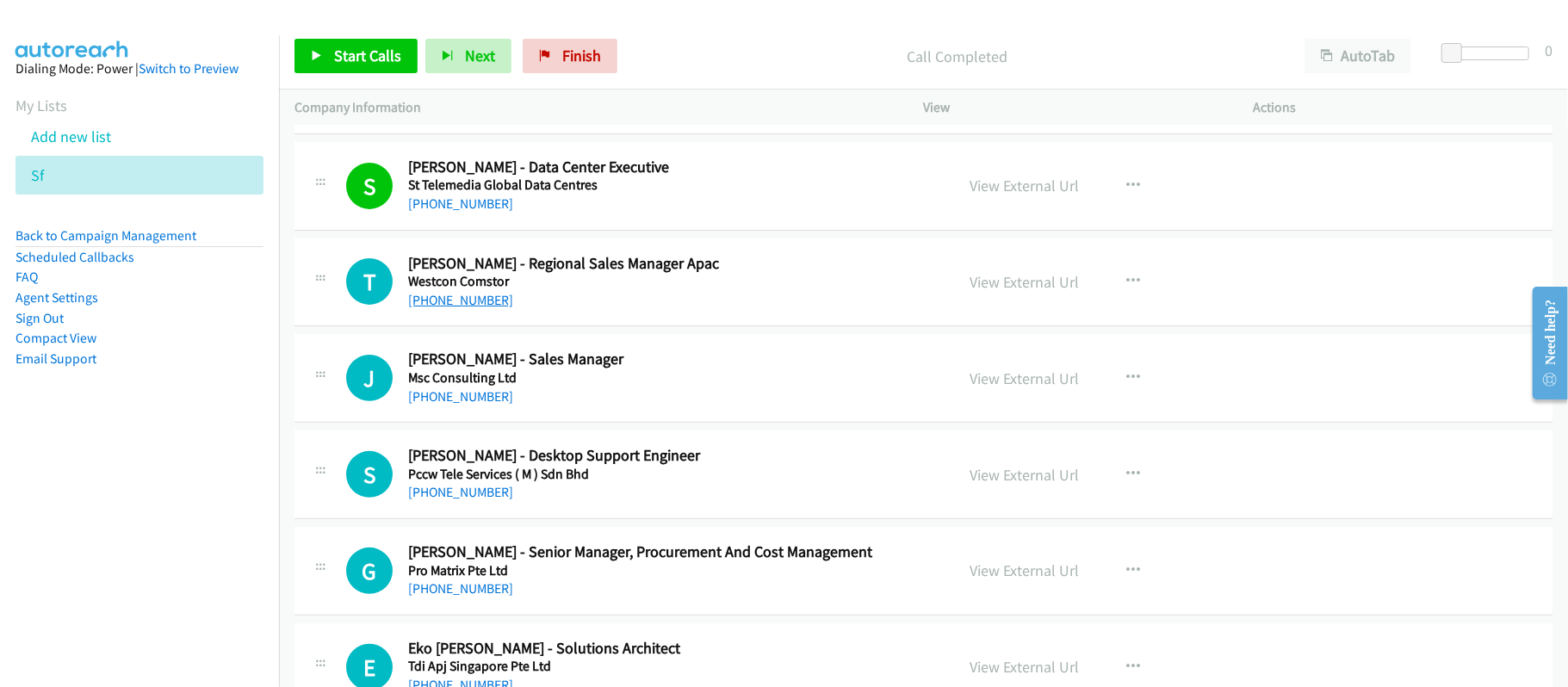
click at [453, 308] on link "+65 8168 3513" at bounding box center [460, 300] width 105 height 16
click at [436, 405] on link "+65 8168 6366" at bounding box center [460, 396] width 105 height 16
drag, startPoint x: 470, startPoint y: 317, endPoint x: 858, endPoint y: 496, distance: 427.3
click at [470, 308] on link "+65 8168 3513" at bounding box center [460, 300] width 105 height 16
click at [879, 290] on h5 "Westcon Comstor" at bounding box center [669, 281] width 523 height 17
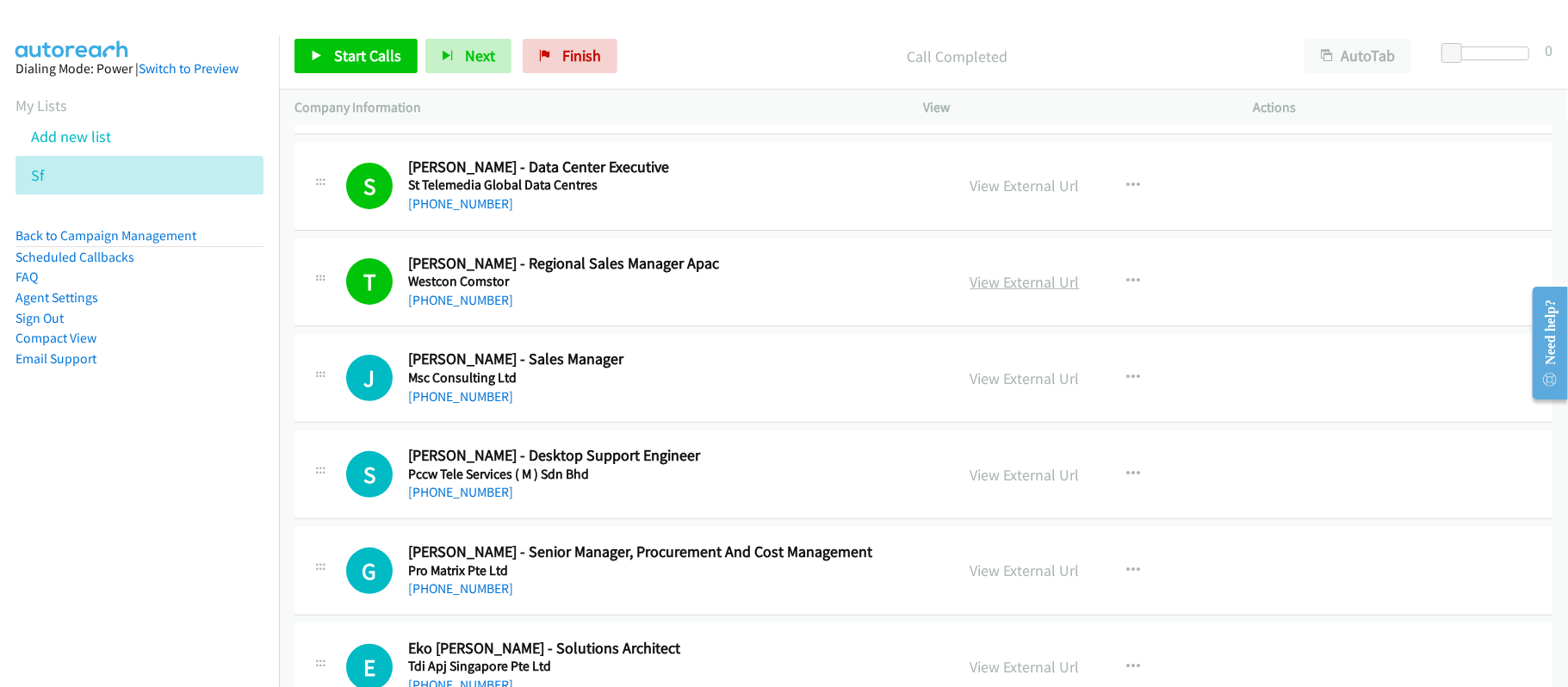
click at [1014, 292] on link "View External Url" at bounding box center [1025, 282] width 109 height 19
click at [672, 48] on p "Call Completed" at bounding box center [957, 56] width 633 height 23
click at [603, 386] on h5 "Msc Consulting Ltd" at bounding box center [669, 378] width 523 height 17
drag, startPoint x: 462, startPoint y: 414, endPoint x: 731, endPoint y: 431, distance: 269.5
click at [462, 405] on link "+65 8168 6366" at bounding box center [460, 396] width 105 height 16
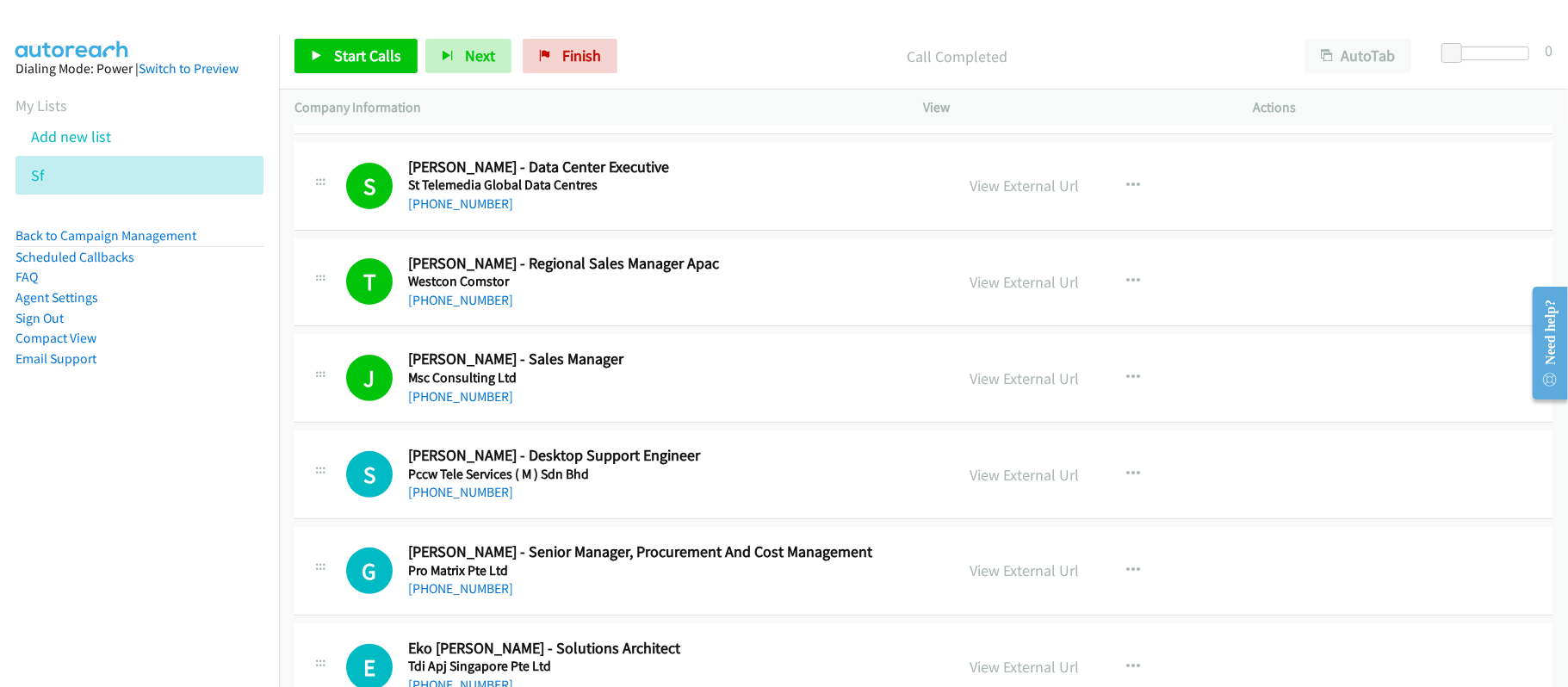
drag, startPoint x: 473, startPoint y: 503, endPoint x: 703, endPoint y: 501, distance: 230.0
click at [473, 501] on link "+65 8176 4815" at bounding box center [460, 492] width 105 height 16
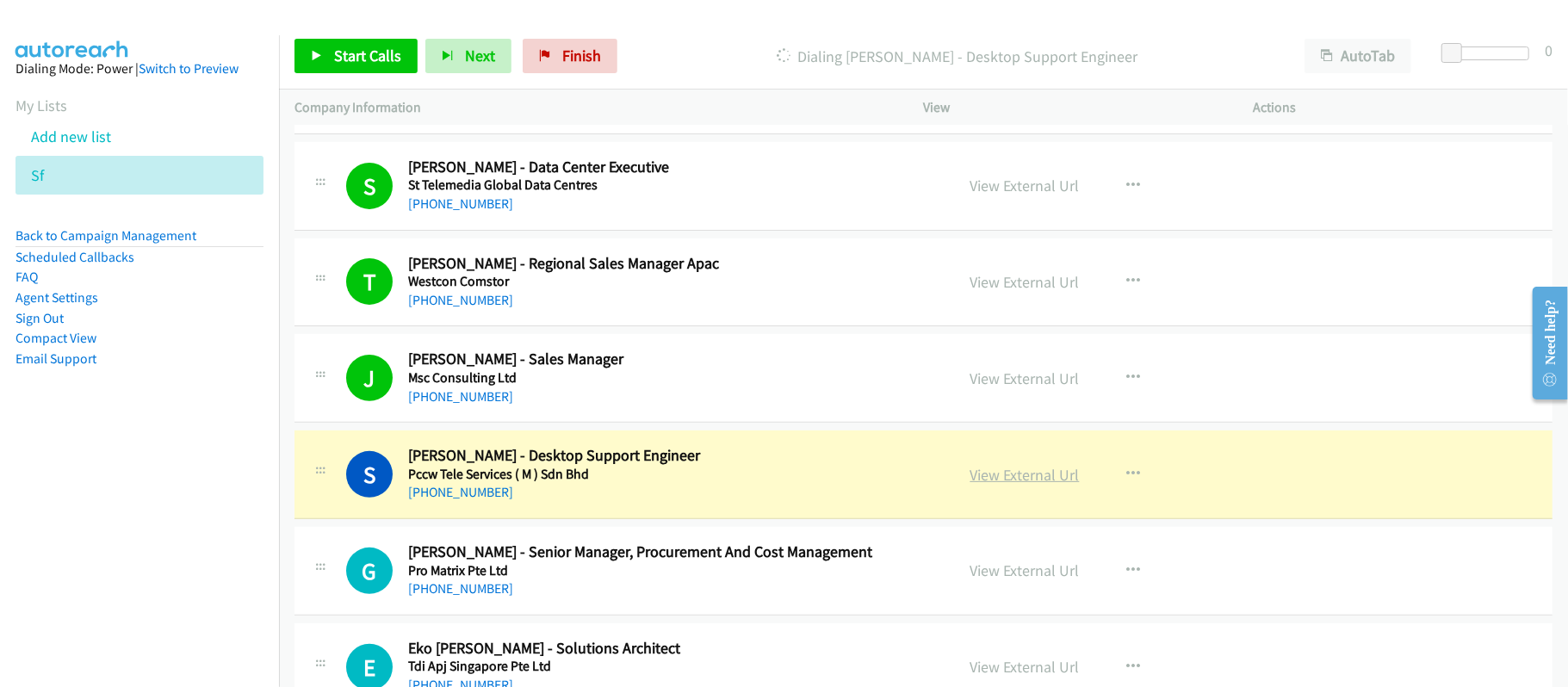
click at [1016, 485] on link "View External Url" at bounding box center [1025, 474] width 109 height 19
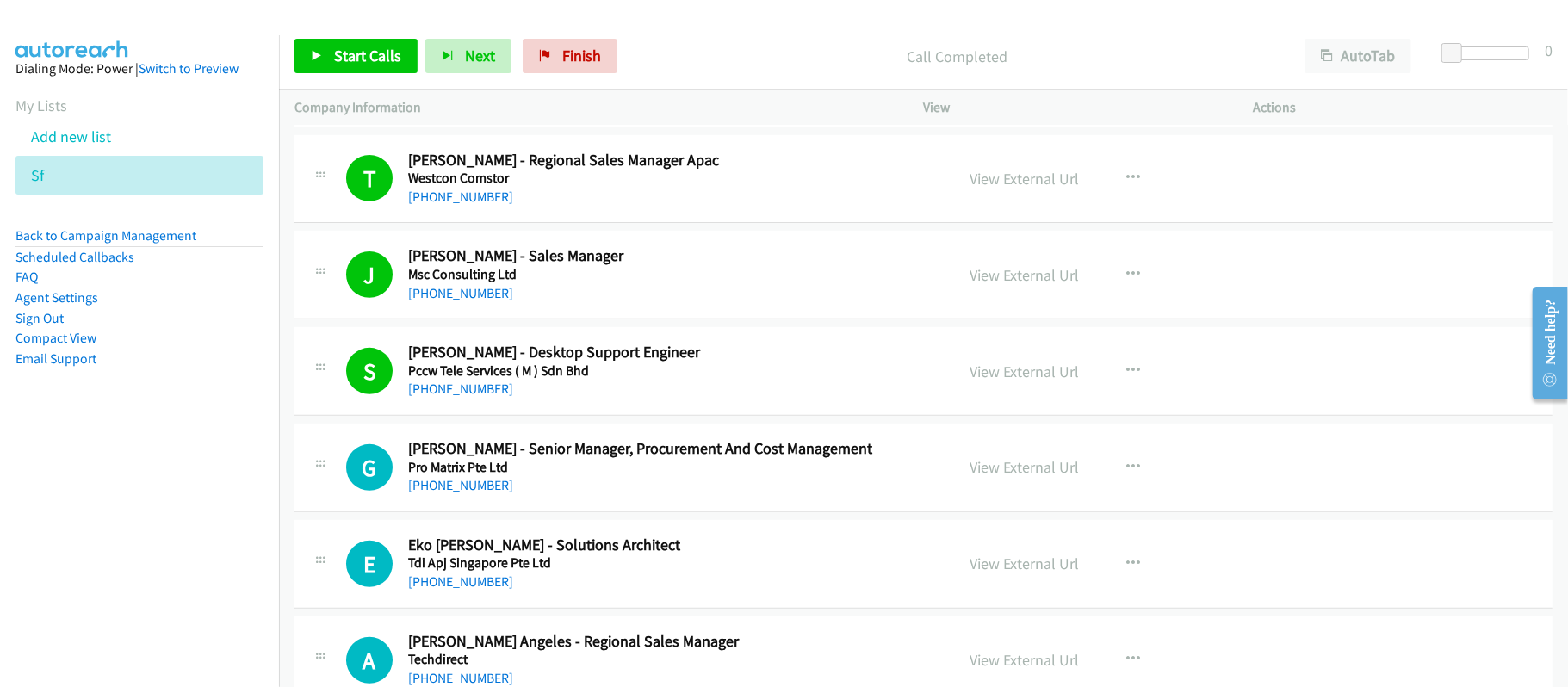
scroll to position [5278, 0]
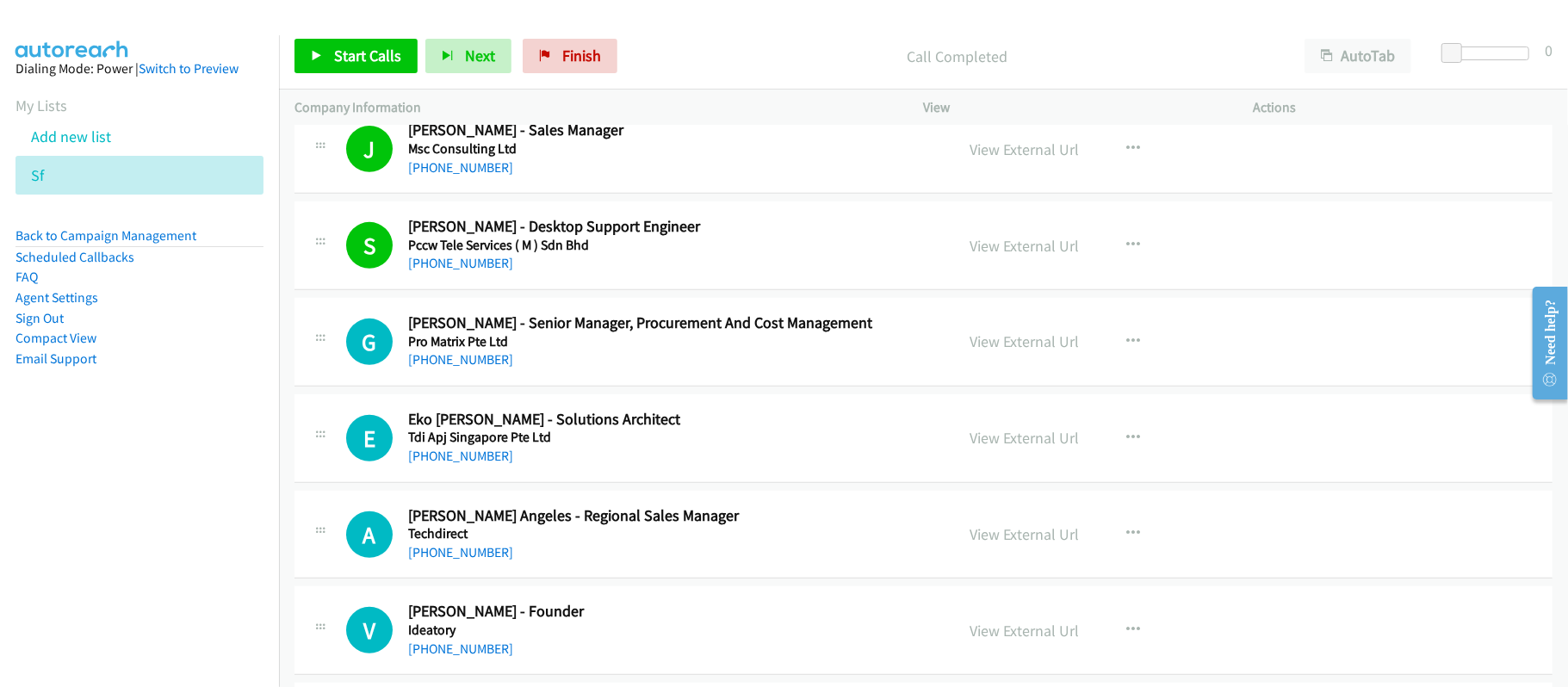
drag, startPoint x: 453, startPoint y: 370, endPoint x: 765, endPoint y: 405, distance: 314.0
click at [453, 367] on link "+65 8180 9917" at bounding box center [460, 359] width 105 height 16
click at [452, 464] on link "+65 8181 6654" at bounding box center [460, 455] width 105 height 16
drag, startPoint x: 479, startPoint y: 478, endPoint x: 1560, endPoint y: 538, distance: 1082.7
click at [479, 464] on link "+65 8181 6654" at bounding box center [460, 455] width 105 height 16
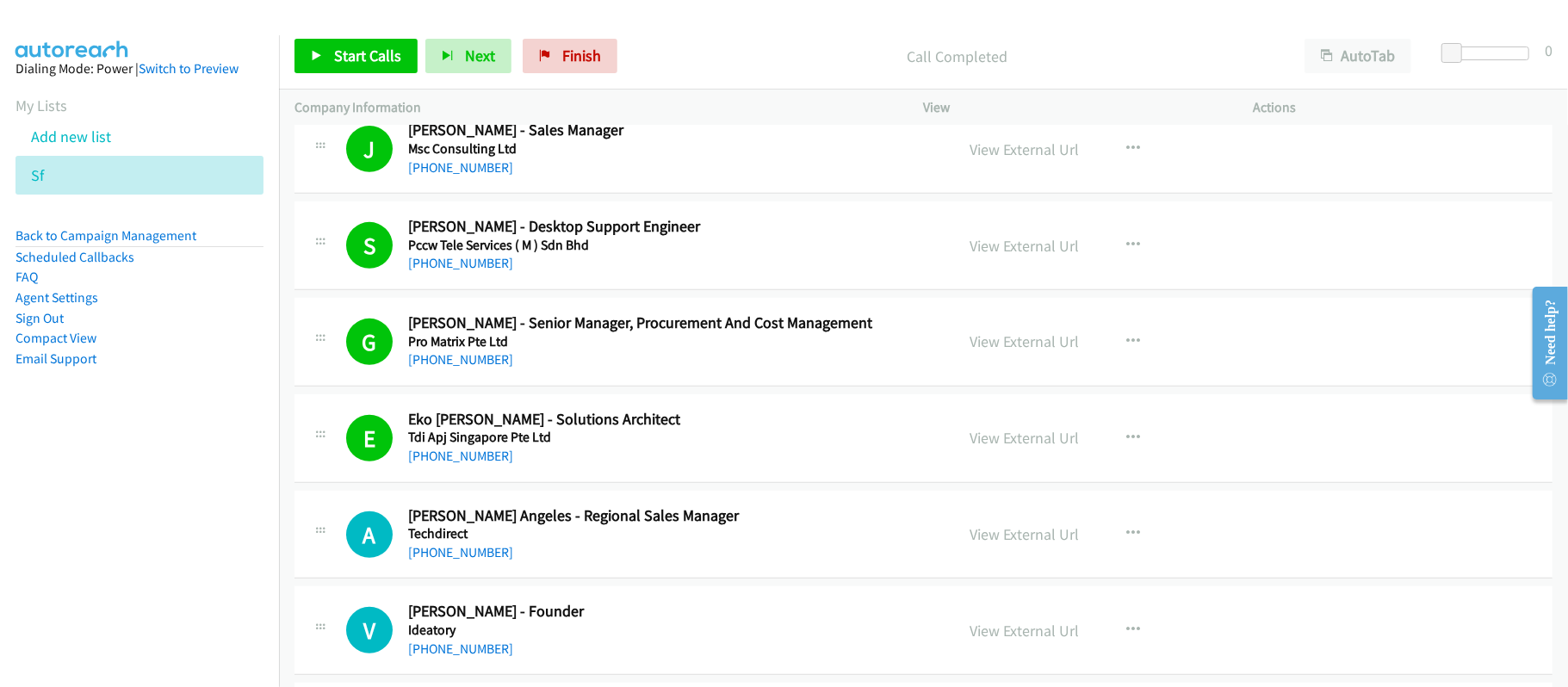
click at [462, 464] on link "+65 8181 6654" at bounding box center [460, 455] width 105 height 16
click at [472, 560] on link "+65 8182 1572" at bounding box center [460, 552] width 105 height 16
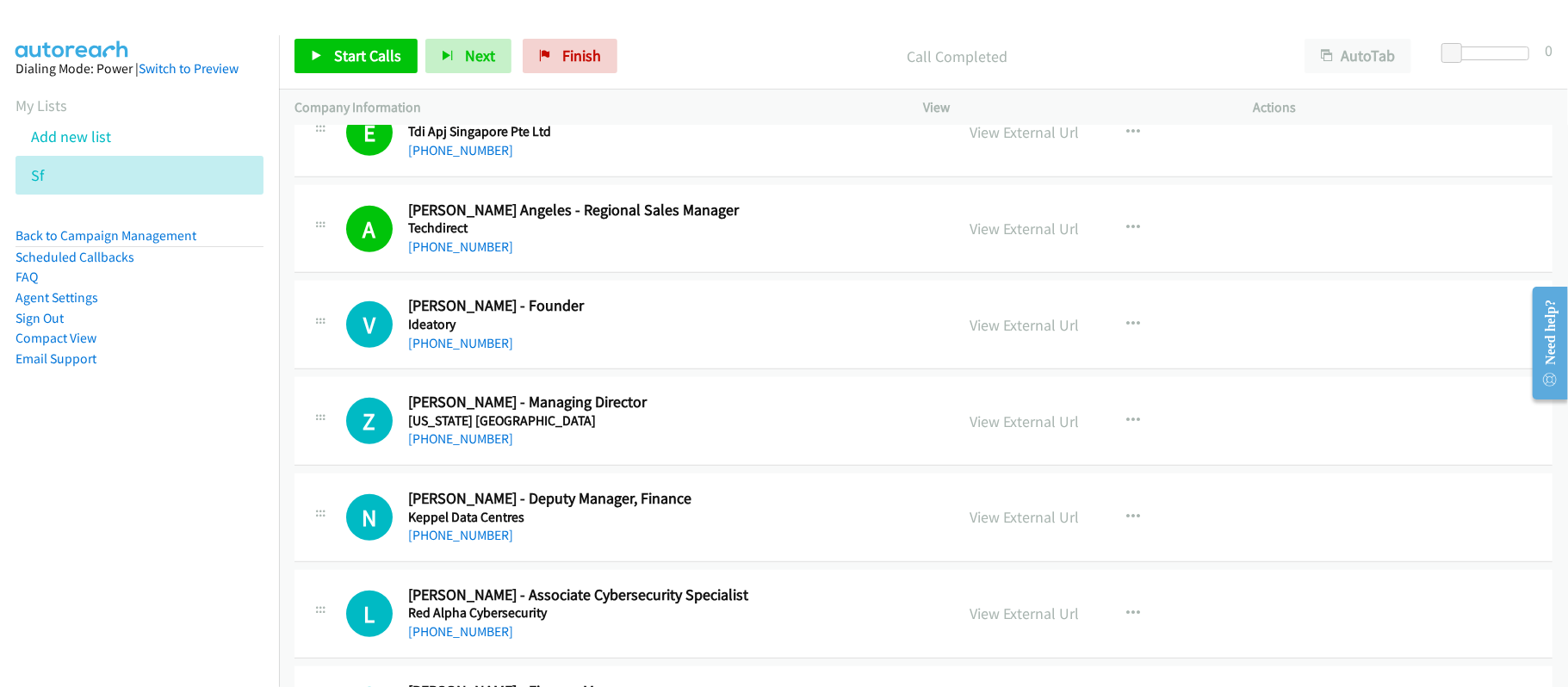
scroll to position [5622, 0]
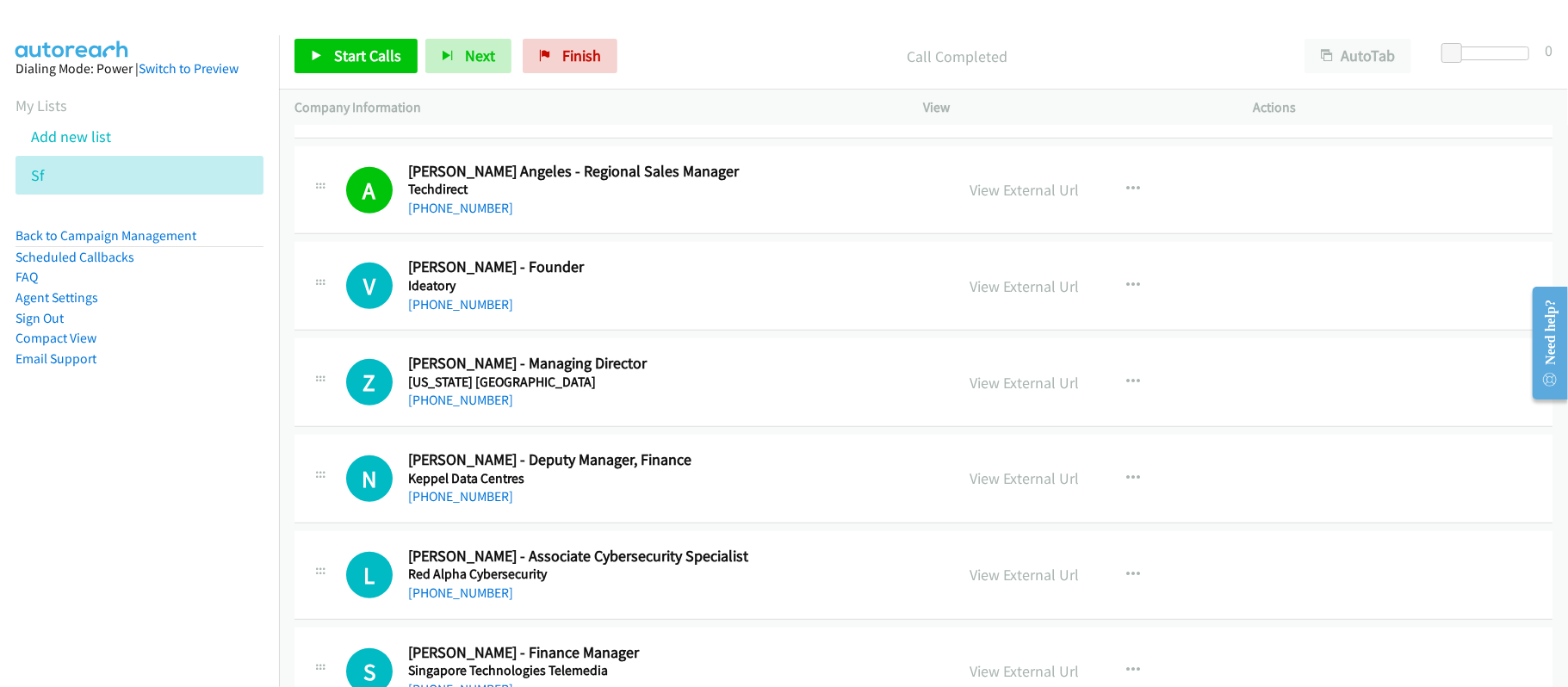
click at [460, 295] on h5 "Ideatory" at bounding box center [669, 286] width 523 height 17
click at [455, 312] on link "+65 8182 4950" at bounding box center [460, 303] width 105 height 16
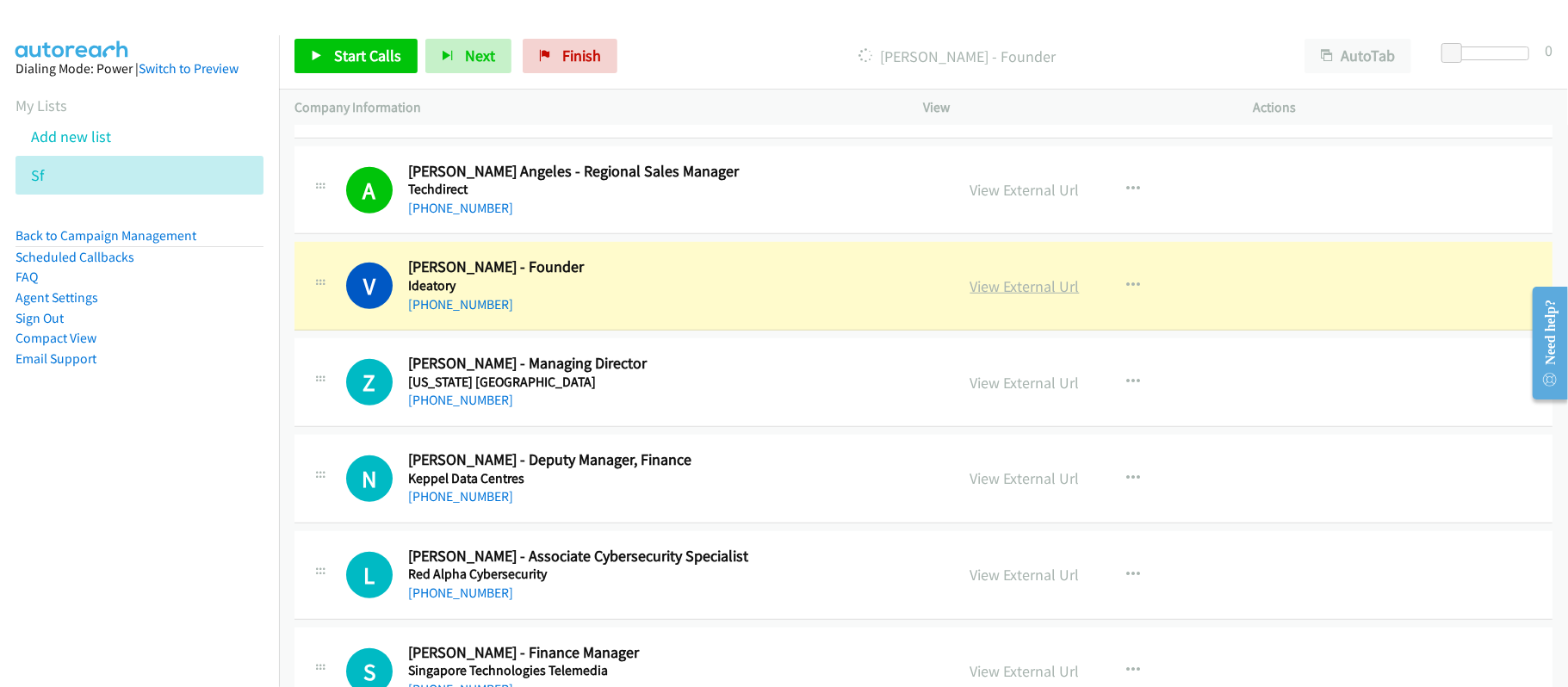
click at [1048, 296] on link "View External Url" at bounding box center [1025, 286] width 109 height 19
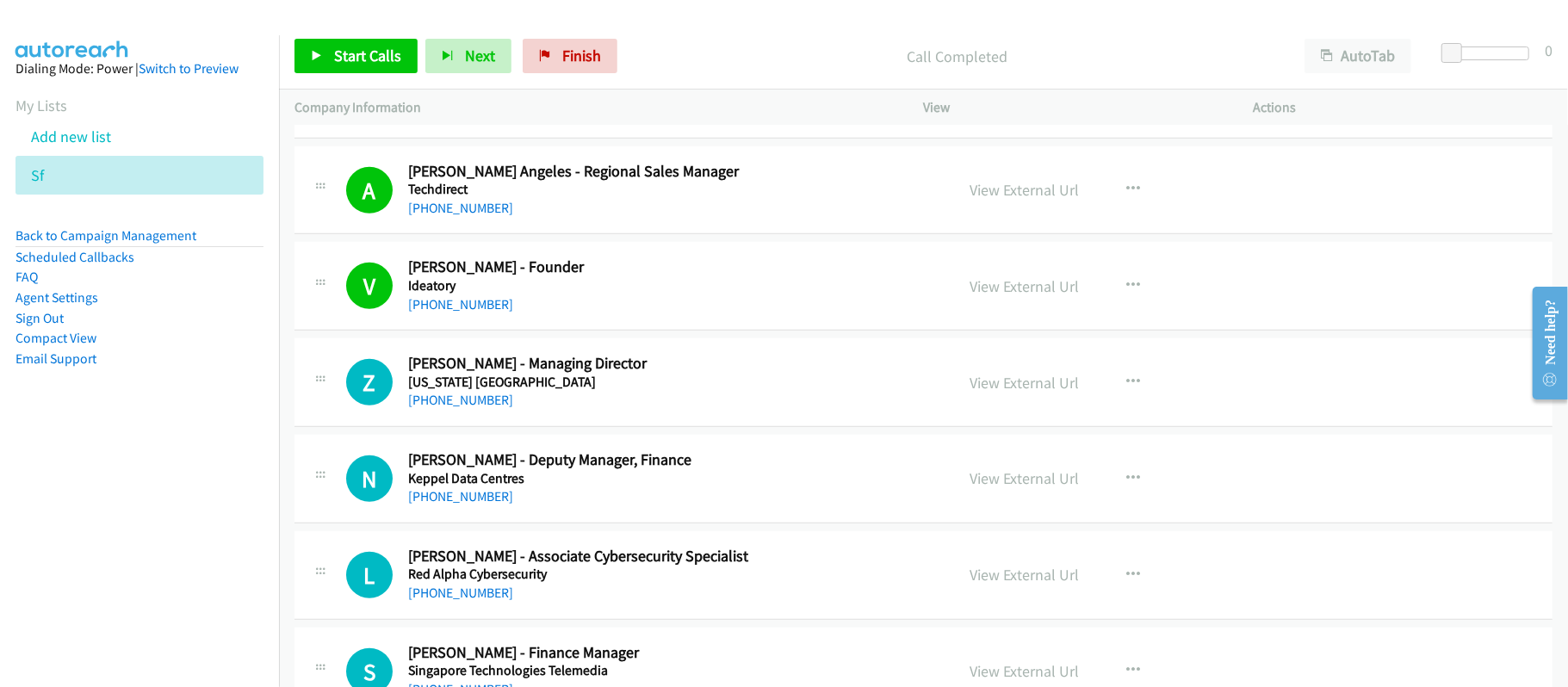
drag, startPoint x: 452, startPoint y: 416, endPoint x: 962, endPoint y: 573, distance: 533.6
click at [452, 408] on link "+65 8183 8912" at bounding box center [460, 399] width 105 height 16
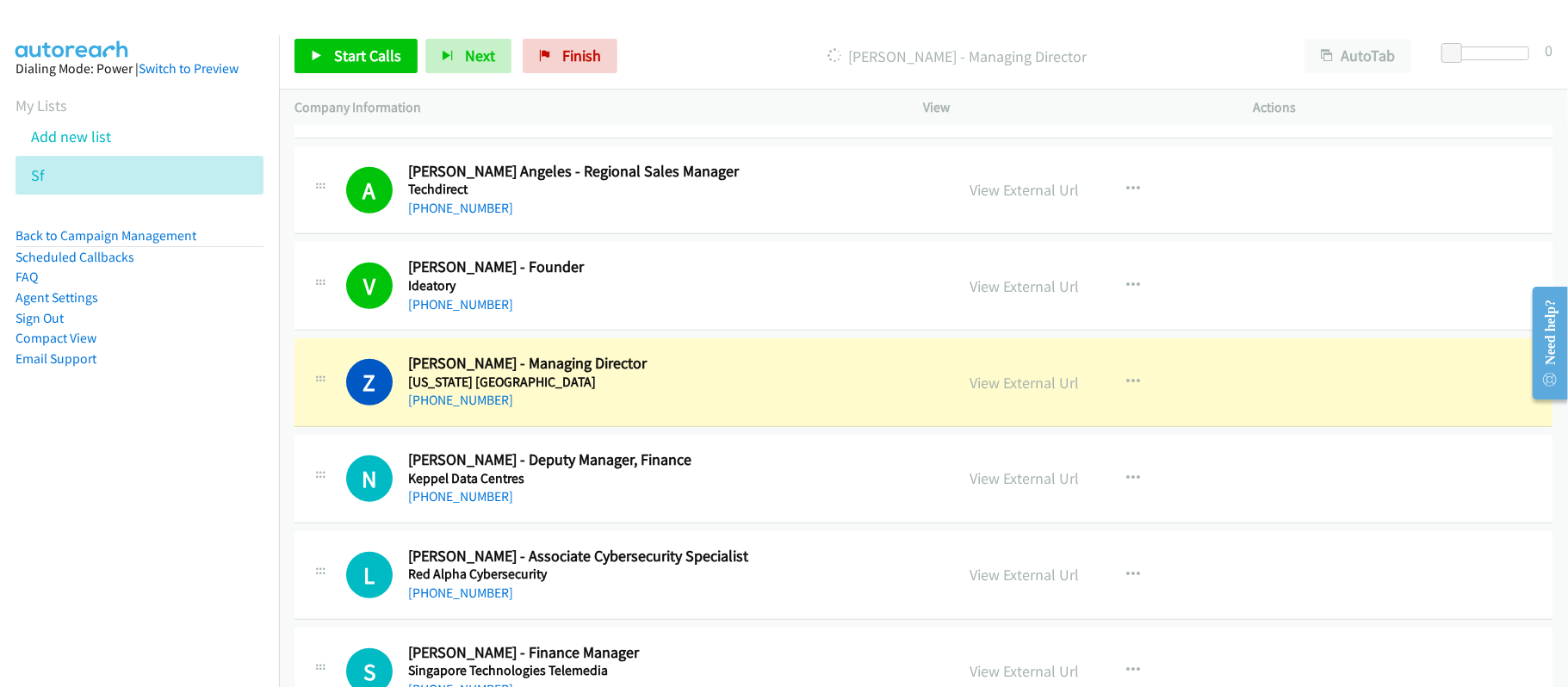
click at [654, 391] on h5 "Delaware Singapore" at bounding box center [669, 383] width 523 height 17
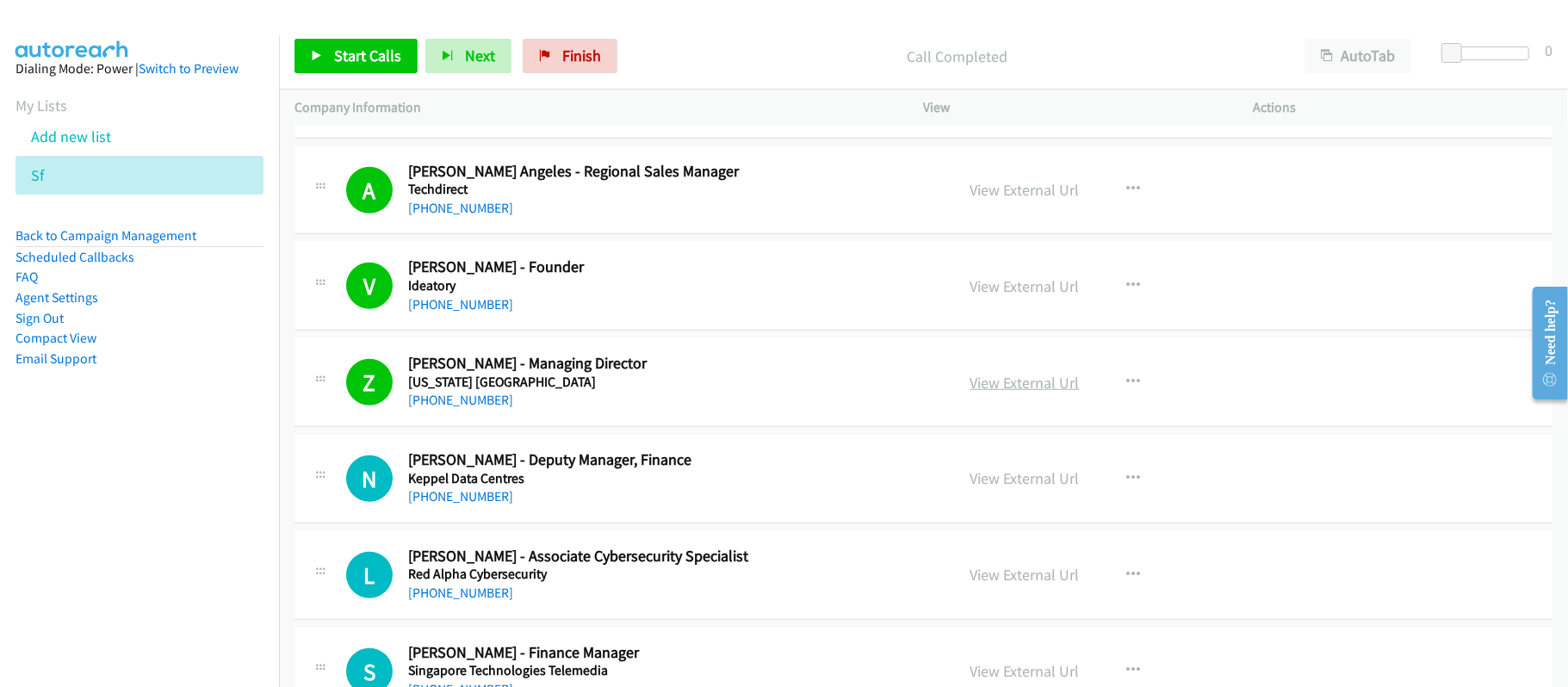
click at [1000, 392] on link "View External Url" at bounding box center [1025, 383] width 109 height 19
drag, startPoint x: 480, startPoint y: 507, endPoint x: 594, endPoint y: 513, distance: 114.2
click at [480, 504] on link "+65 8186 8983" at bounding box center [460, 496] width 105 height 16
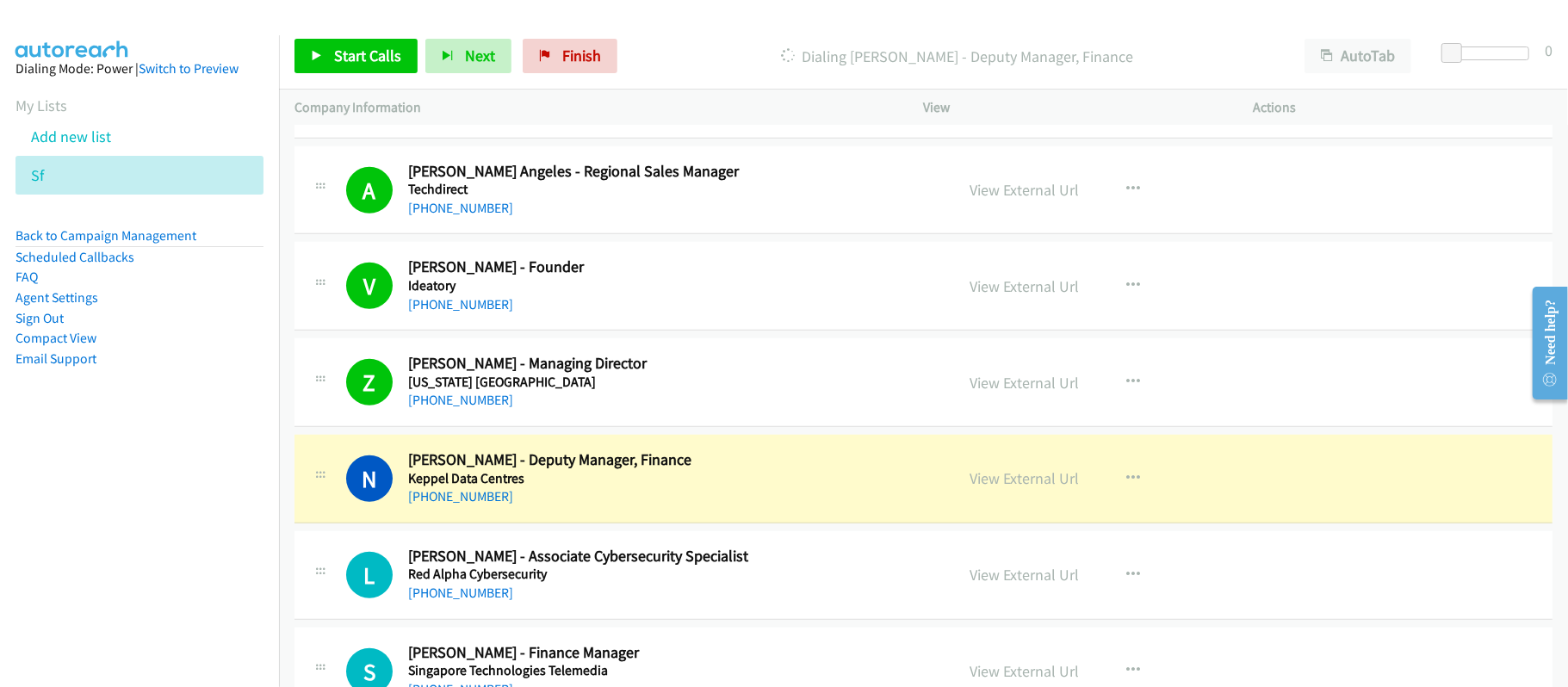
click at [802, 470] on h2 "Nathaniel Seah - Deputy Manager, Finance" at bounding box center [669, 460] width 523 height 19
click at [983, 486] on link "View External Url" at bounding box center [1025, 478] width 109 height 19
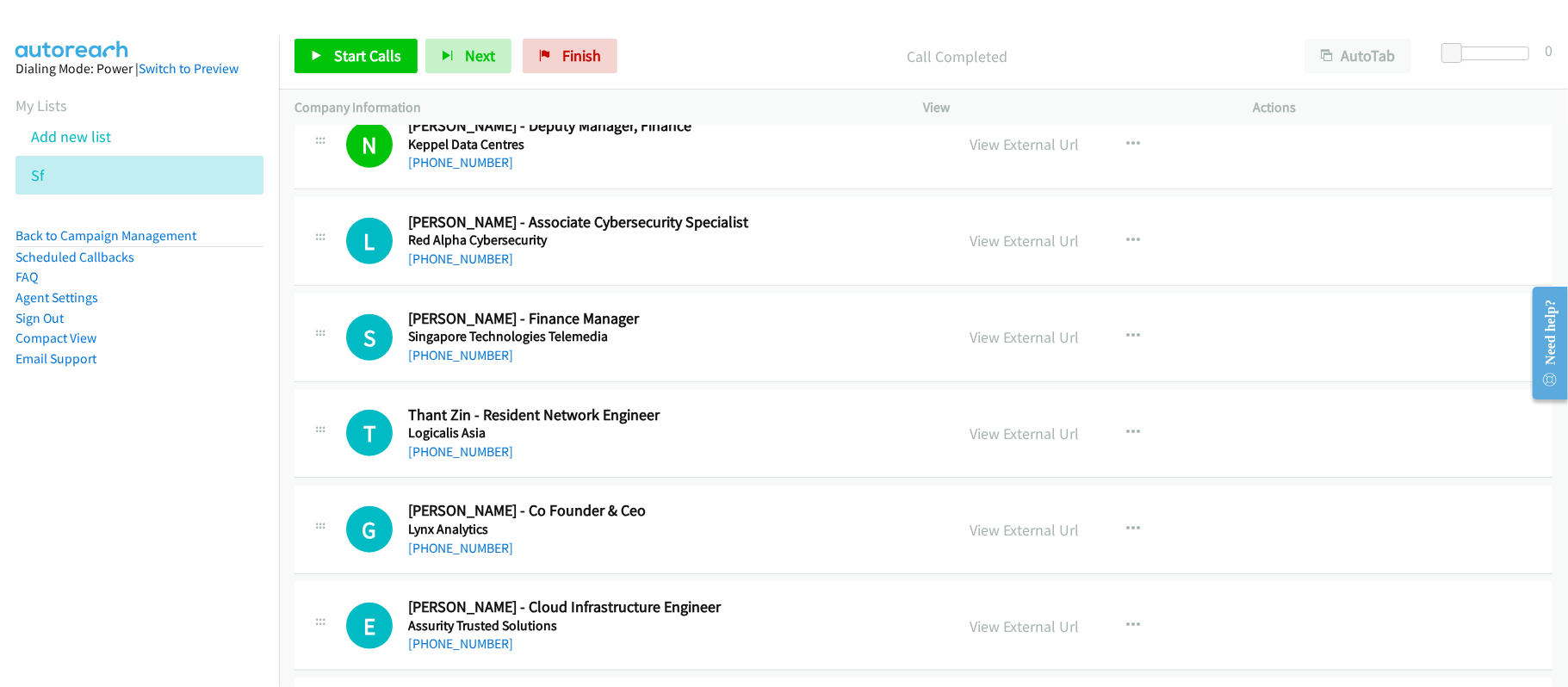
scroll to position [5966, 0]
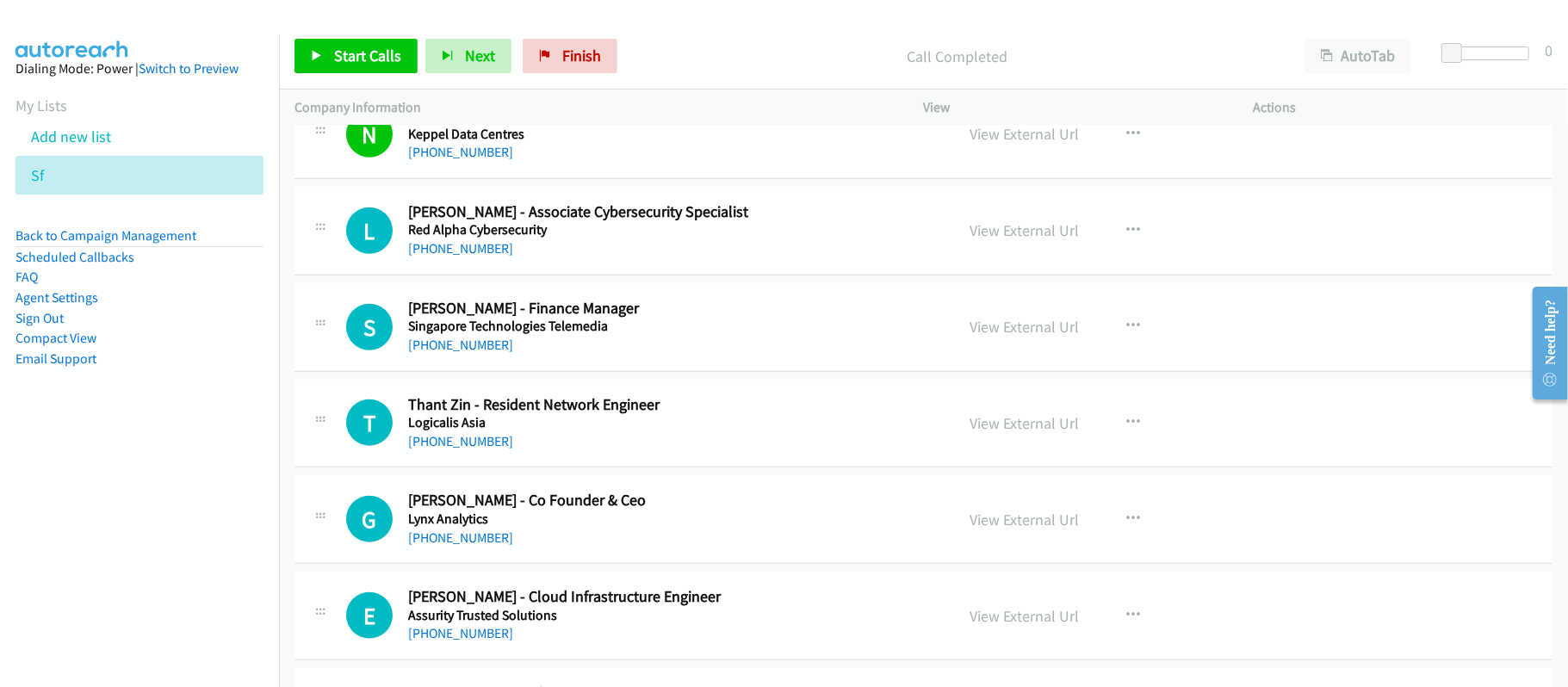
drag, startPoint x: 472, startPoint y: 265, endPoint x: 569, endPoint y: 280, distance: 98.2
click at [472, 257] on link "+65 8188 7527" at bounding box center [460, 248] width 105 height 16
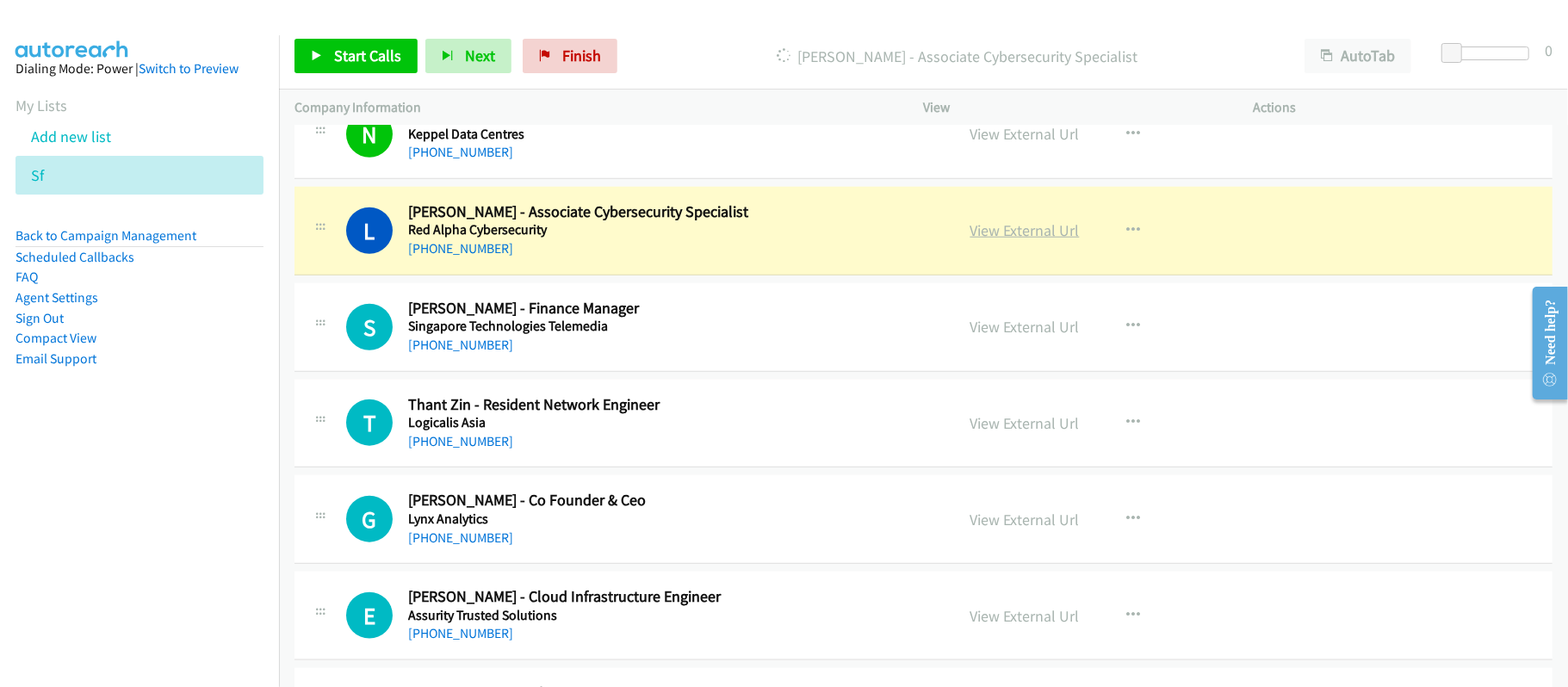
click at [985, 236] on link "View External Url" at bounding box center [1025, 230] width 109 height 19
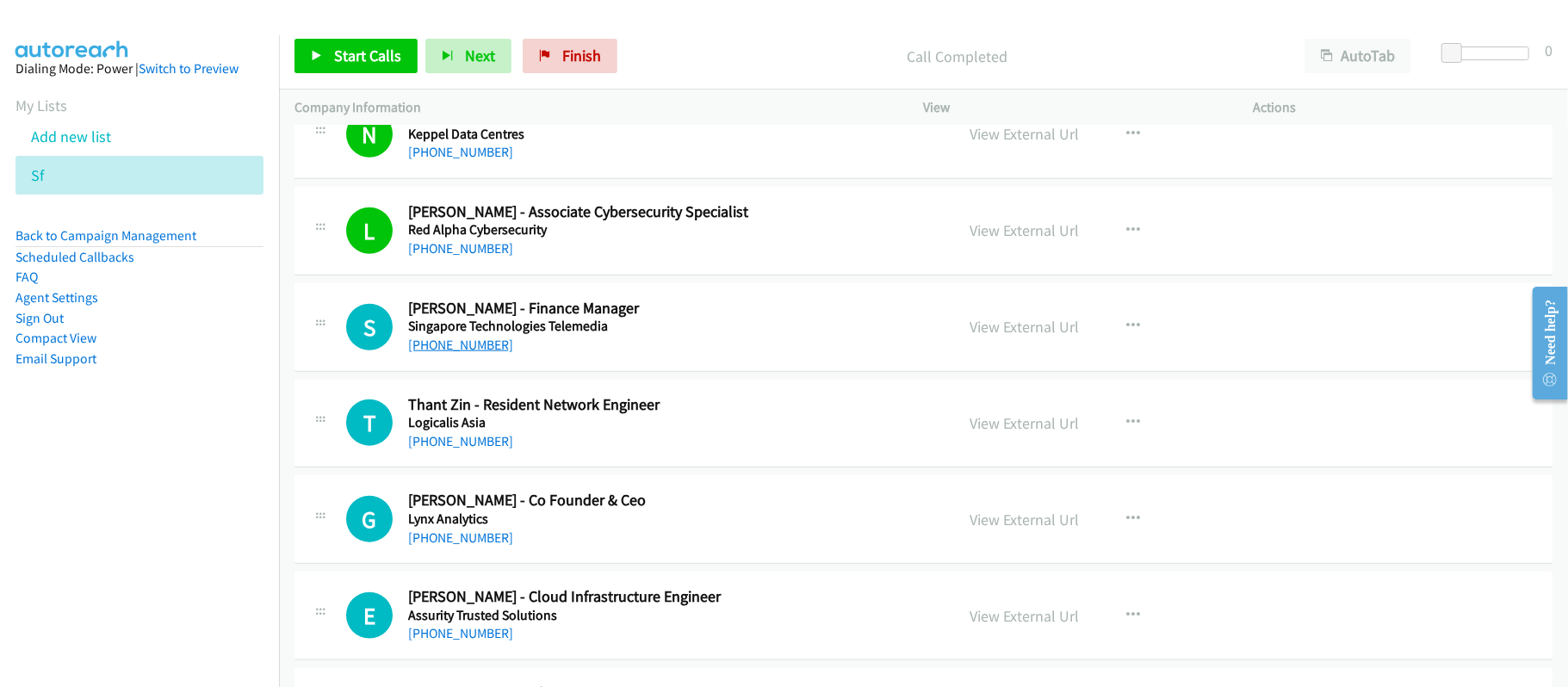
click at [438, 353] on link "+65 8189 0506" at bounding box center [460, 344] width 105 height 16
drag, startPoint x: 454, startPoint y: 460, endPoint x: 470, endPoint y: 458, distance: 16.1
click at [454, 449] on link "+65 8197 7795" at bounding box center [460, 441] width 105 height 16
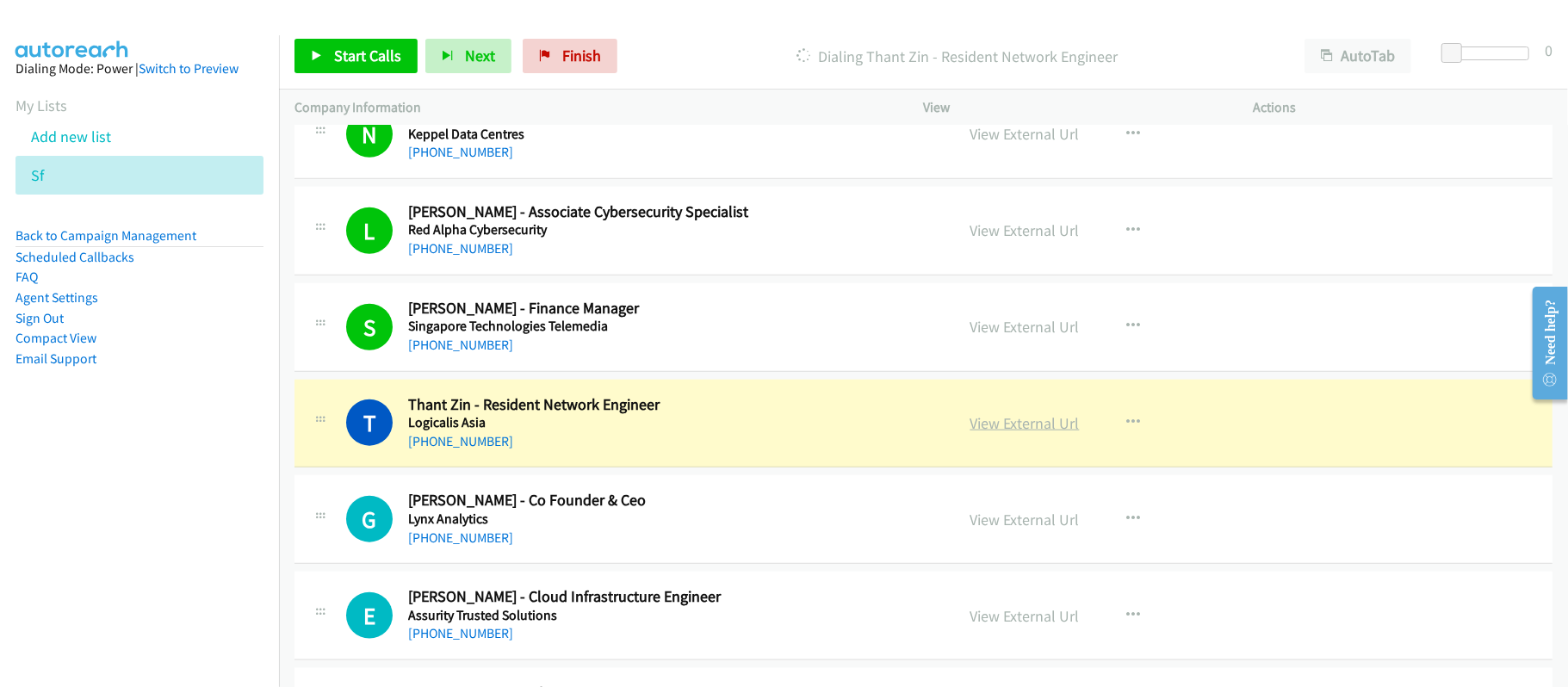
click at [1027, 433] on link "View External Url" at bounding box center [1025, 423] width 109 height 19
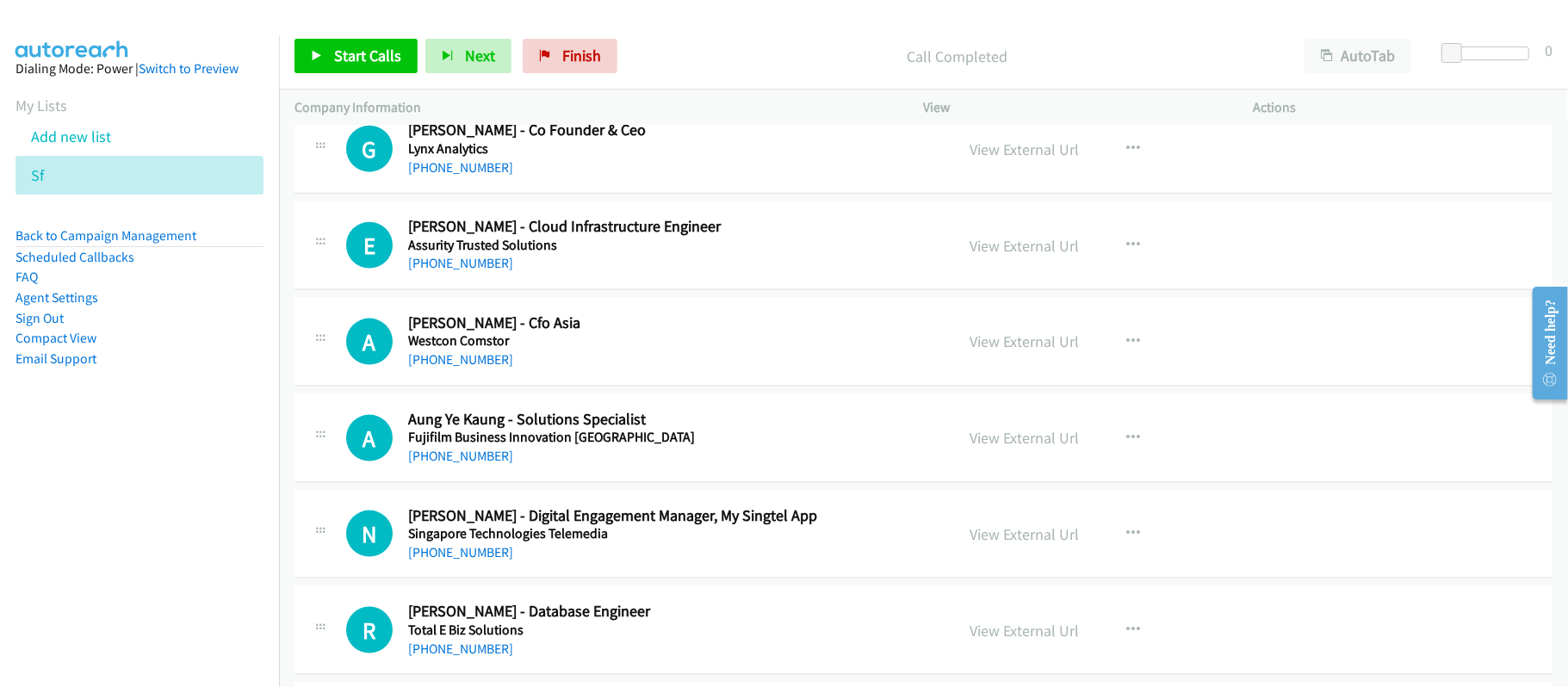
scroll to position [6196, 0]
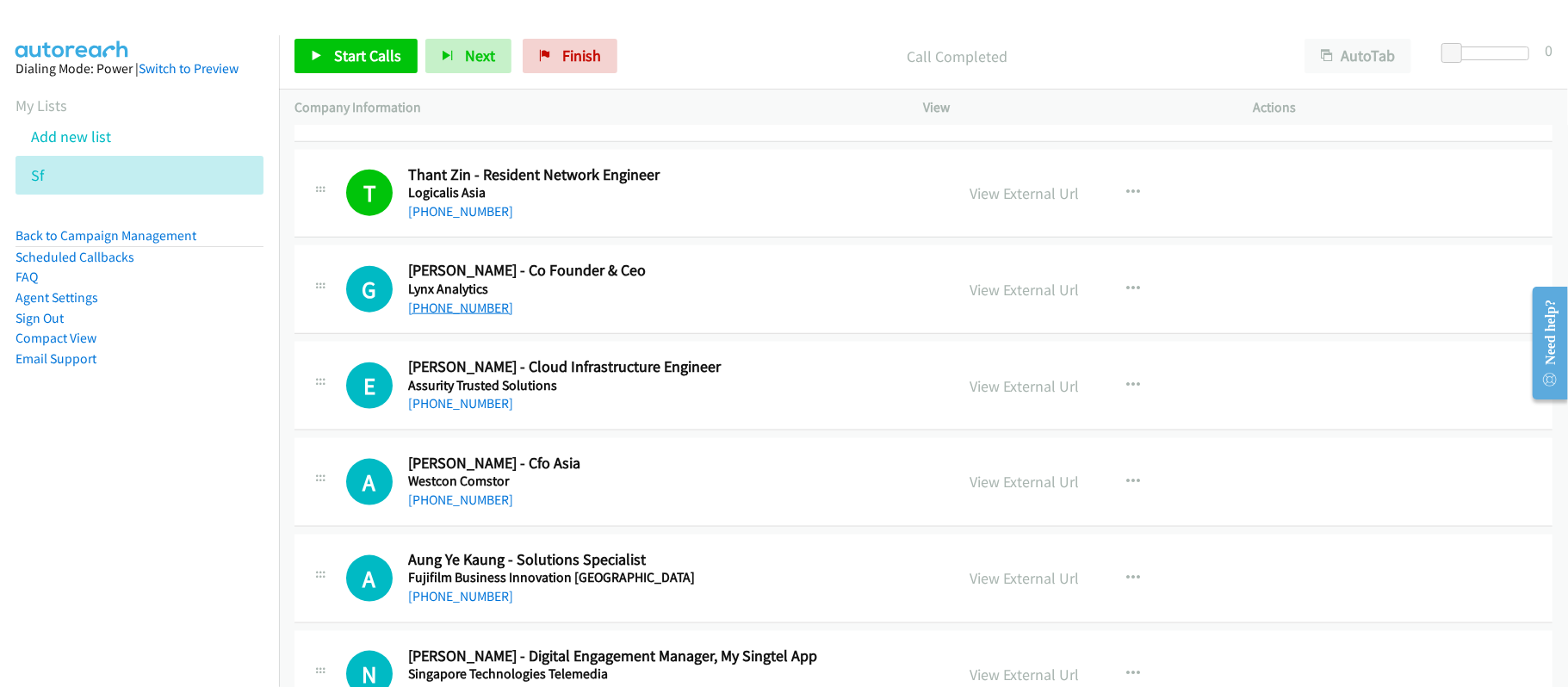
click at [463, 316] on link "+65 8198 4052" at bounding box center [460, 307] width 105 height 16
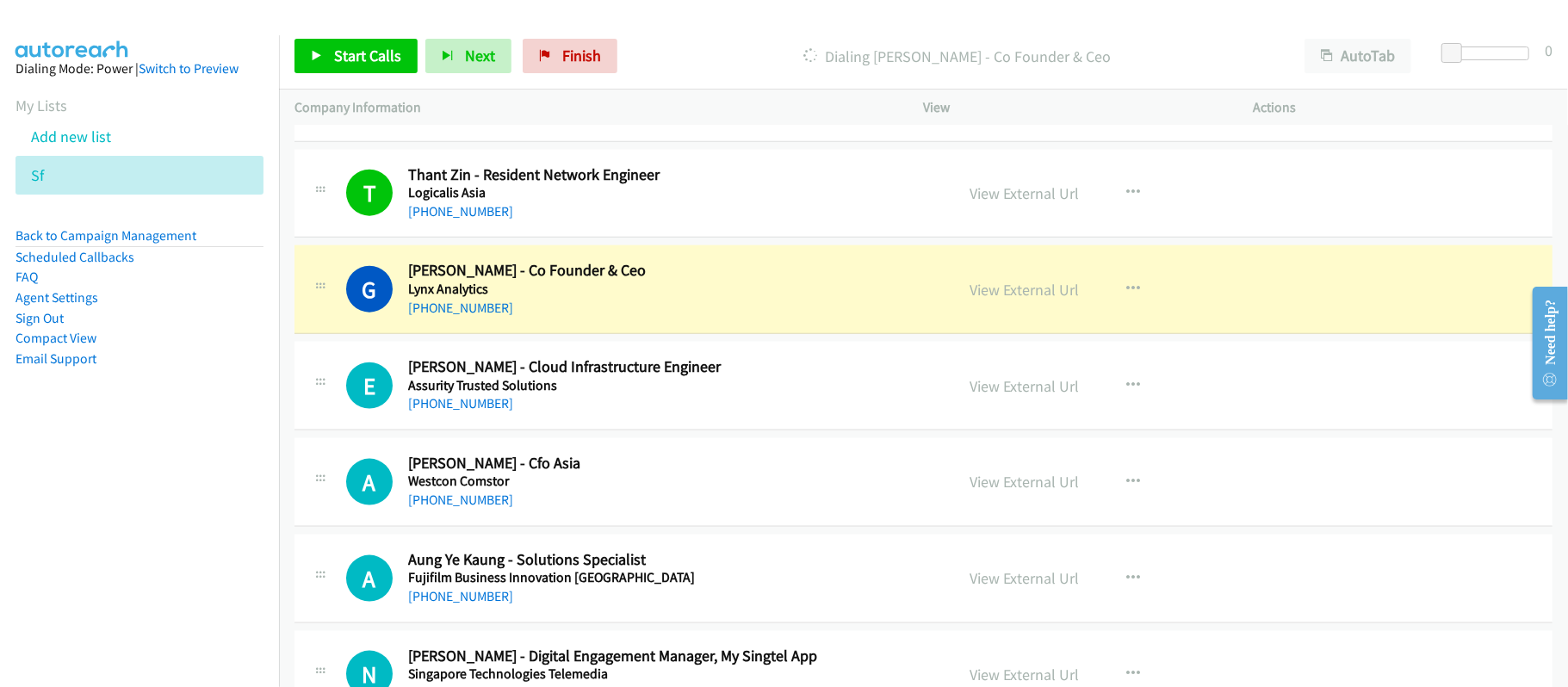
drag, startPoint x: 676, startPoint y: 294, endPoint x: 697, endPoint y: 294, distance: 21.0
click at [676, 280] on h2 "Gyorgy Lajtai - Co Founder & Ceo" at bounding box center [669, 271] width 523 height 19
click at [1007, 295] on div "View External Url View External Url Schedule/Manage Callback Start Calls Here R…" at bounding box center [1127, 289] width 345 height 57
click at [1007, 300] on link "View External Url" at bounding box center [1025, 290] width 109 height 19
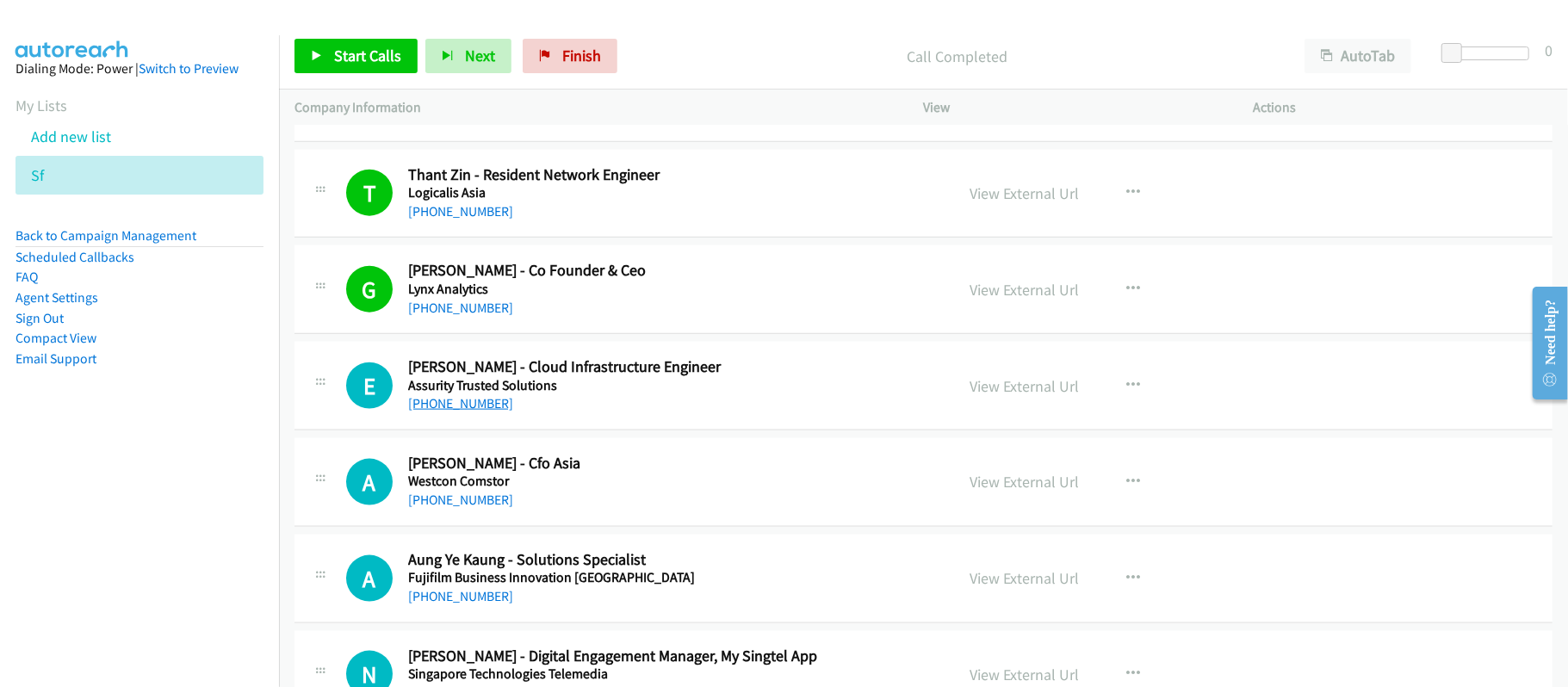
click at [458, 412] on link "+65 8201 1186" at bounding box center [460, 403] width 105 height 16
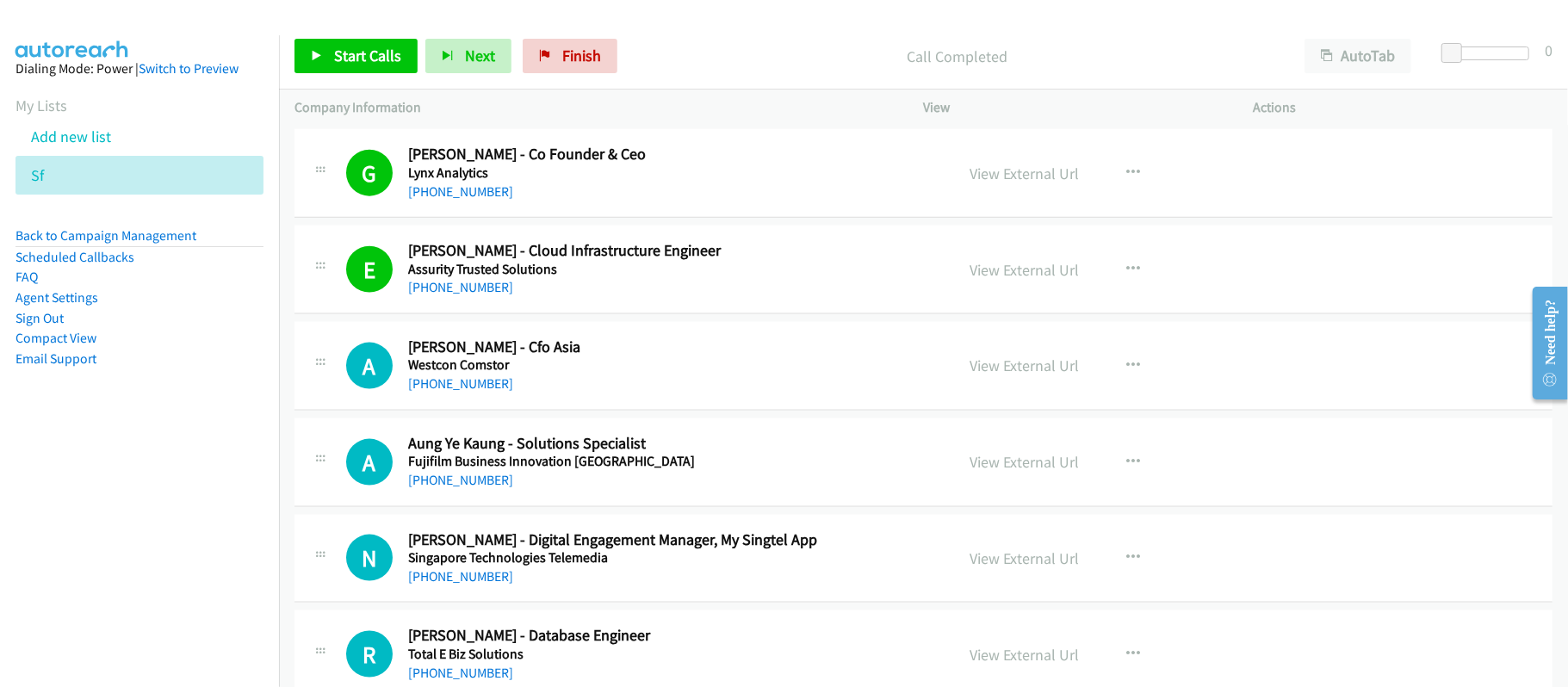
scroll to position [6426, 0]
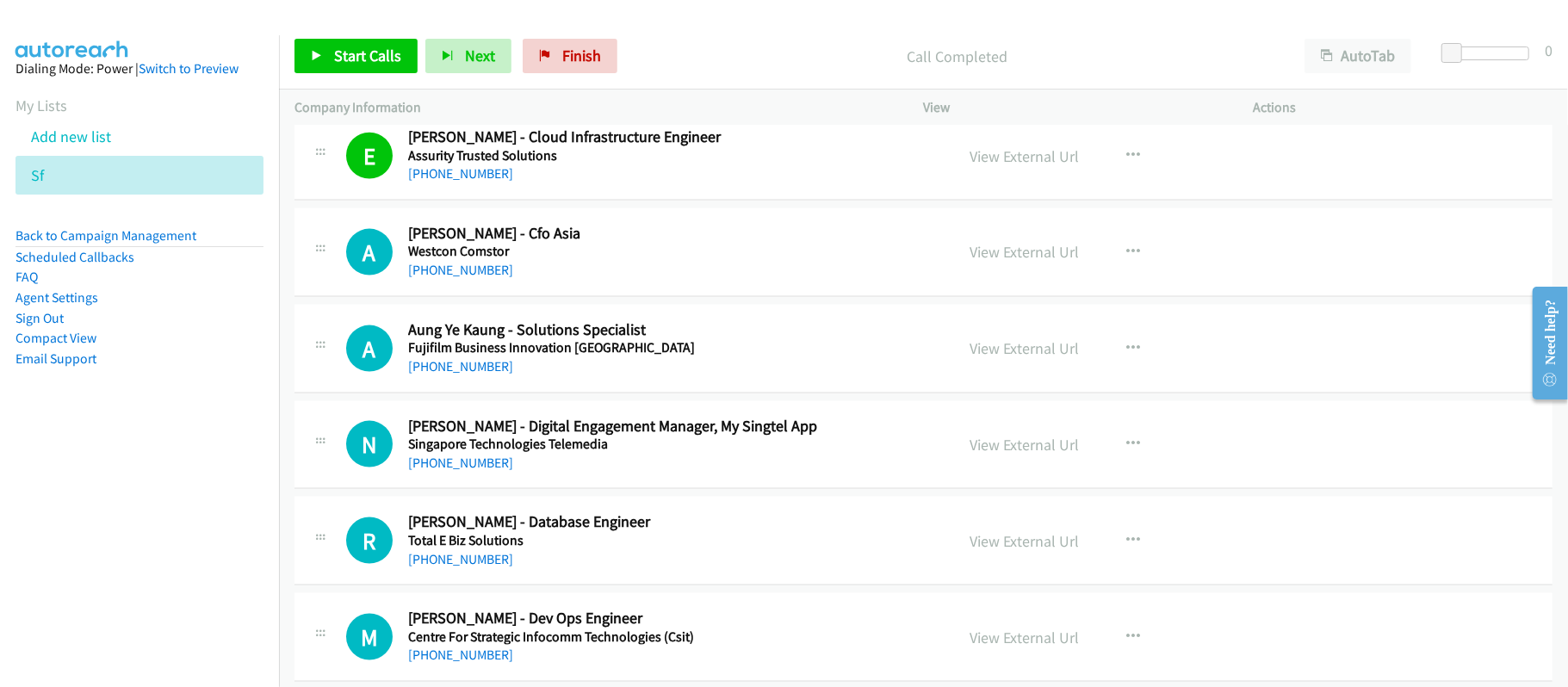
click at [454, 278] on link "+65 8201 4915" at bounding box center [460, 270] width 105 height 16
drag, startPoint x: 450, startPoint y: 384, endPoint x: 460, endPoint y: 384, distance: 10.0
click at [450, 375] on link "+65 8202 2823" at bounding box center [460, 366] width 105 height 16
click at [624, 472] on div "+65 8218 1638" at bounding box center [669, 463] width 523 height 20
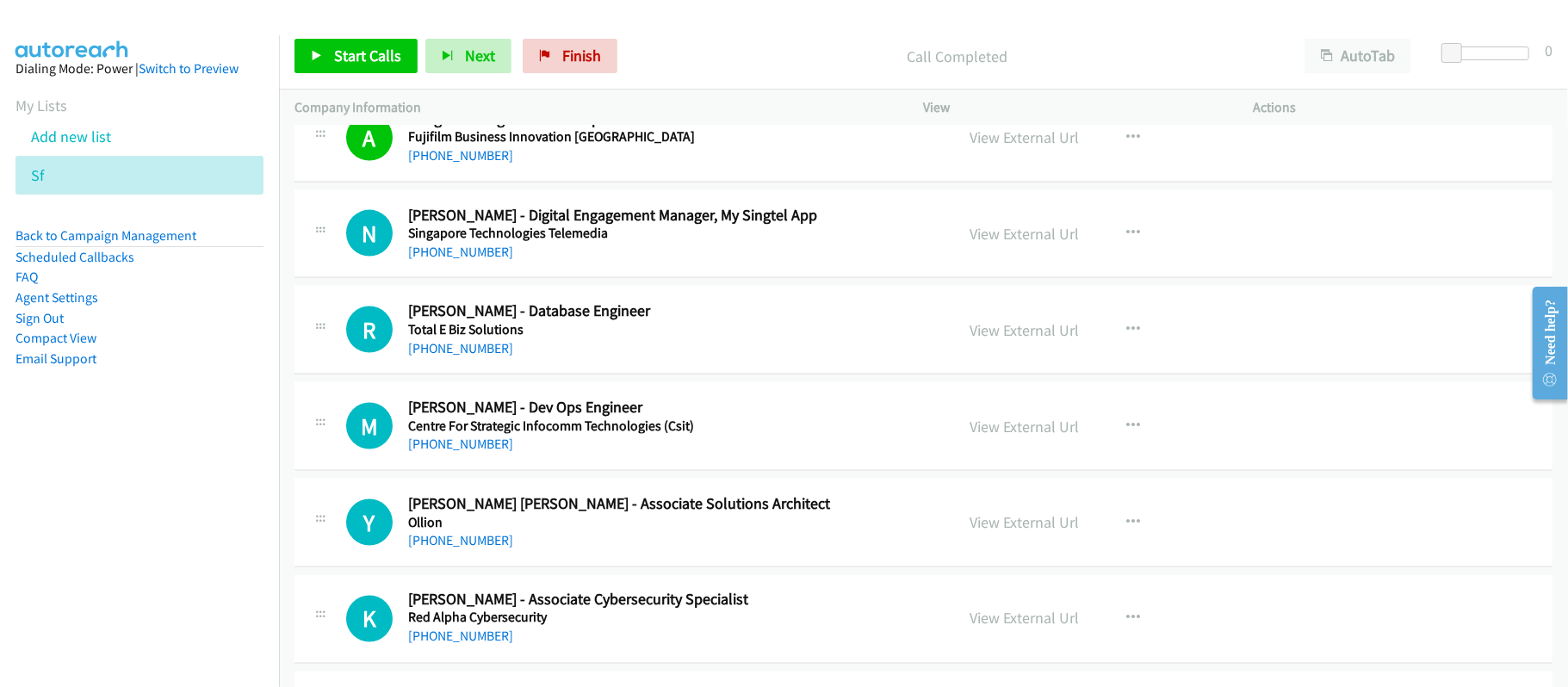
scroll to position [6655, 0]
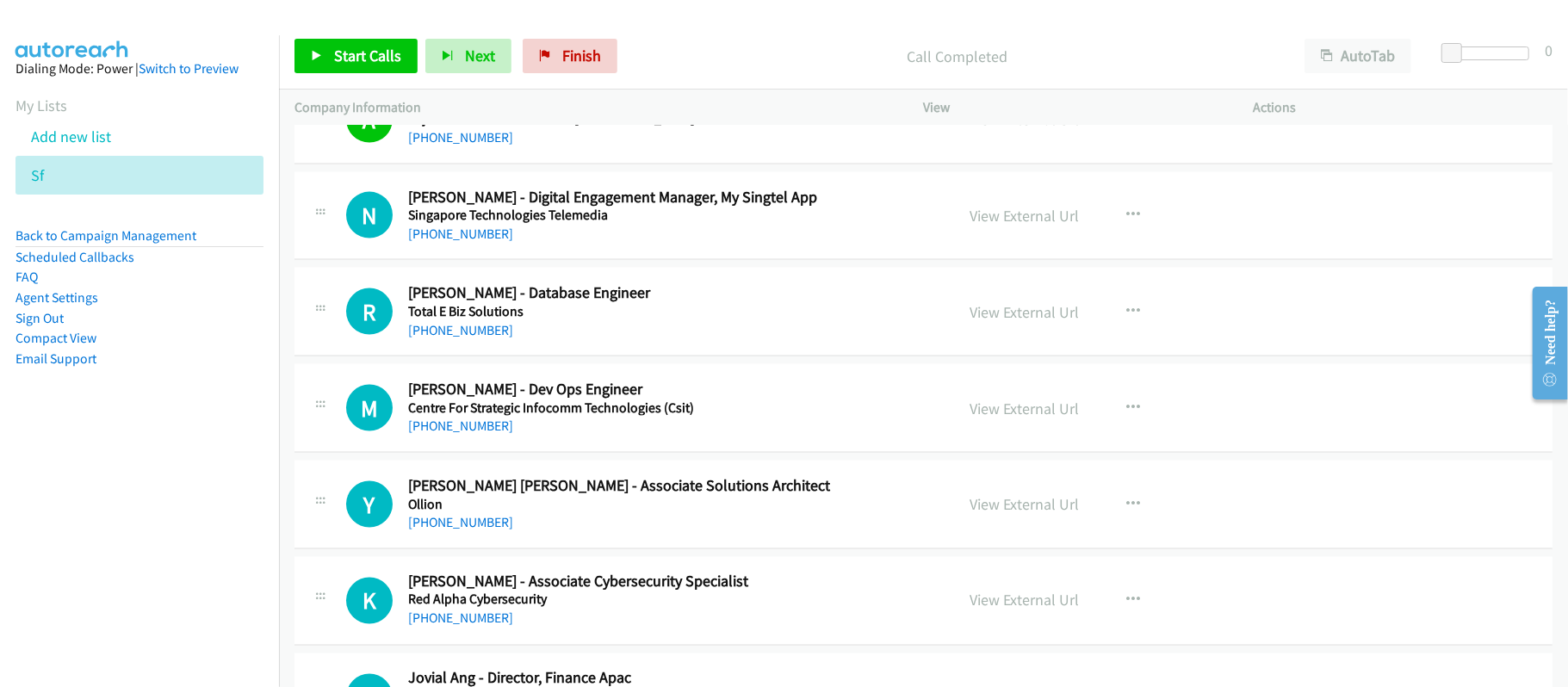
click at [462, 242] on div "+65 8218 1638" at bounding box center [669, 234] width 523 height 20
click at [470, 242] on link "+65 8218 1638" at bounding box center [460, 233] width 105 height 16
click at [680, 244] on div "+65 8218 1638" at bounding box center [669, 234] width 523 height 20
click at [452, 242] on link "+65 8218 1638" at bounding box center [460, 233] width 105 height 16
drag, startPoint x: 472, startPoint y: 346, endPoint x: 502, endPoint y: 345, distance: 30.0
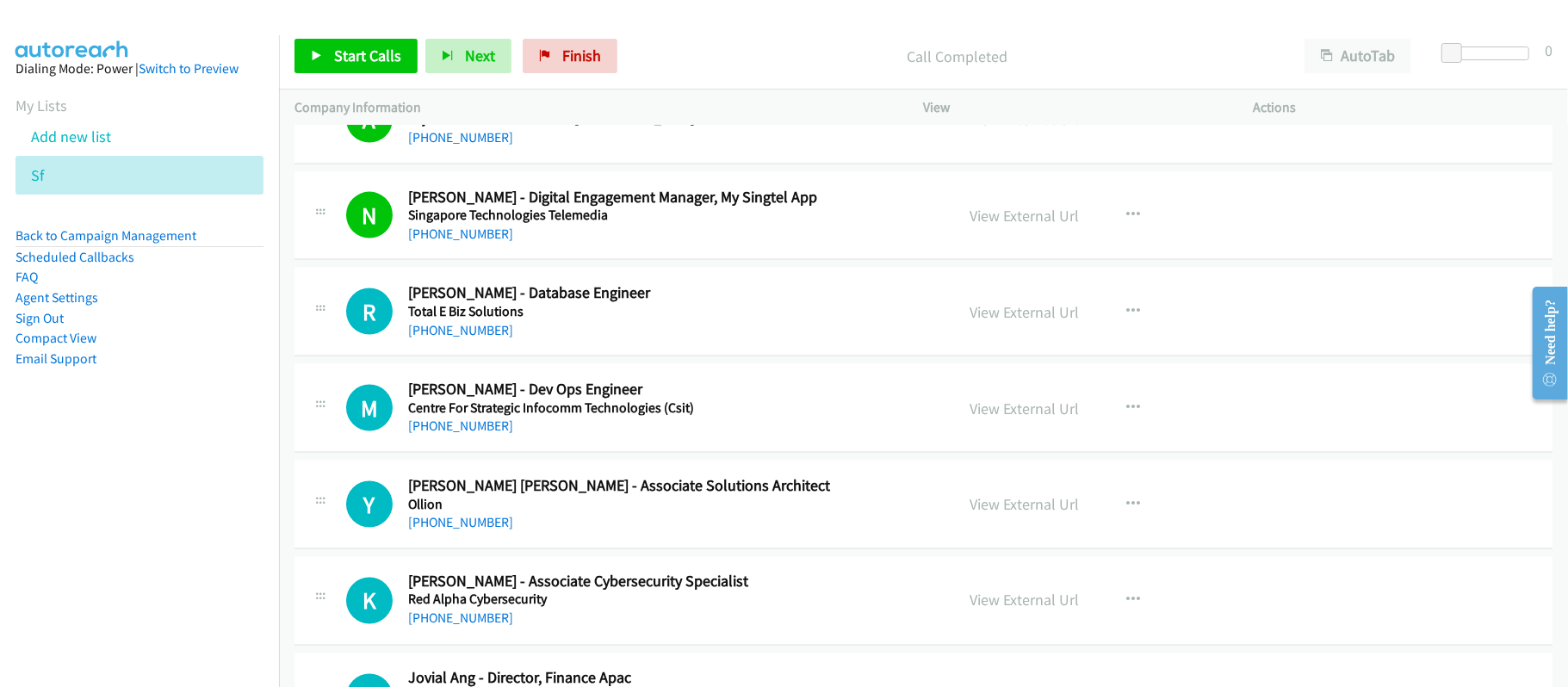
click at [472, 338] on link "+65 8221 5431" at bounding box center [460, 329] width 105 height 16
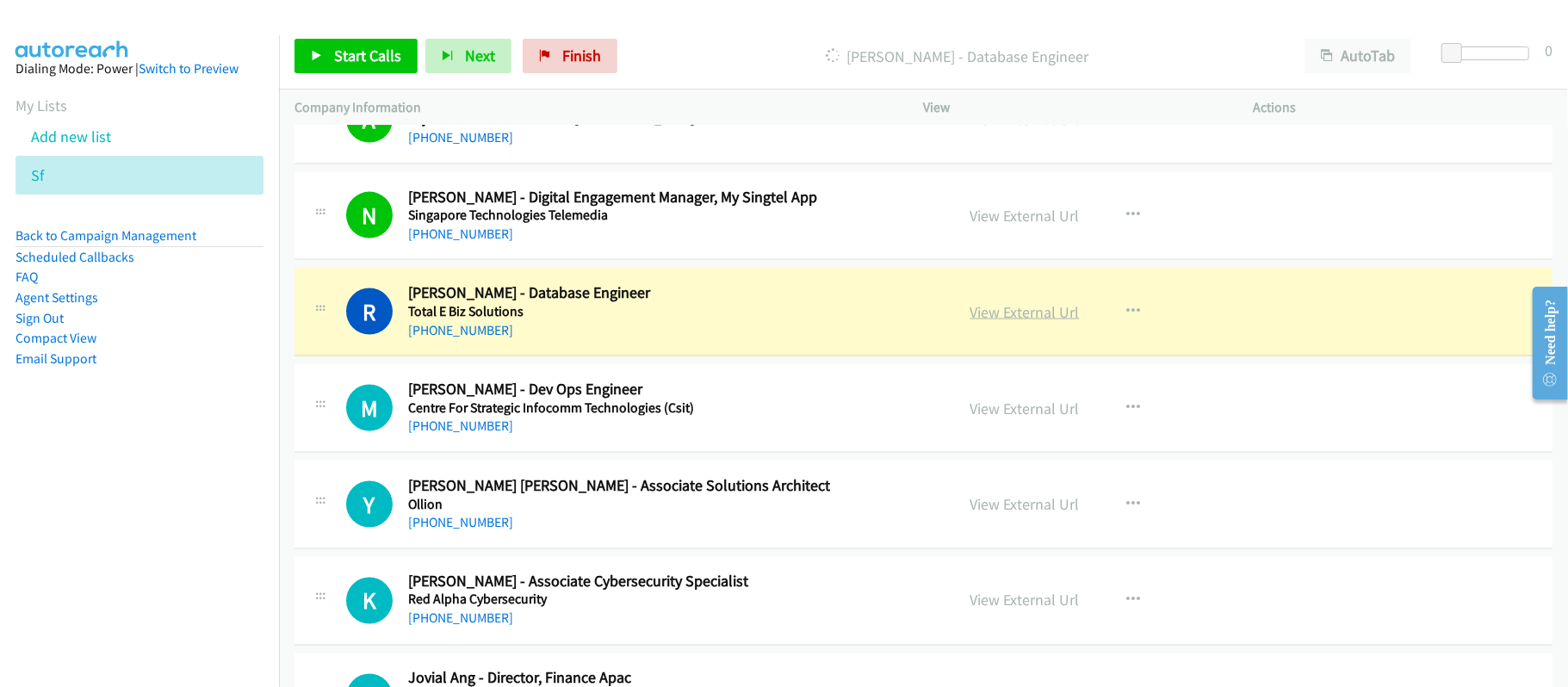
click at [997, 322] on link "View External Url" at bounding box center [1025, 312] width 109 height 19
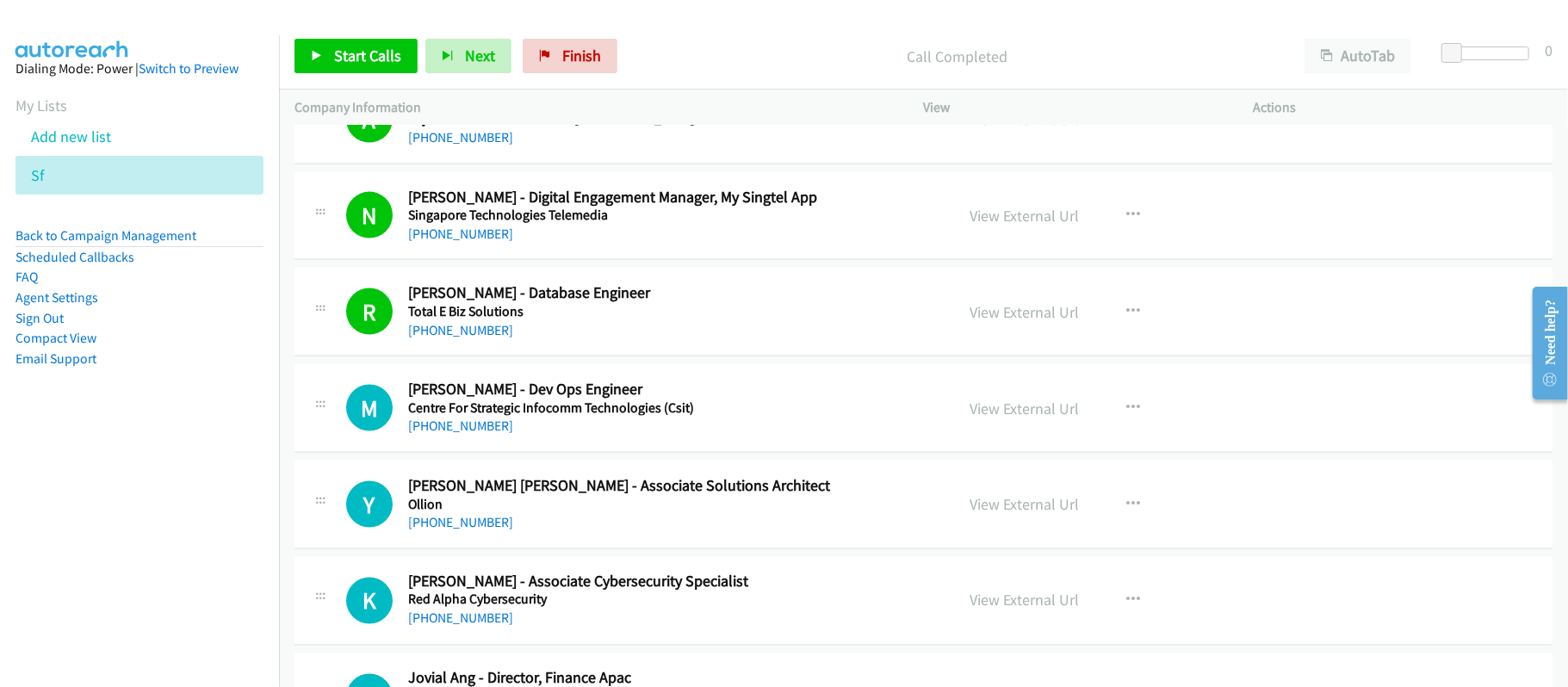
drag, startPoint x: 439, startPoint y: 452, endPoint x: 534, endPoint y: 453, distance: 95.0
drag, startPoint x: 477, startPoint y: 445, endPoint x: 1031, endPoint y: 434, distance: 554.1
click at [477, 434] on link "+65 8222 2716" at bounding box center [460, 425] width 105 height 16
click at [687, 416] on h5 "Centre For Strategic Infocomm Technologies (Csit)" at bounding box center [669, 408] width 523 height 17
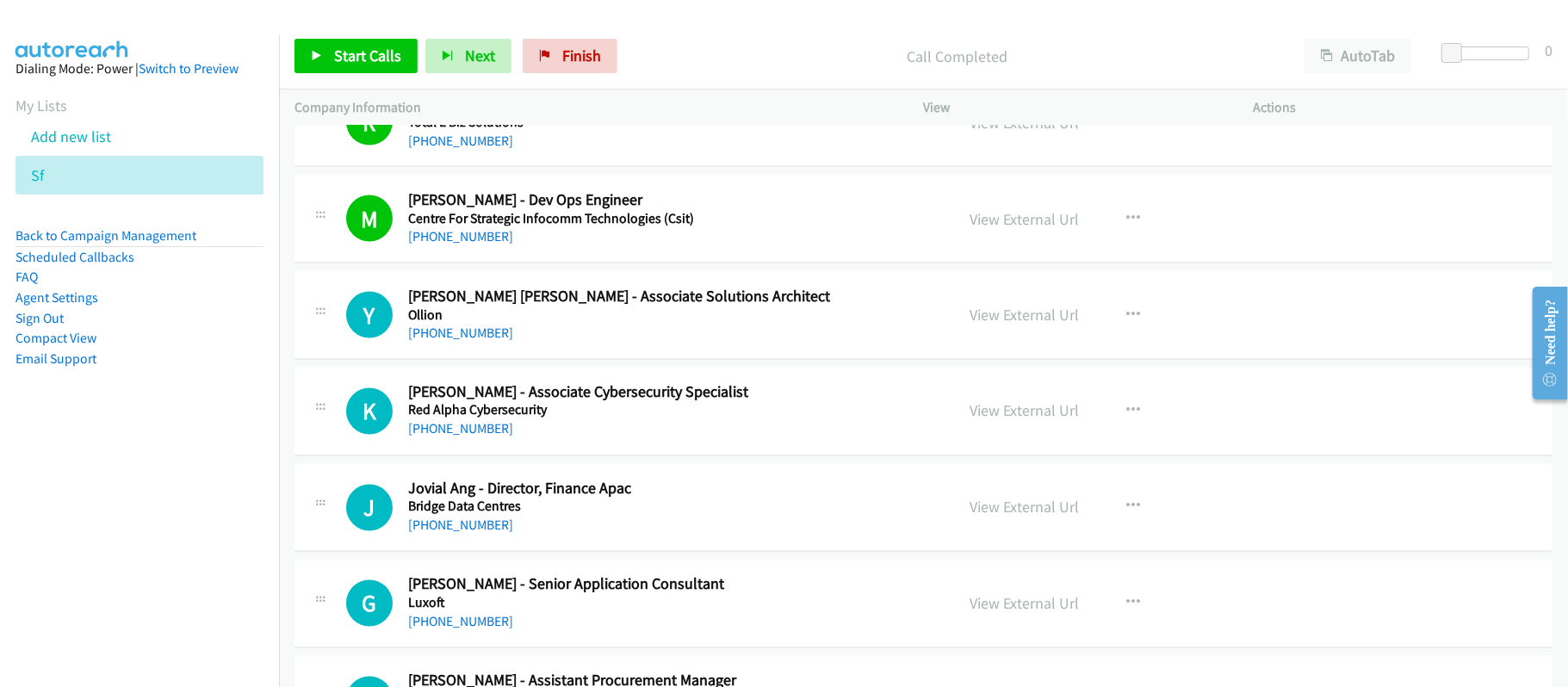
scroll to position [6884, 0]
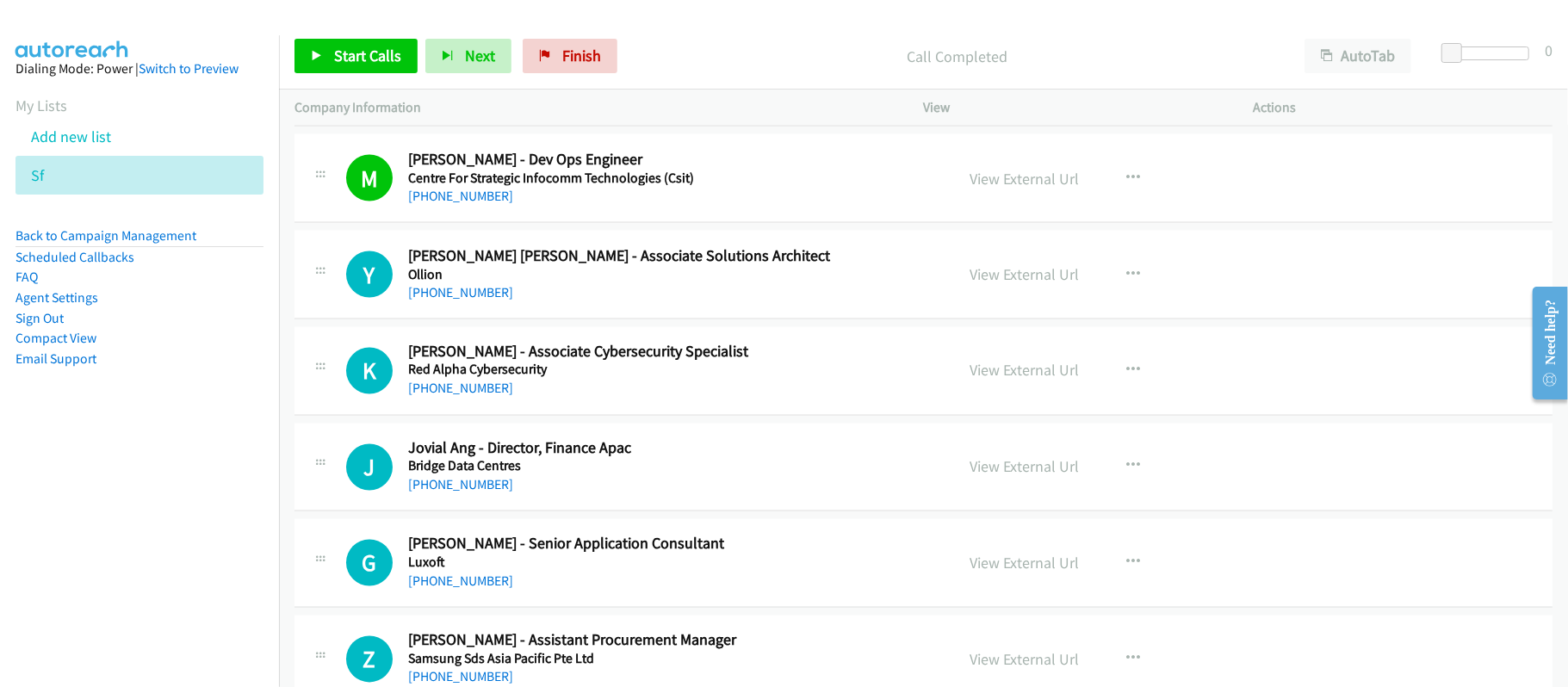
drag, startPoint x: 472, startPoint y: 311, endPoint x: 663, endPoint y: 320, distance: 191.2
click at [472, 301] on link "+65 8222 6204" at bounding box center [460, 292] width 105 height 16
click at [448, 301] on link "+65 8222 6204" at bounding box center [460, 292] width 105 height 16
click at [611, 303] on div "+65 8222 6204" at bounding box center [669, 292] width 523 height 20
click at [474, 301] on link "+65 8222 6204" at bounding box center [460, 292] width 105 height 16
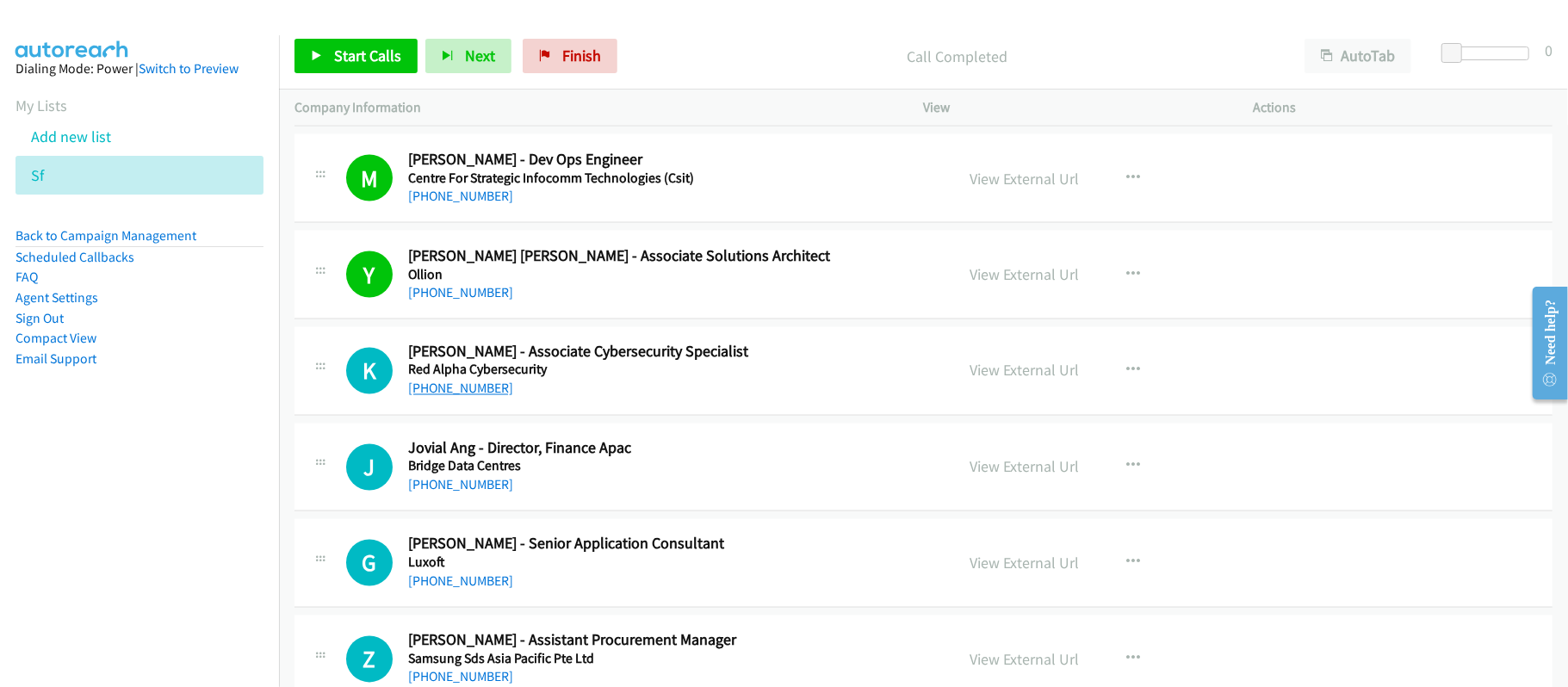
click at [460, 397] on link "+65 8223 9270" at bounding box center [460, 388] width 105 height 16
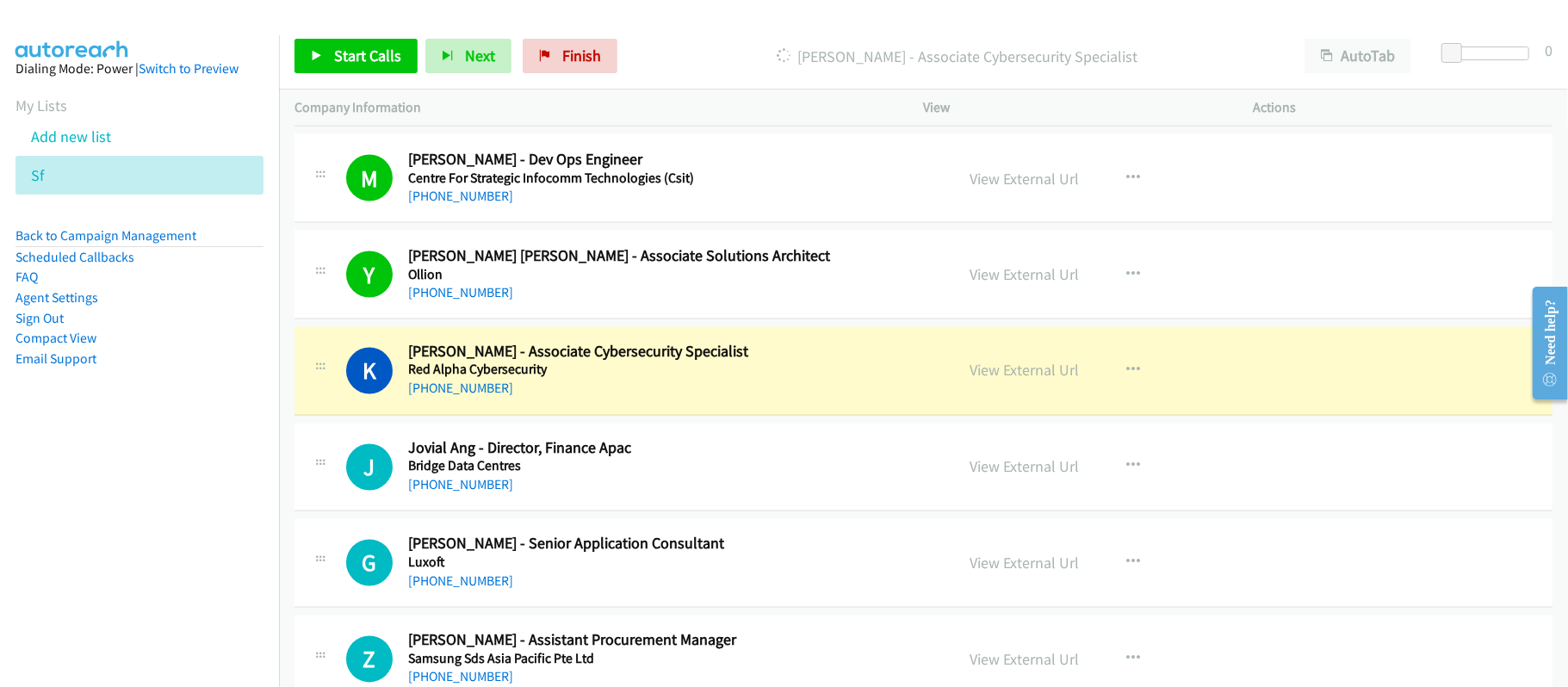
click at [572, 475] on h5 "Bridge Data Centres" at bounding box center [669, 467] width 523 height 17
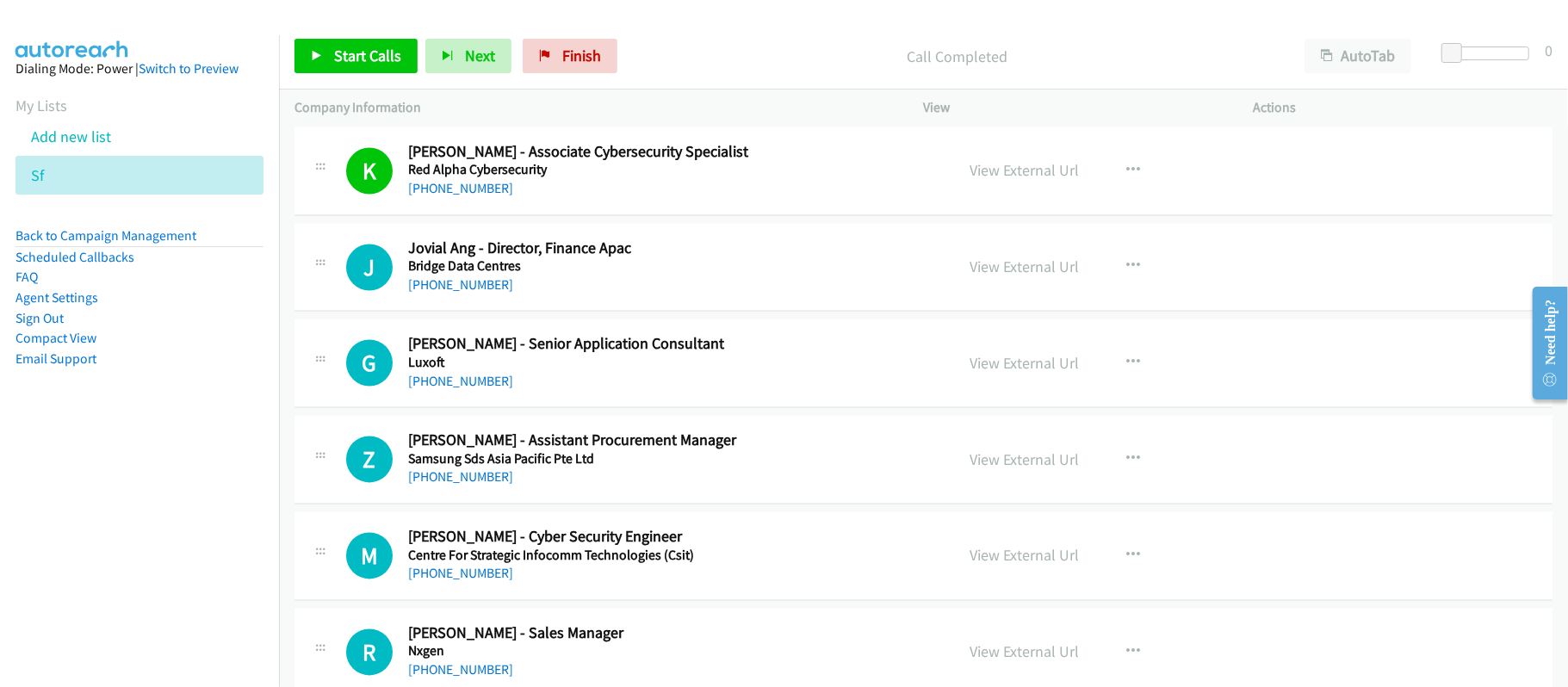
scroll to position [7114, 0]
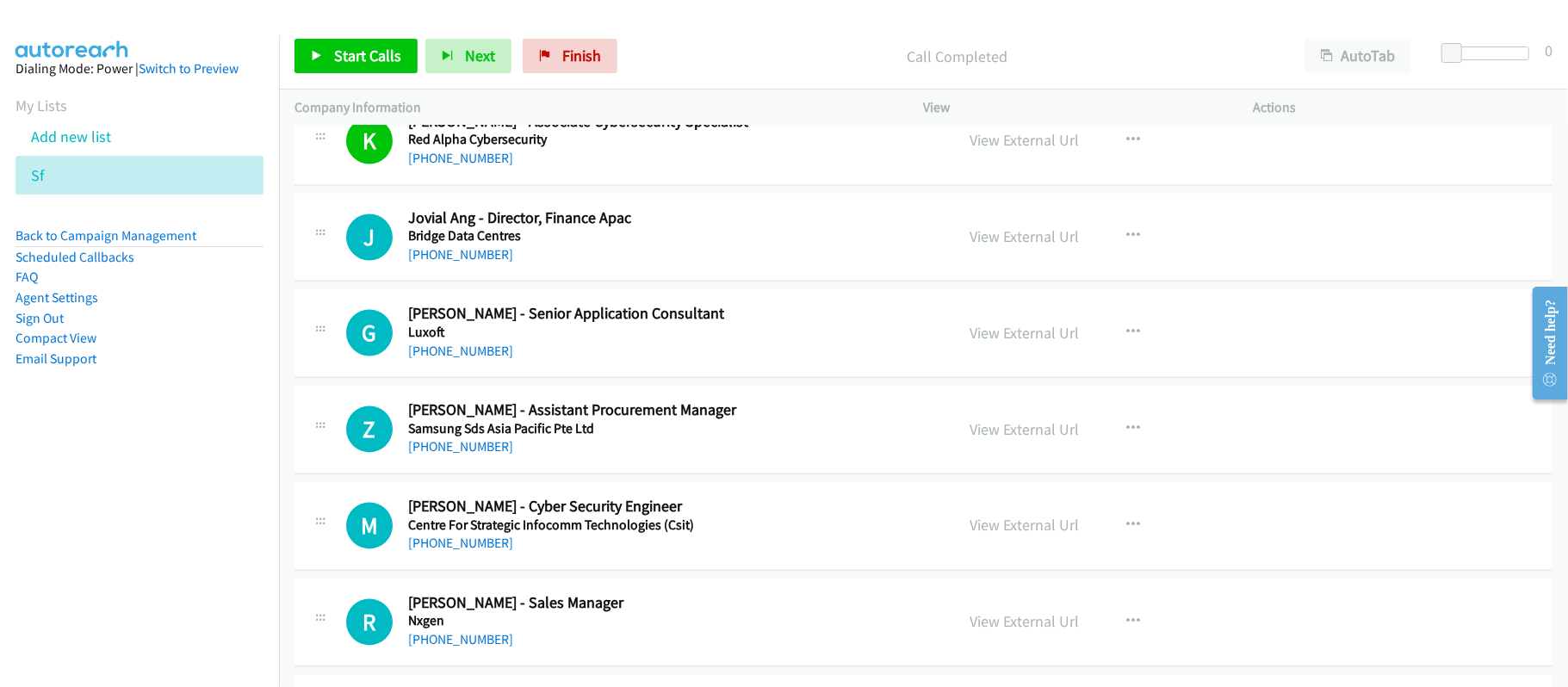
drag, startPoint x: 448, startPoint y: 282, endPoint x: 636, endPoint y: 310, distance: 190.1
click at [448, 264] on link "+65 8225 1133" at bounding box center [460, 255] width 105 height 16
click at [436, 359] on link "+65 8225 9879" at bounding box center [460, 351] width 105 height 16
drag, startPoint x: 445, startPoint y: 453, endPoint x: 452, endPoint y: 472, distance: 20.2
click at [445, 439] on h5 "Samsung Sds Asia Pacific Pte Ltd" at bounding box center [669, 430] width 523 height 17
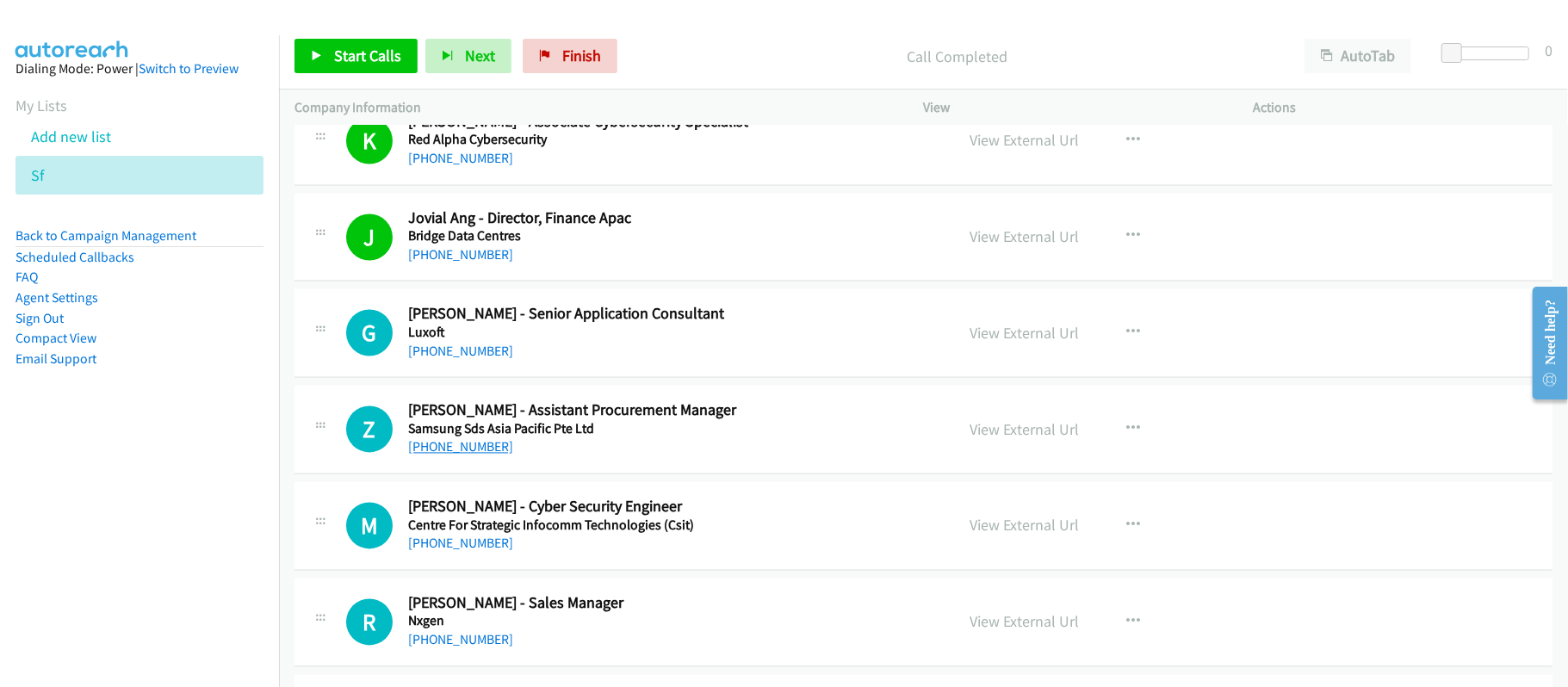
click at [452, 455] on link "+65 8228 0471" at bounding box center [460, 446] width 105 height 16
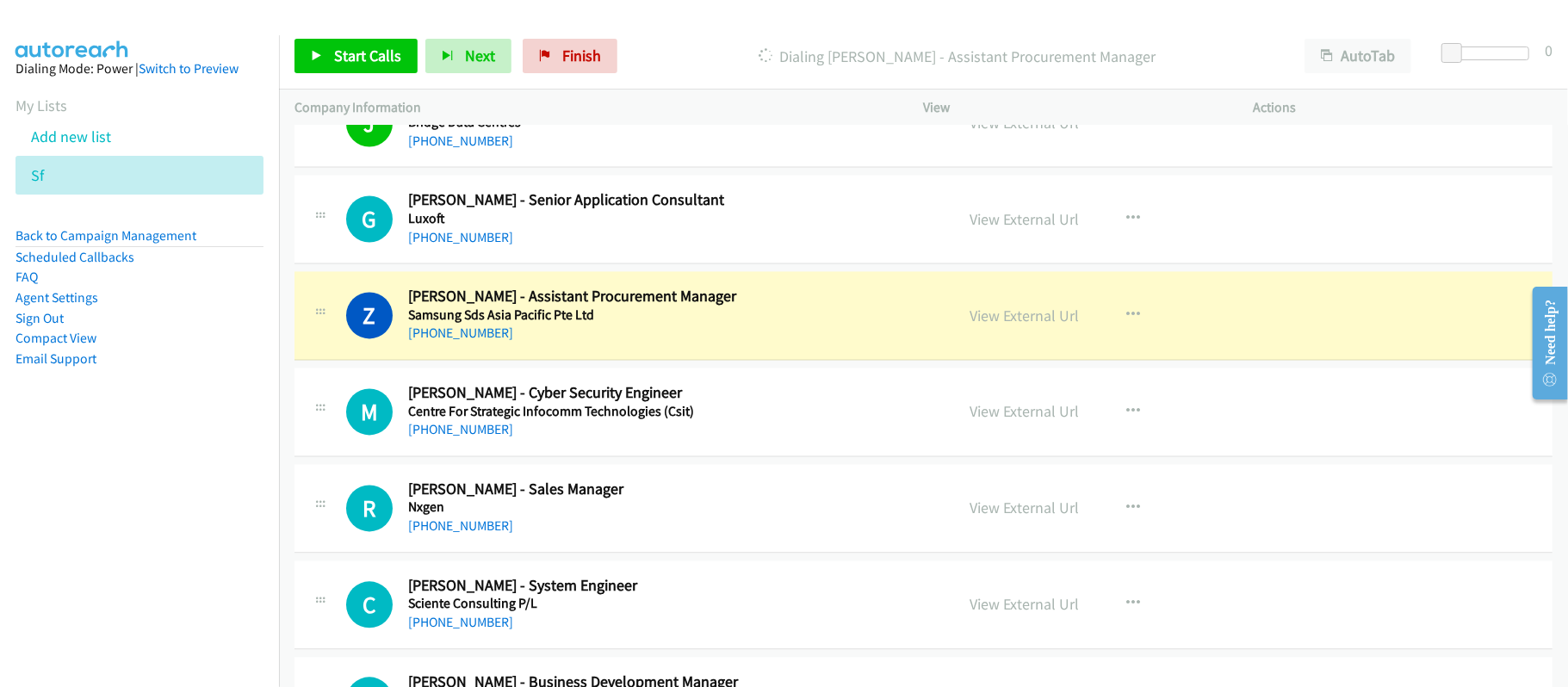
scroll to position [7343, 0]
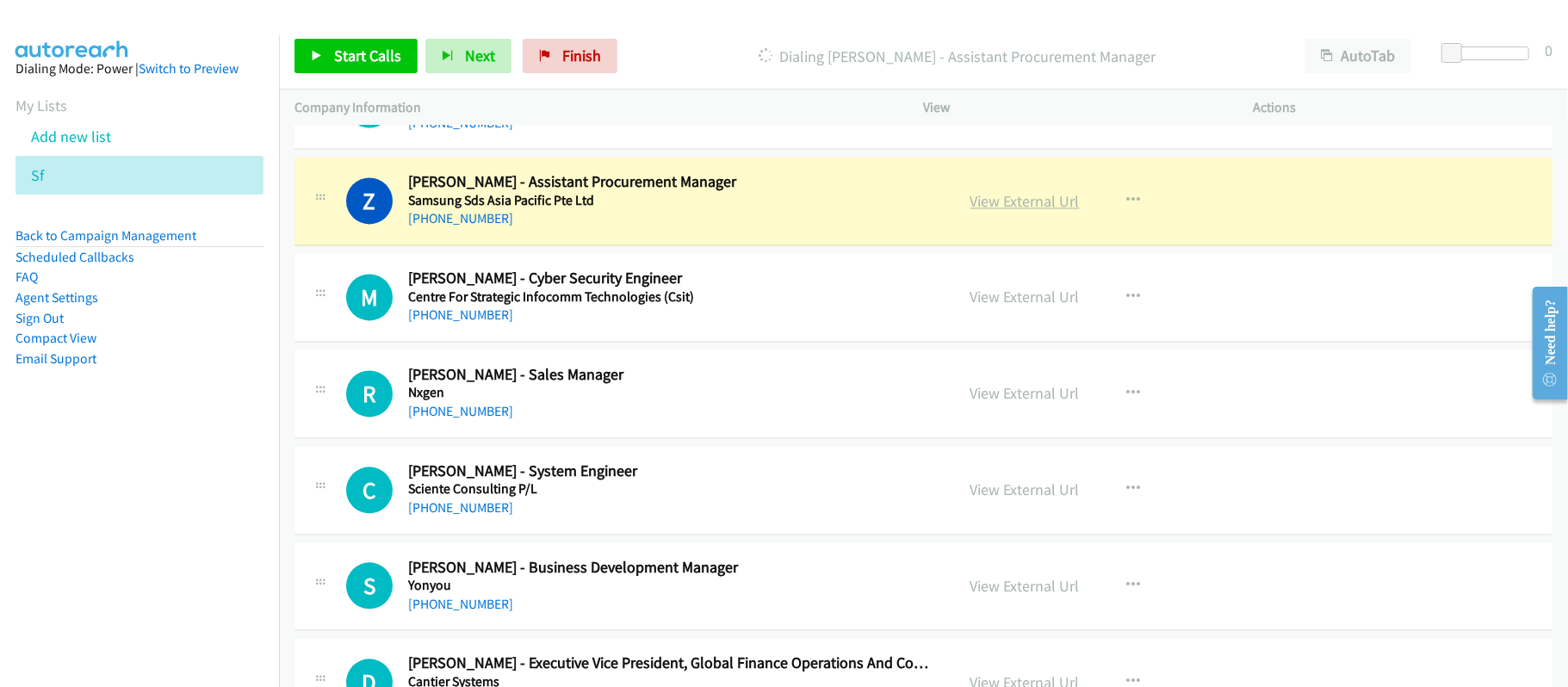
click at [1016, 211] on link "View External Url" at bounding box center [1025, 201] width 109 height 19
drag, startPoint x: 552, startPoint y: 212, endPoint x: 1022, endPoint y: 232, distance: 470.4
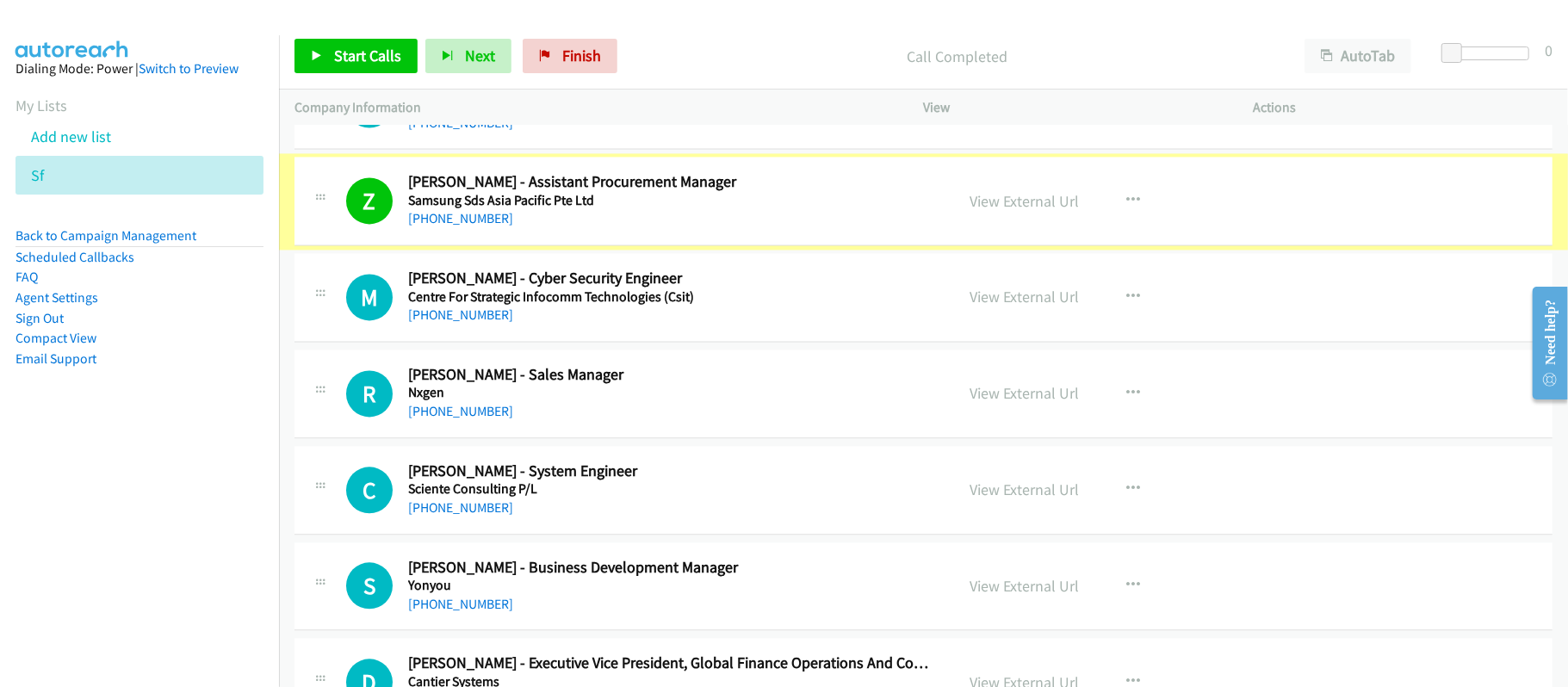
click at [1023, 213] on div "View External Url" at bounding box center [1025, 201] width 109 height 23
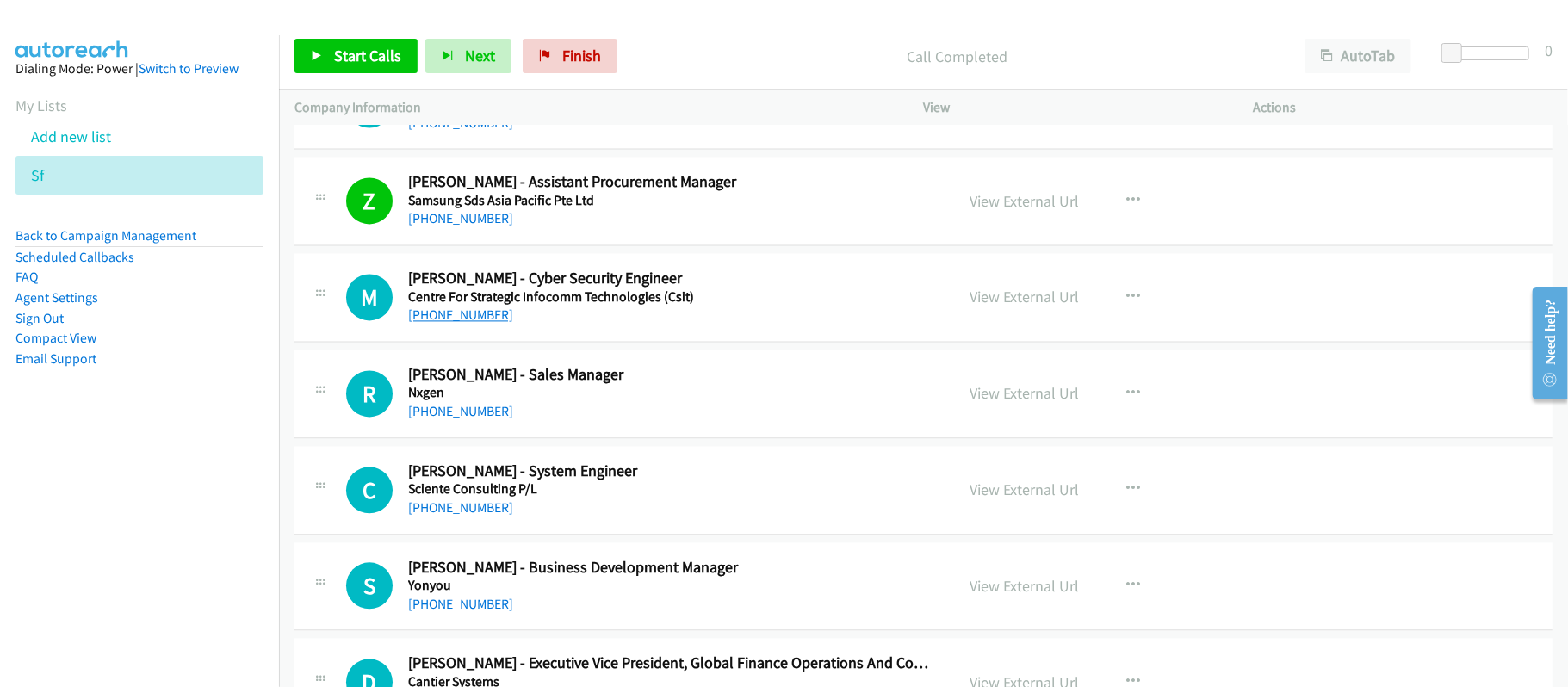
click at [477, 323] on link "+65 8228 0845" at bounding box center [460, 314] width 105 height 16
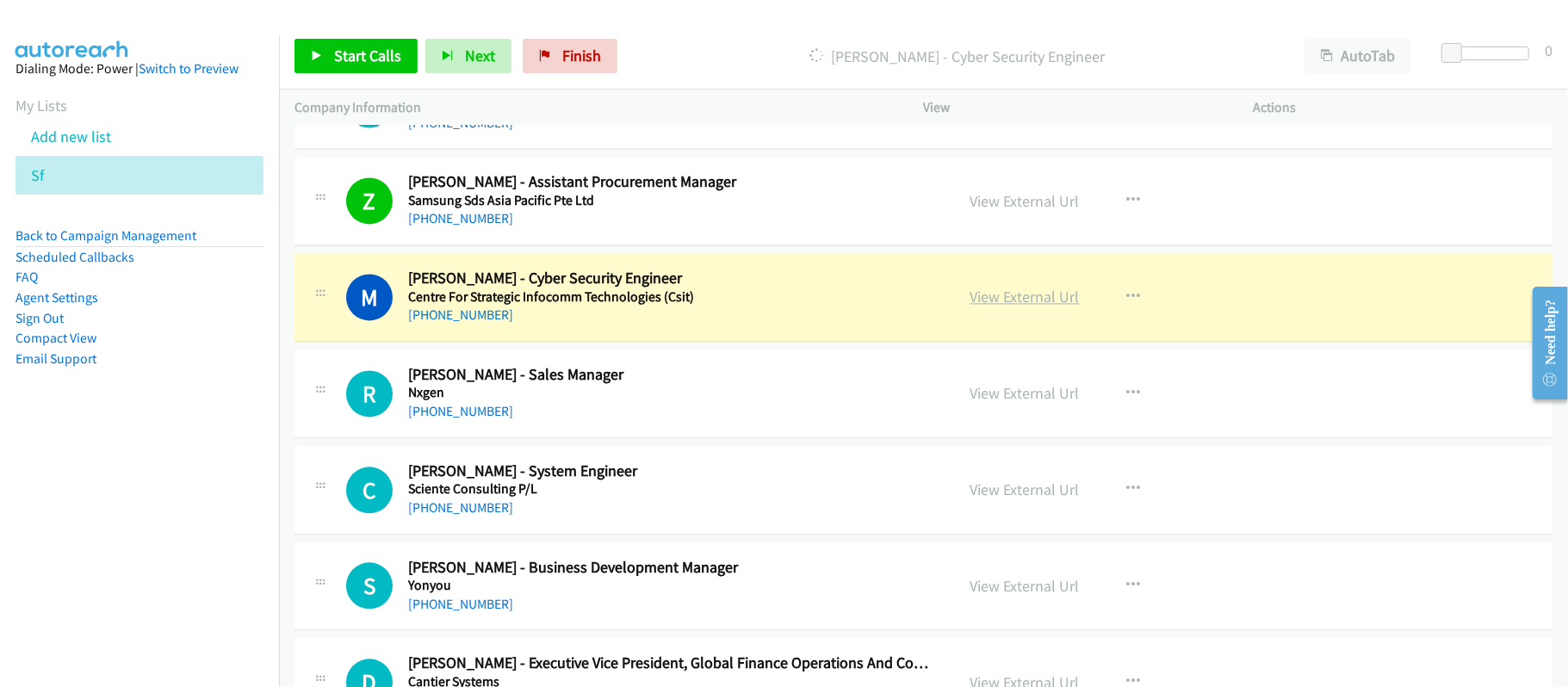
drag, startPoint x: 1028, startPoint y: 319, endPoint x: 1039, endPoint y: 318, distance: 11.0
click at [1023, 306] on link "View External Url" at bounding box center [1025, 297] width 109 height 19
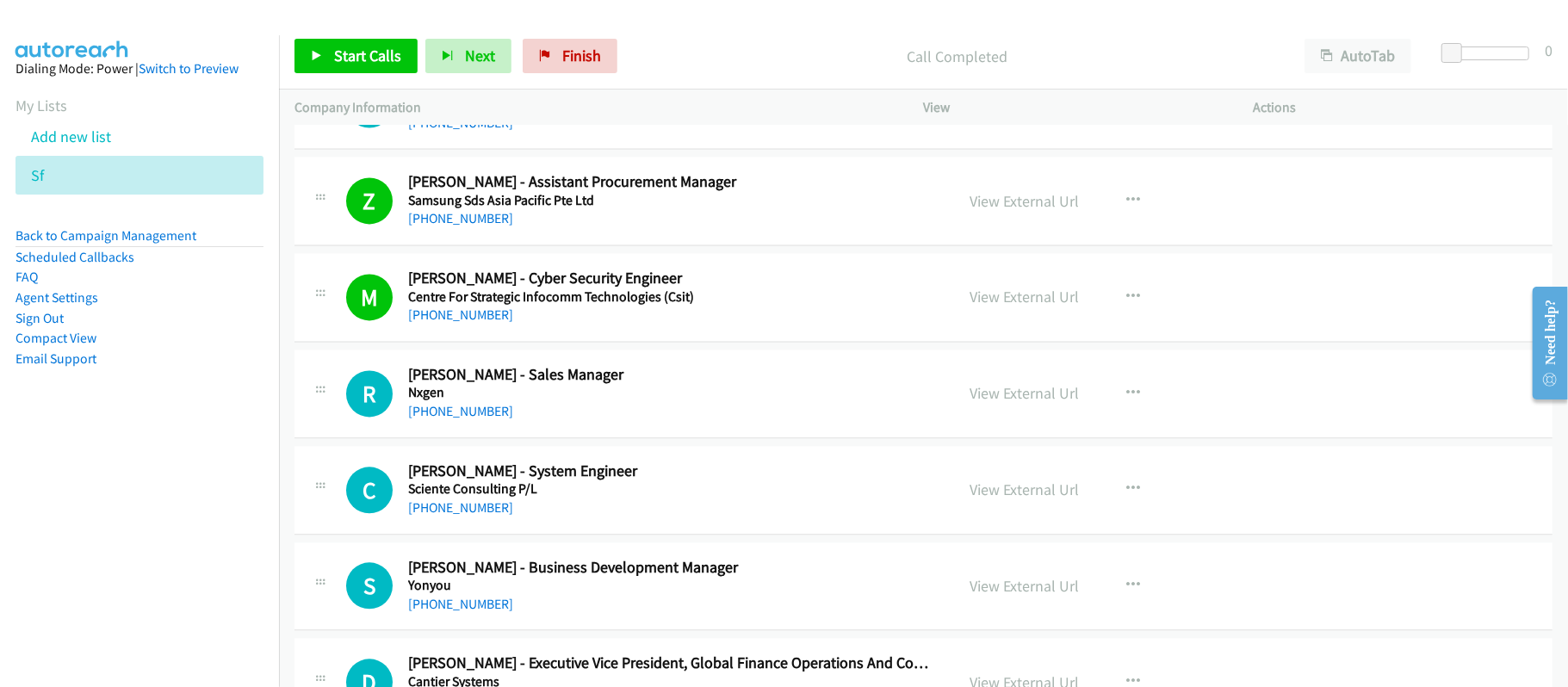
drag, startPoint x: 452, startPoint y: 430, endPoint x: 699, endPoint y: 431, distance: 247.0
click at [452, 419] on link "+65 8228 2363" at bounding box center [460, 411] width 105 height 16
click at [435, 419] on link "+65 8228 2363" at bounding box center [460, 411] width 105 height 16
drag, startPoint x: 466, startPoint y: 525, endPoint x: 783, endPoint y: 525, distance: 317.0
click at [466, 516] on link "+65 8228 6338" at bounding box center [460, 507] width 105 height 16
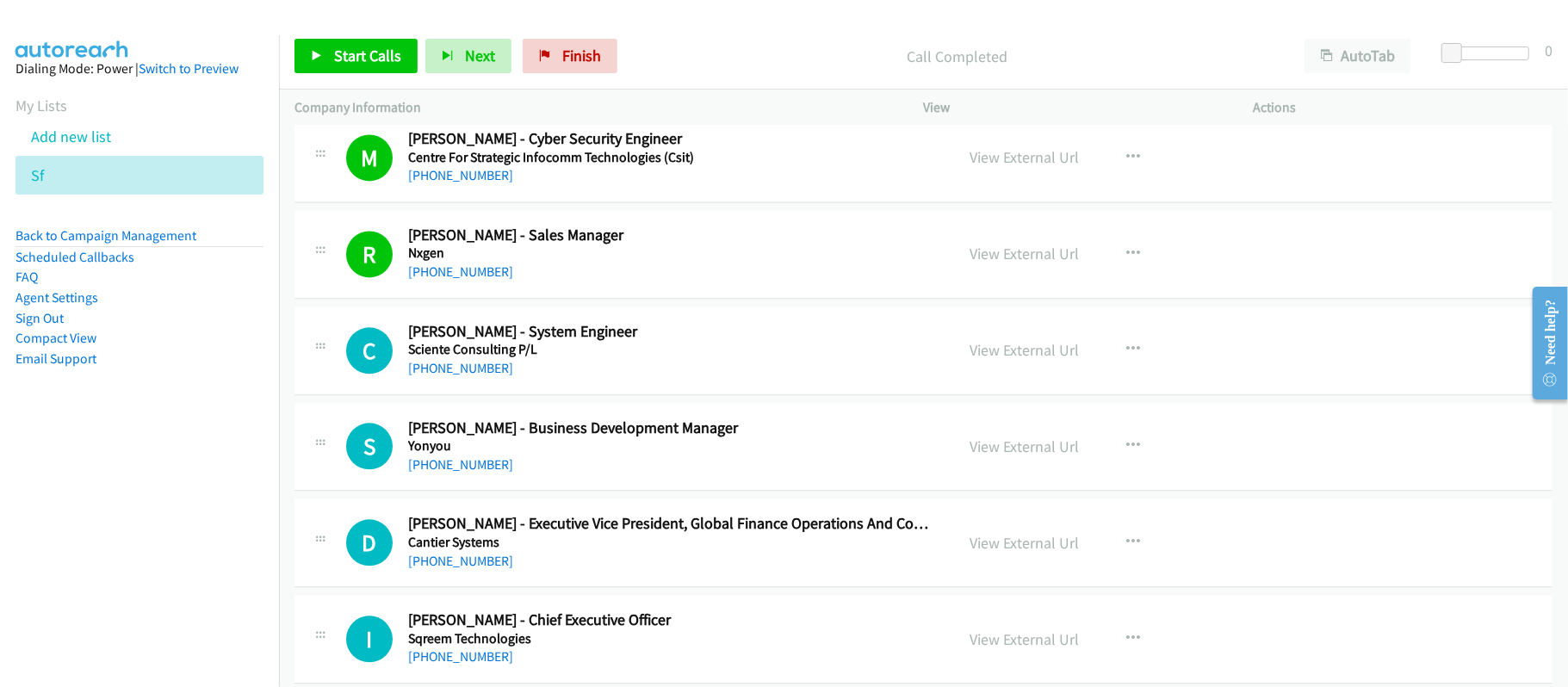
scroll to position [7573, 0]
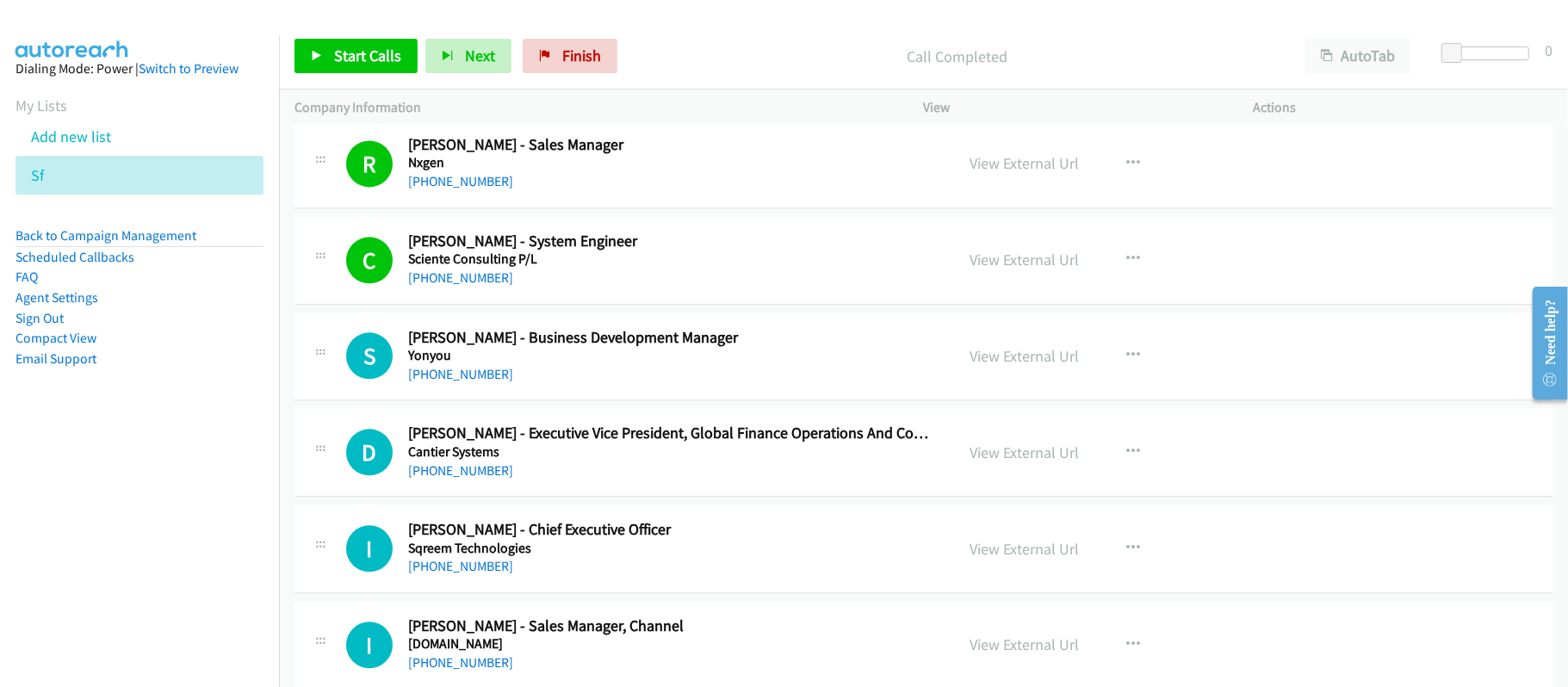
drag, startPoint x: 476, startPoint y: 398, endPoint x: 546, endPoint y: 397, distance: 70.0
click at [476, 383] on link "+65 8231 9700" at bounding box center [460, 374] width 105 height 16
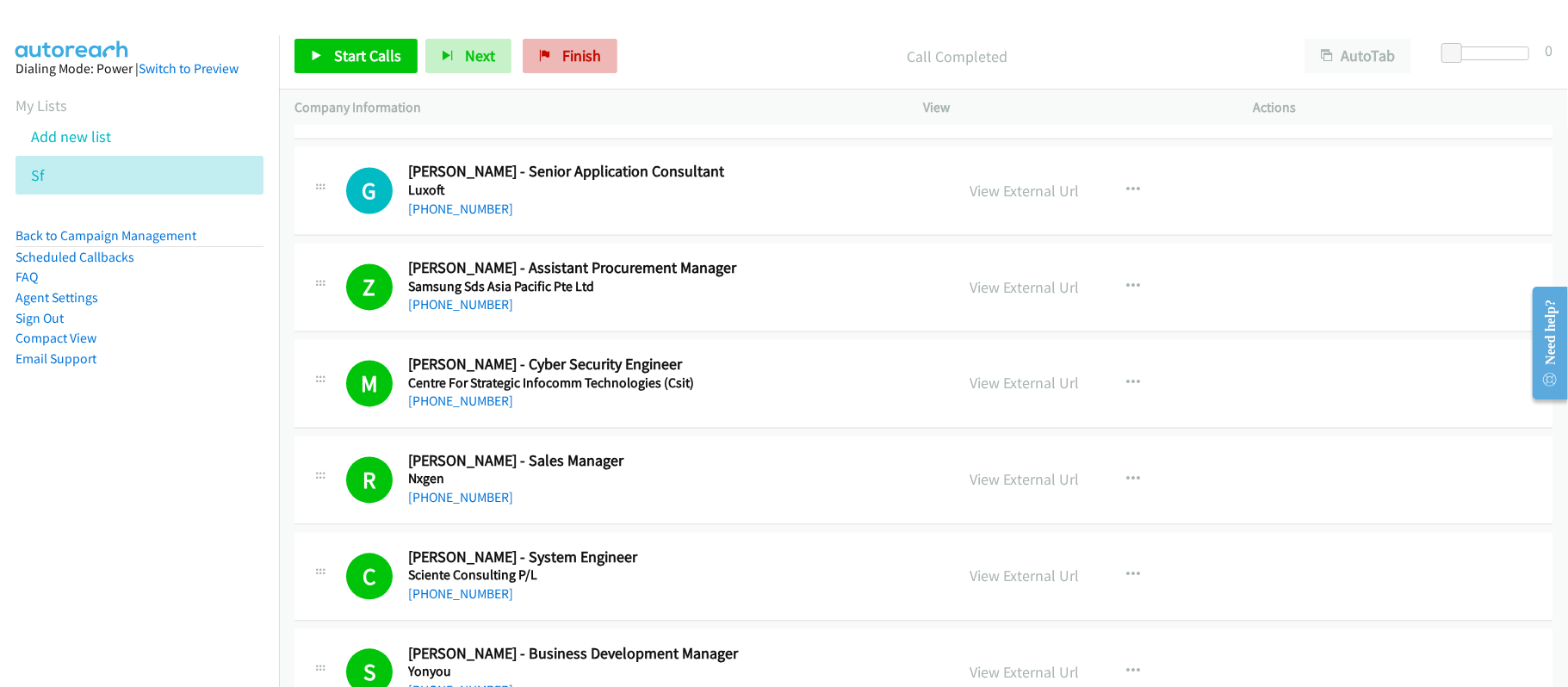
scroll to position [7228, 0]
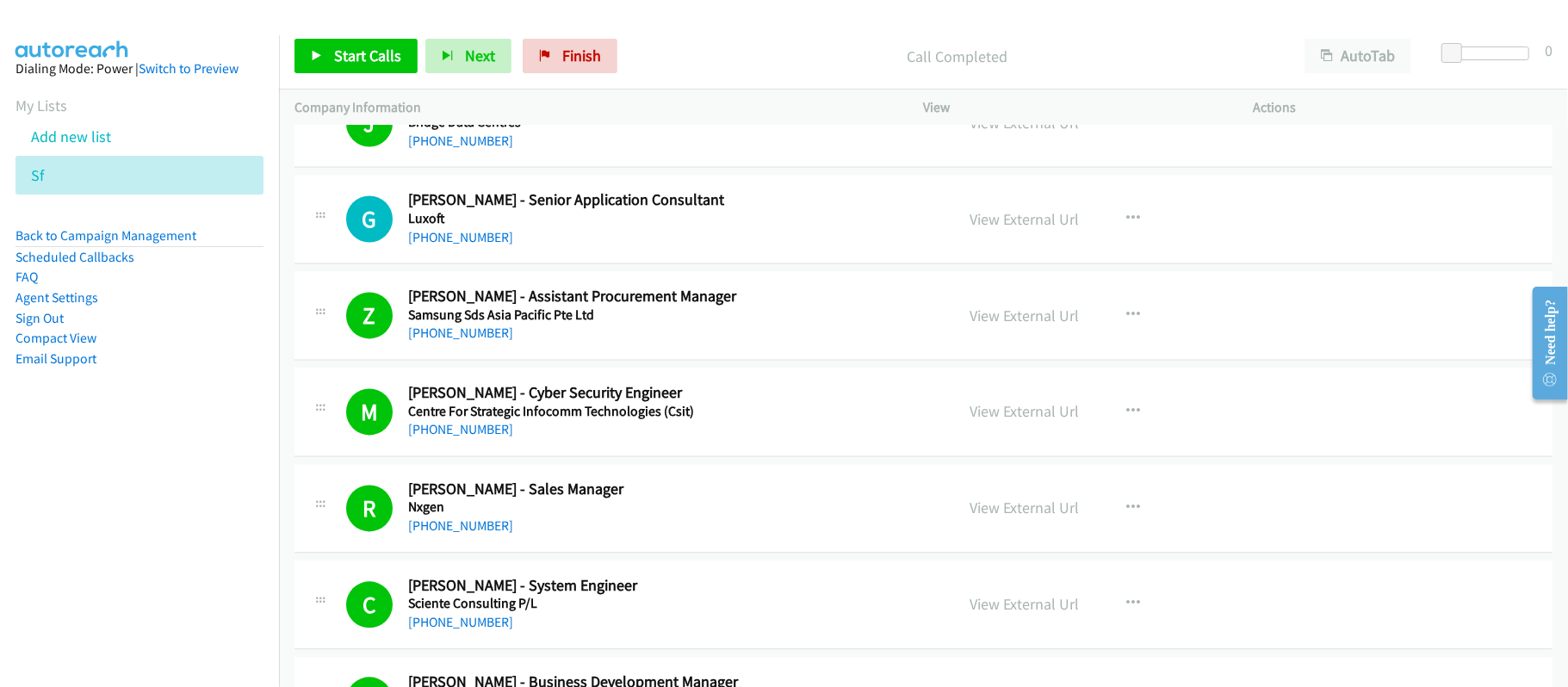
click at [570, 35] on div "Start Calls Pause Next Finish Call Completed AutoTab AutoTab 0" at bounding box center [924, 56] width 1290 height 67
click at [570, 46] on span "Finish" at bounding box center [582, 55] width 39 height 19
